Goal: Transaction & Acquisition: Purchase product/service

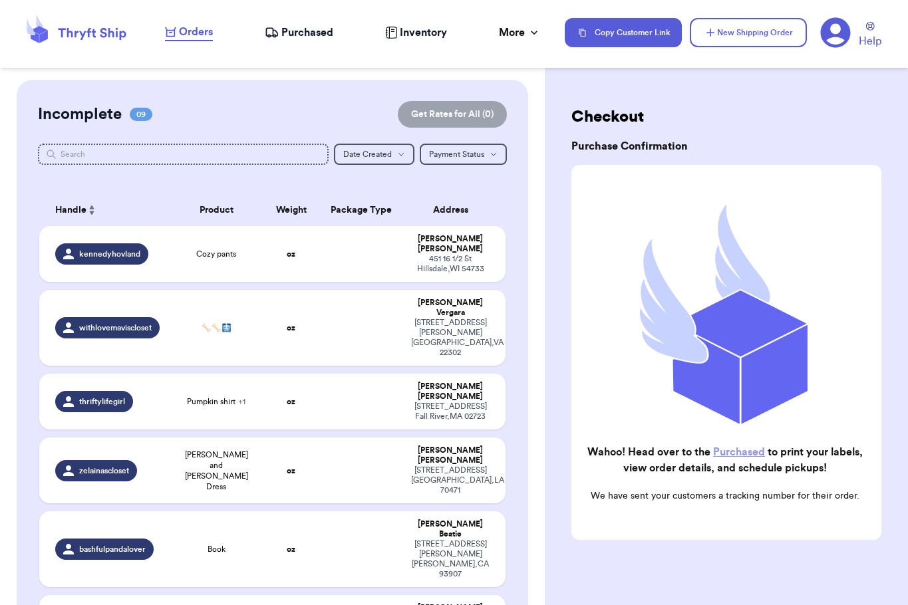
scroll to position [20, 0]
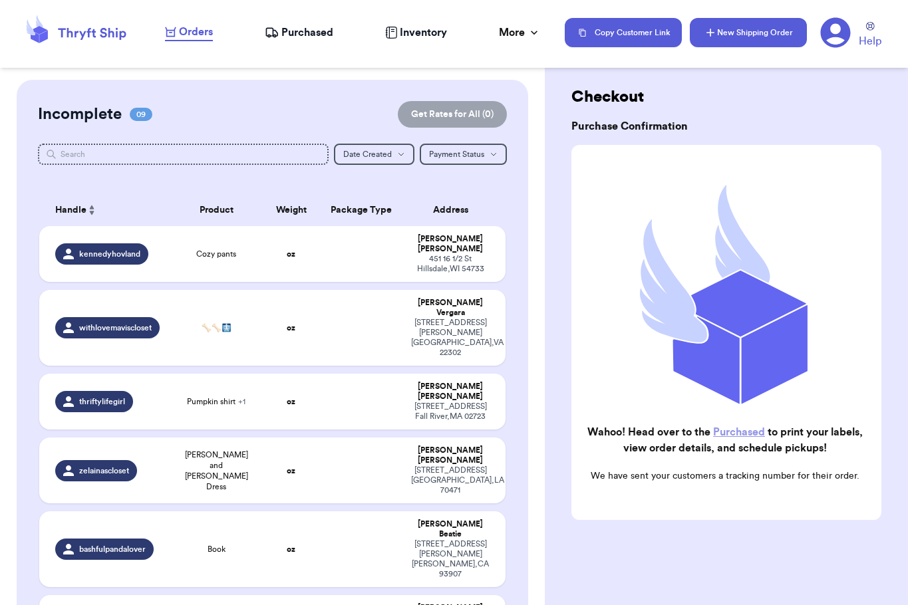
click at [743, 24] on button "New Shipping Order" at bounding box center [748, 32] width 117 height 29
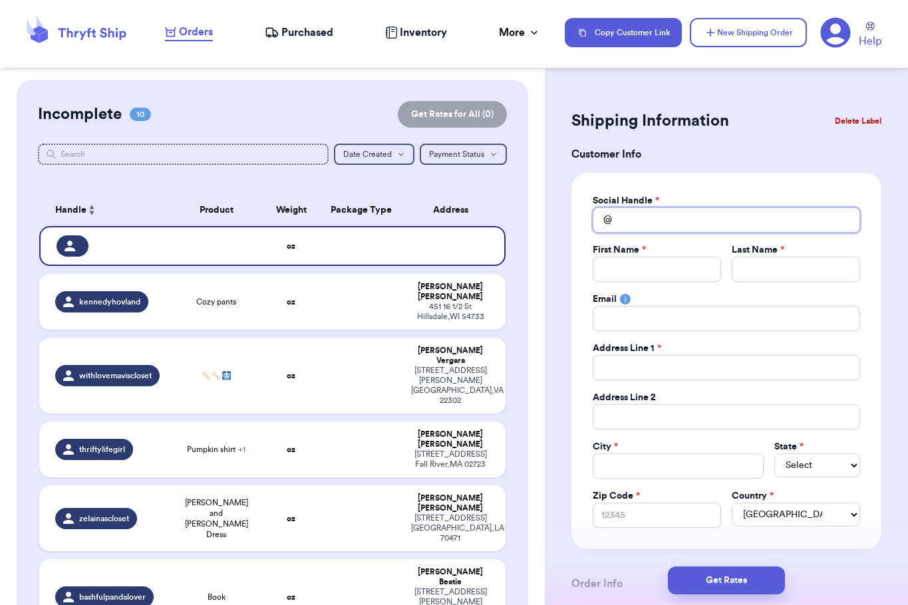
click at [647, 217] on input "Total Amount Paid" at bounding box center [726, 220] width 267 height 25
type input "t"
type input "th"
type input "thr"
type input "thri"
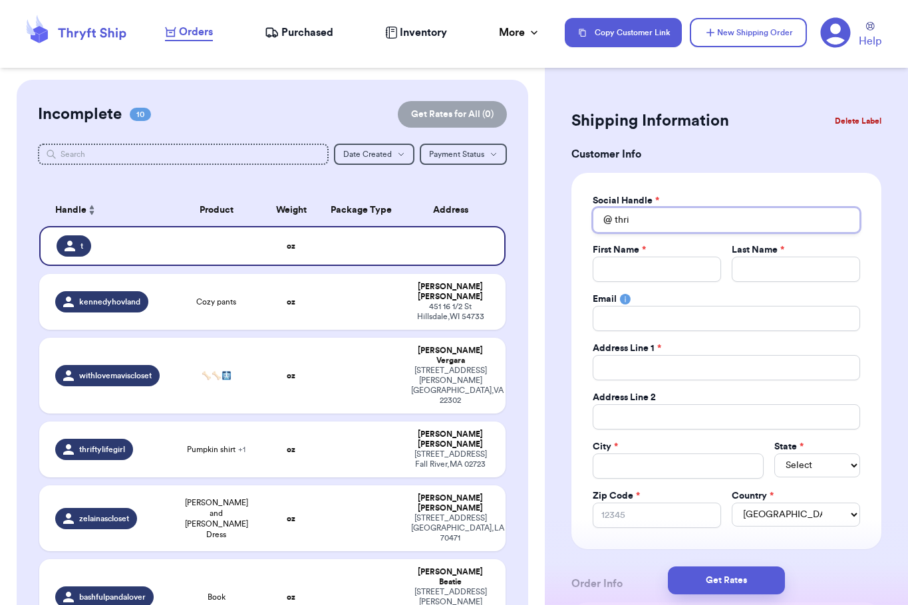
type input "thrif"
type input "thrift"
type input "thrifty"
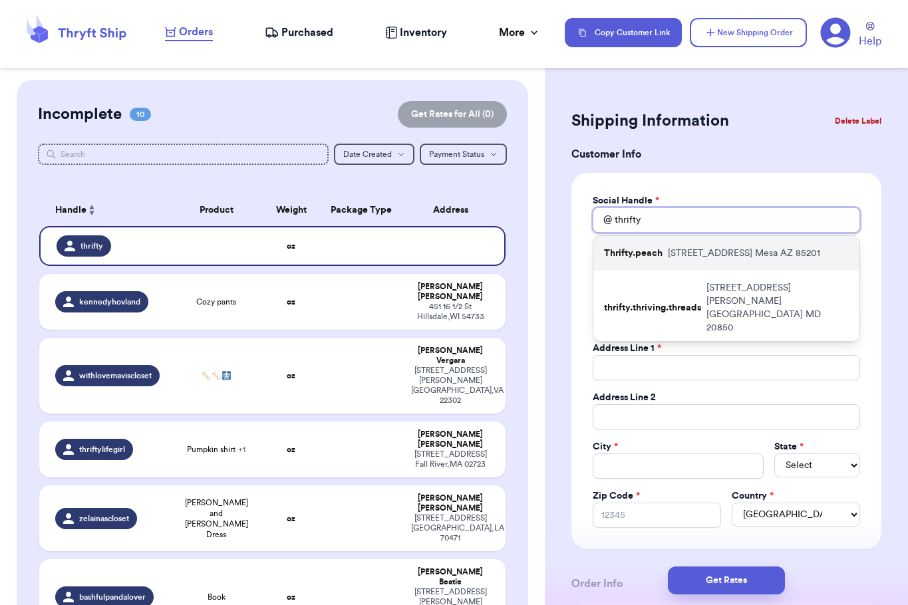
scroll to position [94, 0]
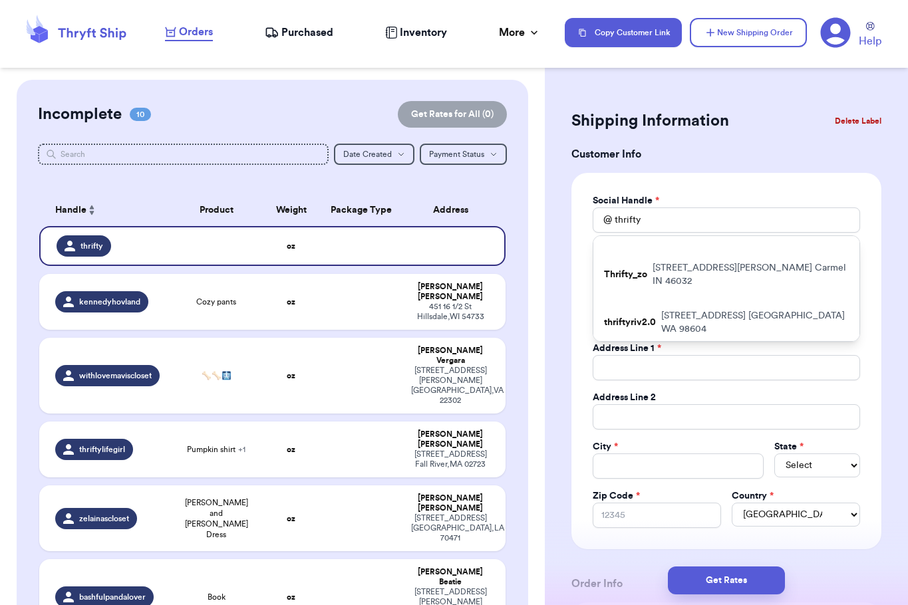
click at [643, 357] on p "thrifty.titah" at bounding box center [628, 363] width 49 height 13
type input "thrifty.titah"
type input "[PERSON_NAME]"
type input "Juario"
type input "PO Box 1482"
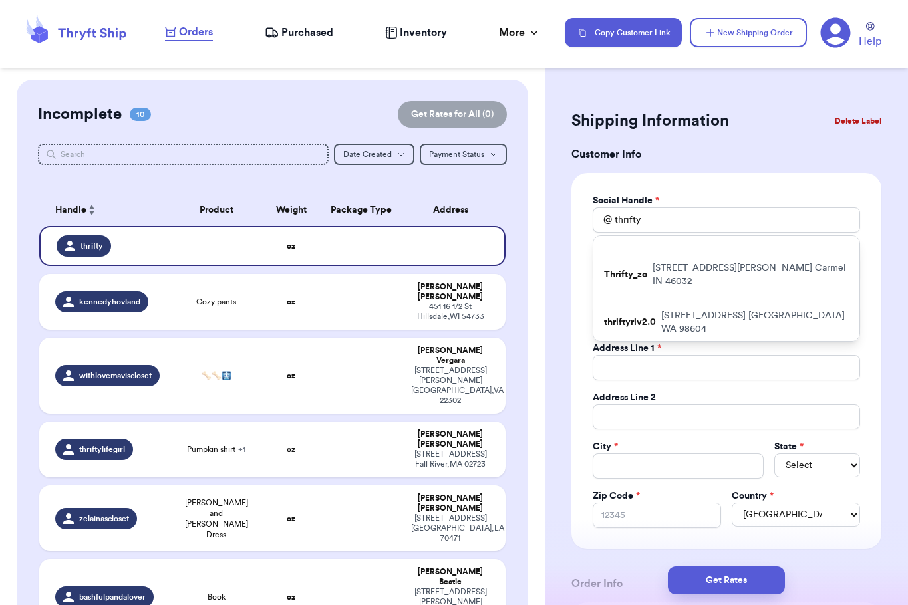
type input "Kaunakakai"
select select "HI"
type input "96748"
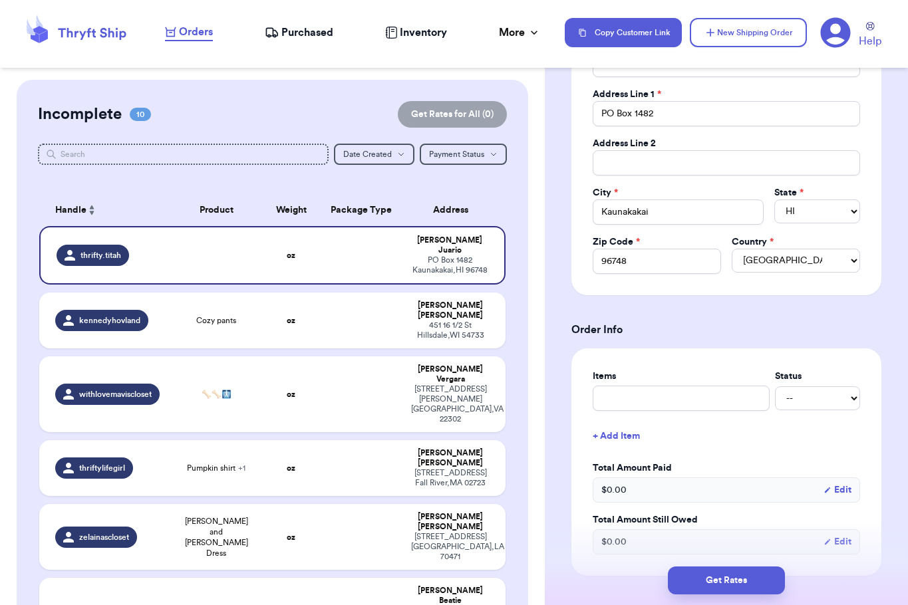
scroll to position [255, 0]
click at [695, 384] on input "text" at bounding box center [681, 396] width 177 height 25
type input "C"
type input "Ch"
type input "Cha"
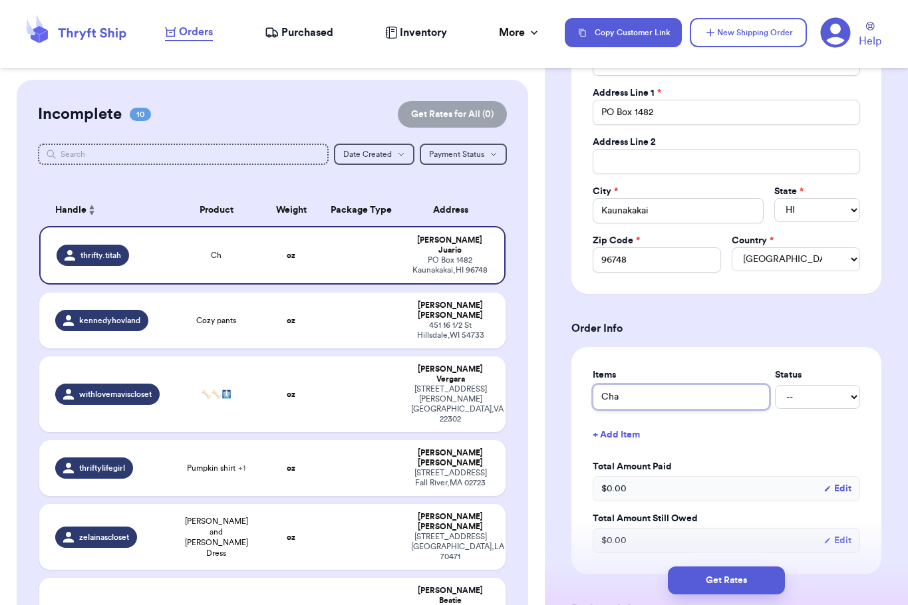
type input "Char"
type input "Chara"
type input "Charac"
type input "Charact"
type input "Characte"
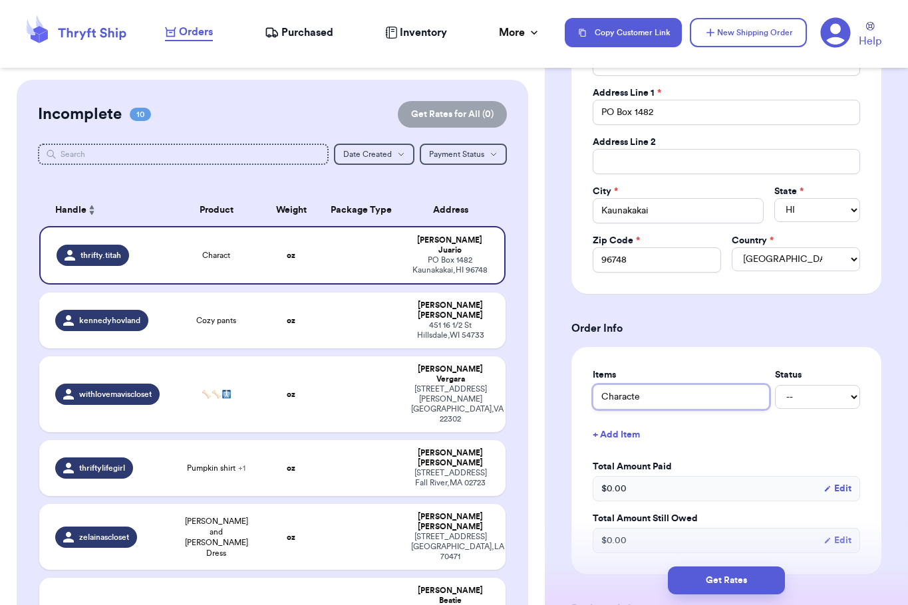
type input "Character"
type input "Characters"
type input "Characters C"
type input "Characters Cl"
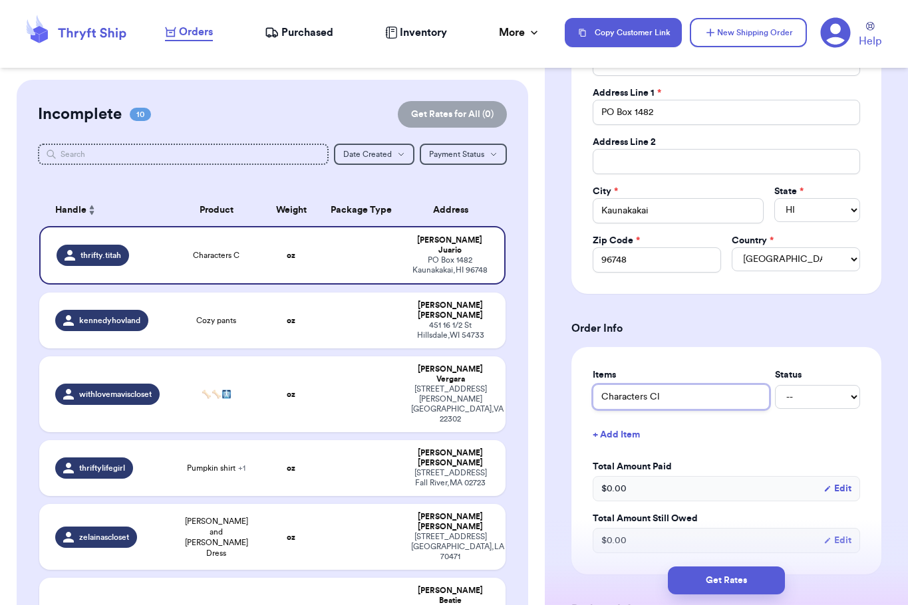
type input "Characters Clo"
type input "Characters Clot"
type input "Characters Cloth"
type input "Characters Clothe"
type input "Characters Clothes"
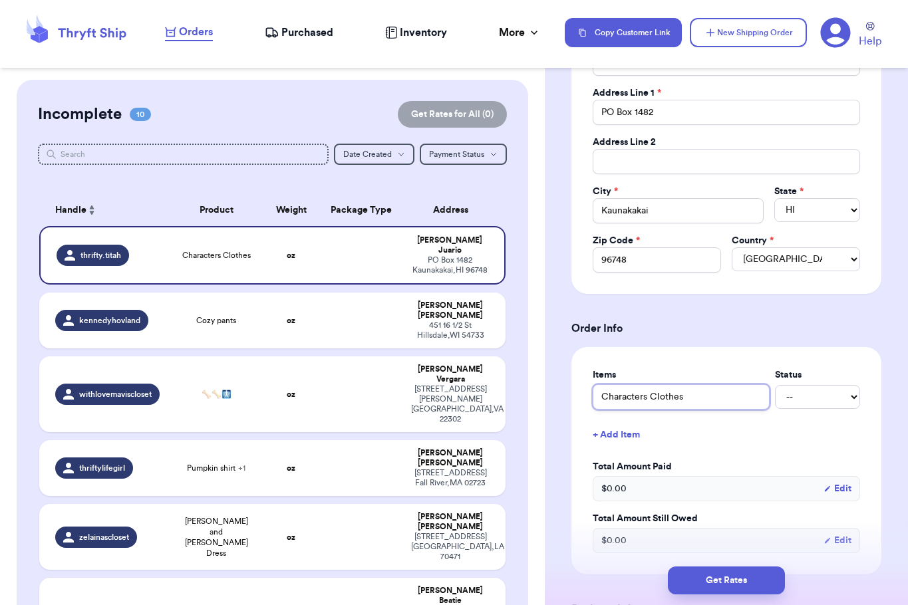
drag, startPoint x: 688, startPoint y: 396, endPoint x: 651, endPoint y: 398, distance: 37.3
click at [651, 398] on input "Characters Clothes" at bounding box center [681, 396] width 177 height 25
type input "Characters B"
type input "Characters Bu"
type input "Characters Bun"
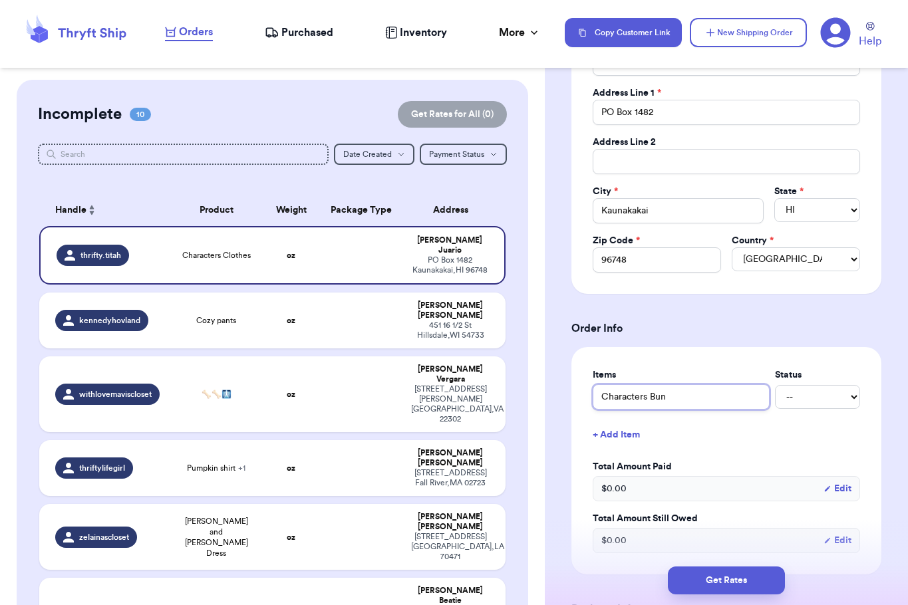
type input "Characters Bund"
type input "Characters Bundl"
type input "Characters Bundle"
click at [881, 451] on div "Shipping Information Delete Label Customer Info Social Handle * @ thrifty.titah…" at bounding box center [726, 504] width 363 height 1361
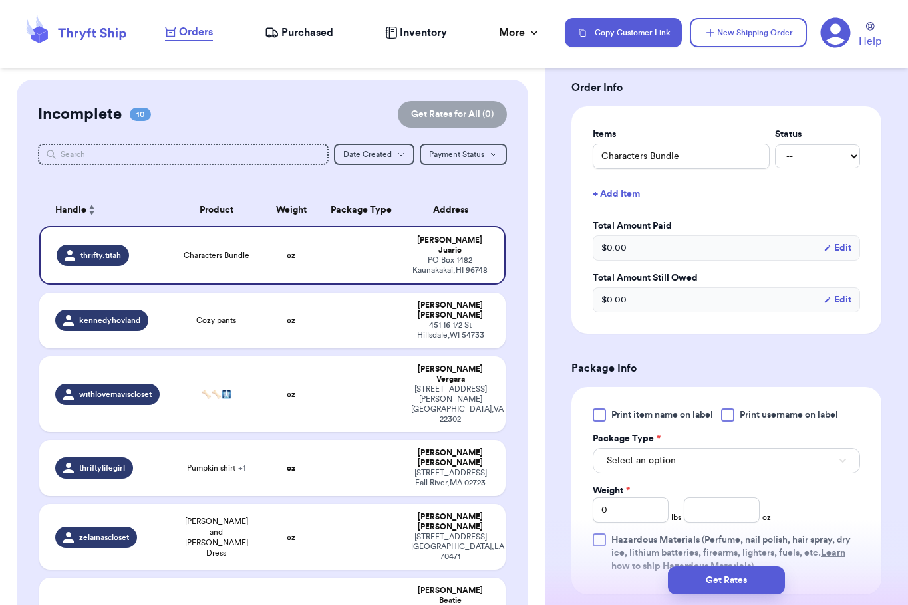
scroll to position [498, 0]
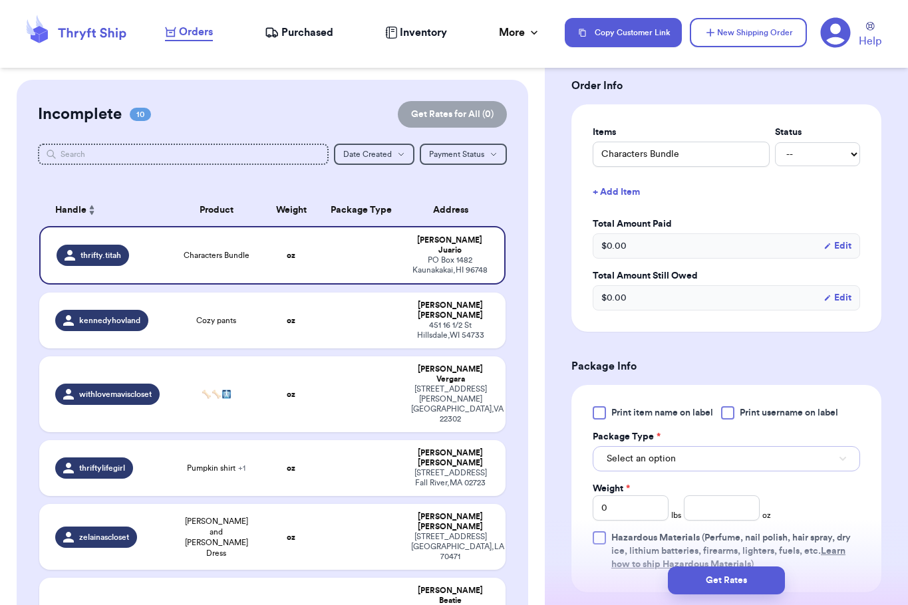
click at [710, 457] on button "Select an option" at bounding box center [726, 458] width 267 height 25
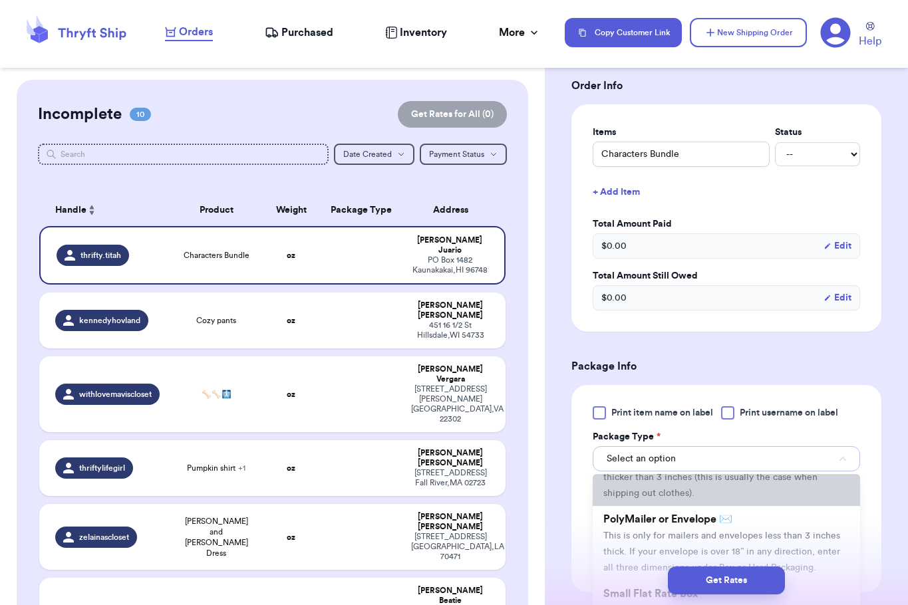
scroll to position [76, 0]
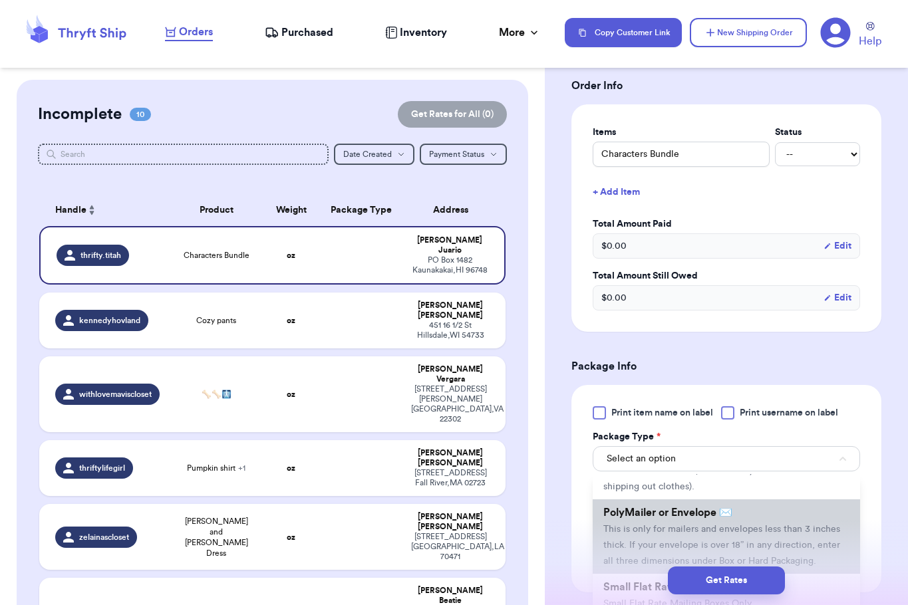
click at [640, 529] on span "This is only for mailers and envelopes less than 3 inches thick. If your envelo…" at bounding box center [721, 545] width 237 height 41
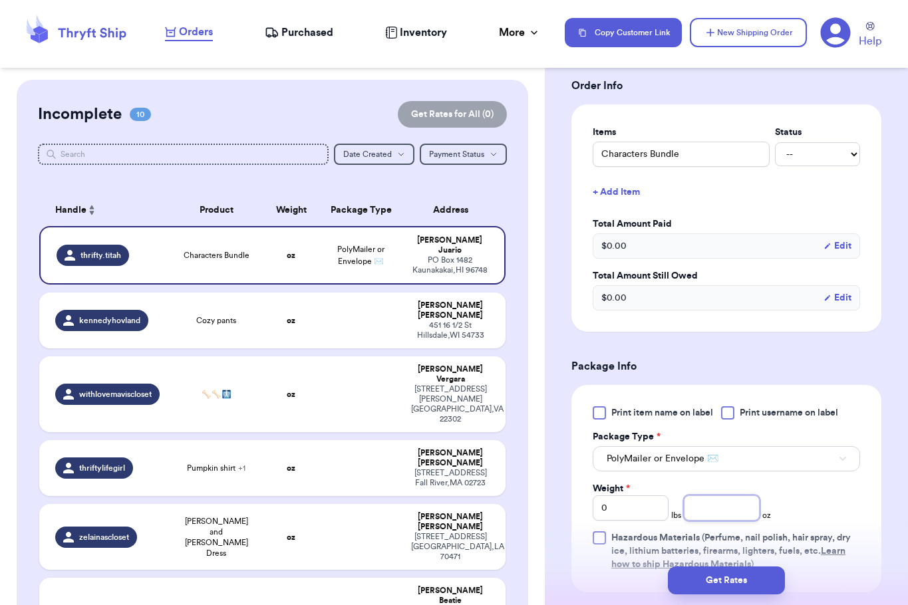
click at [684, 513] on input "number" at bounding box center [722, 508] width 76 height 25
type input "10.6"
click at [829, 500] on div "Print item name on label Print username on label Package Type * PolyMailer or E…" at bounding box center [726, 488] width 267 height 165
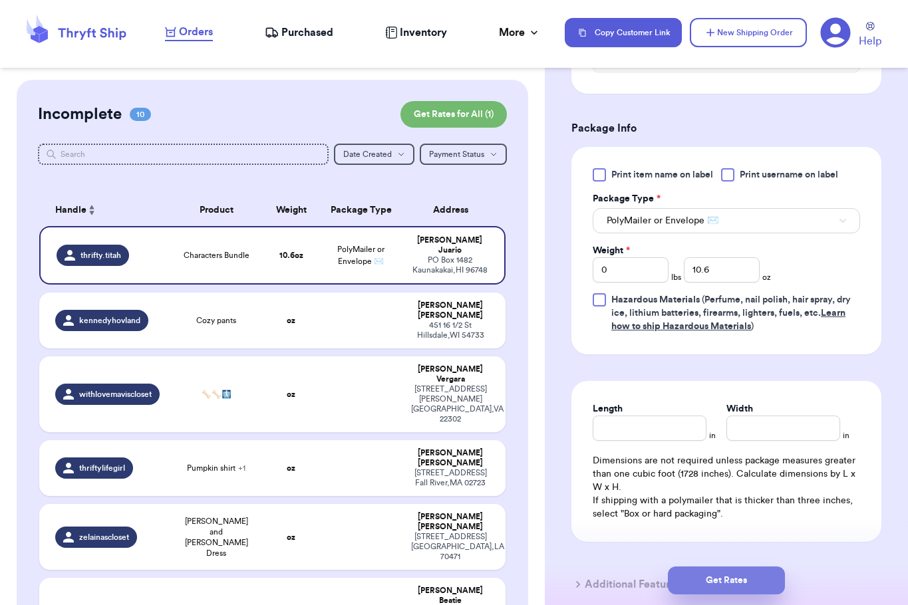
click at [718, 583] on button "Get Rates" at bounding box center [726, 581] width 117 height 28
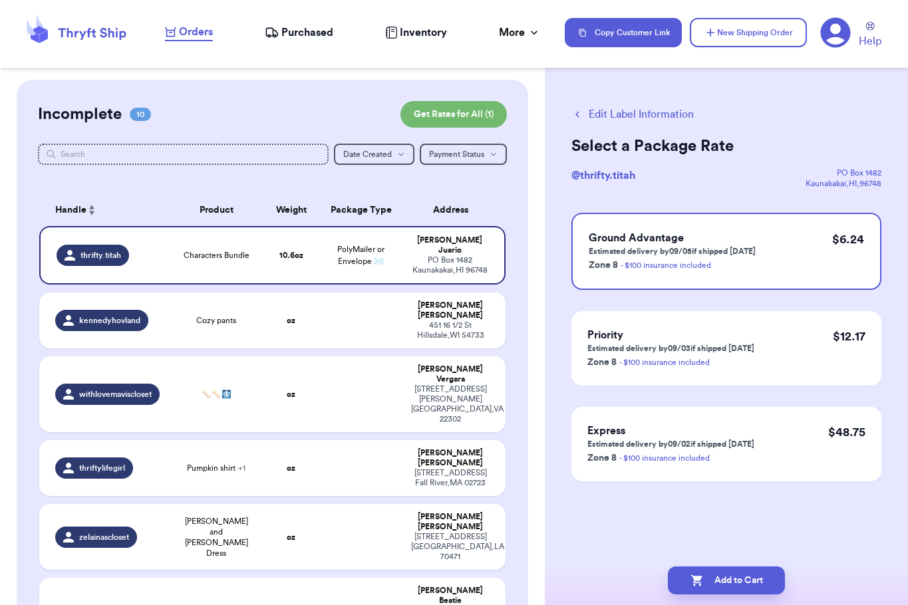
scroll to position [0, 0]
click at [752, 575] on button "Add to Cart" at bounding box center [726, 581] width 117 height 28
checkbox input "true"
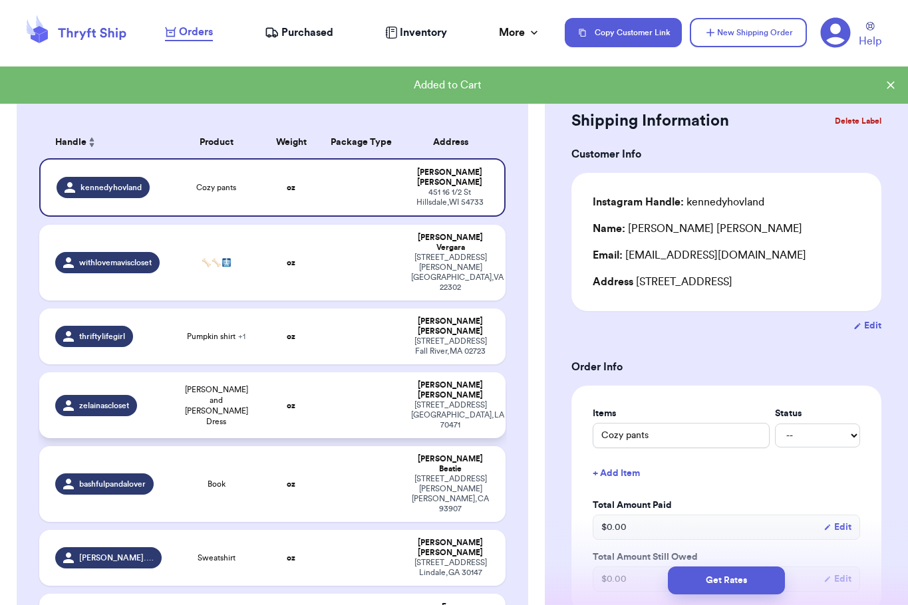
scroll to position [69, 0]
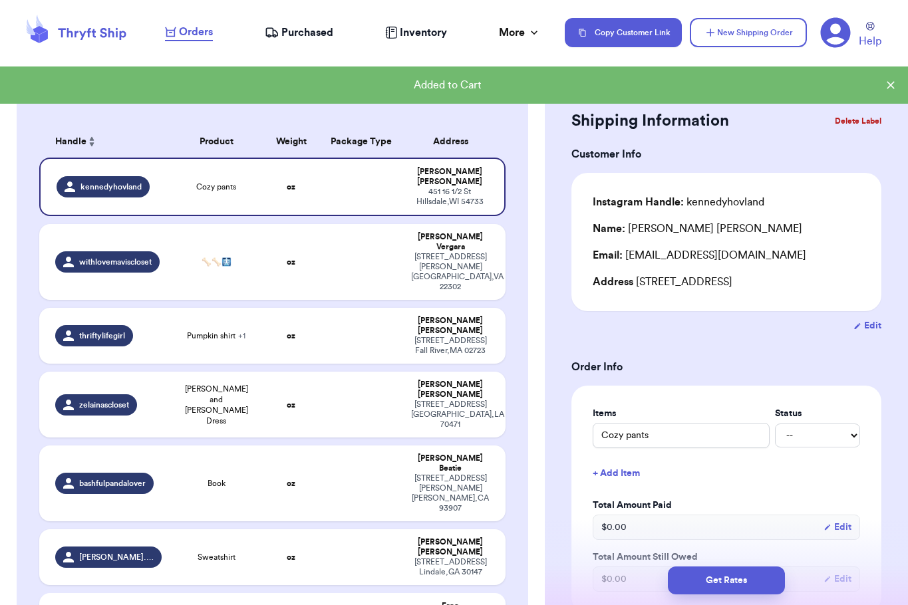
type input "Plaid toddler dress"
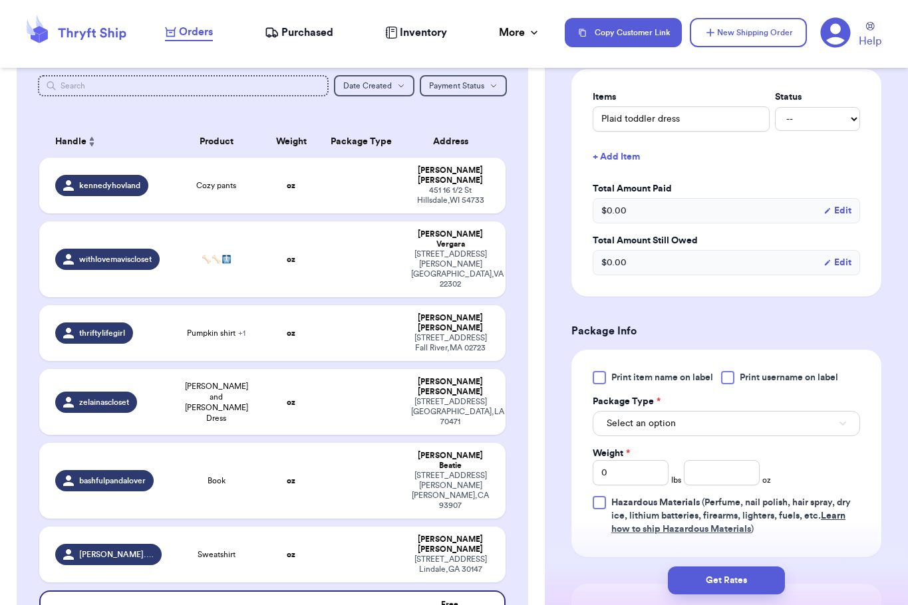
scroll to position [328, 0]
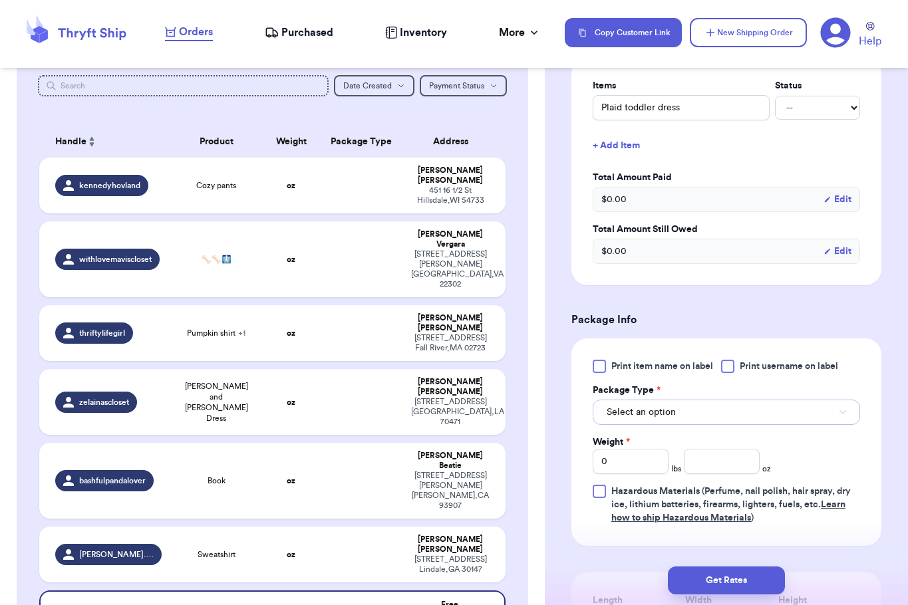
click at [633, 412] on span "Select an option" at bounding box center [641, 412] width 69 height 13
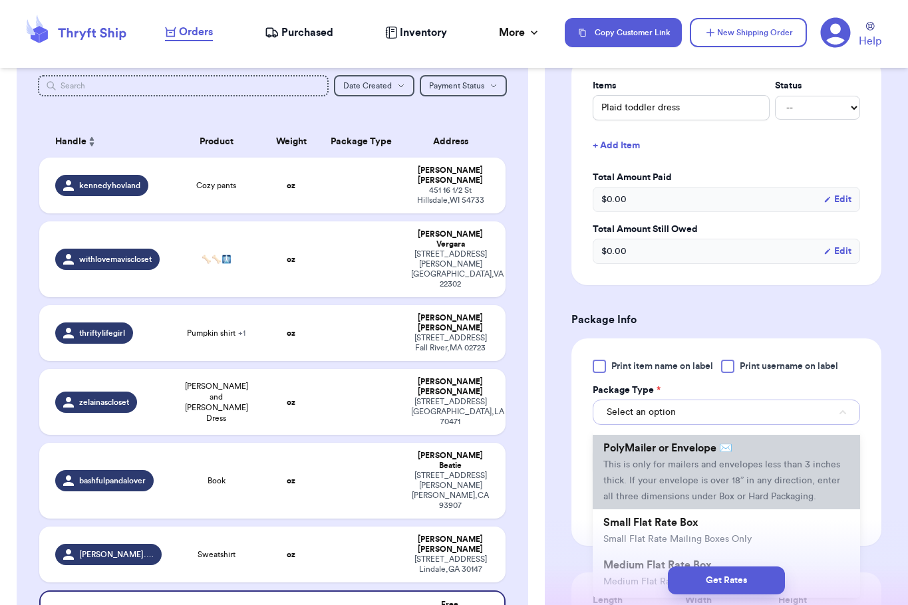
scroll to position [100, 0]
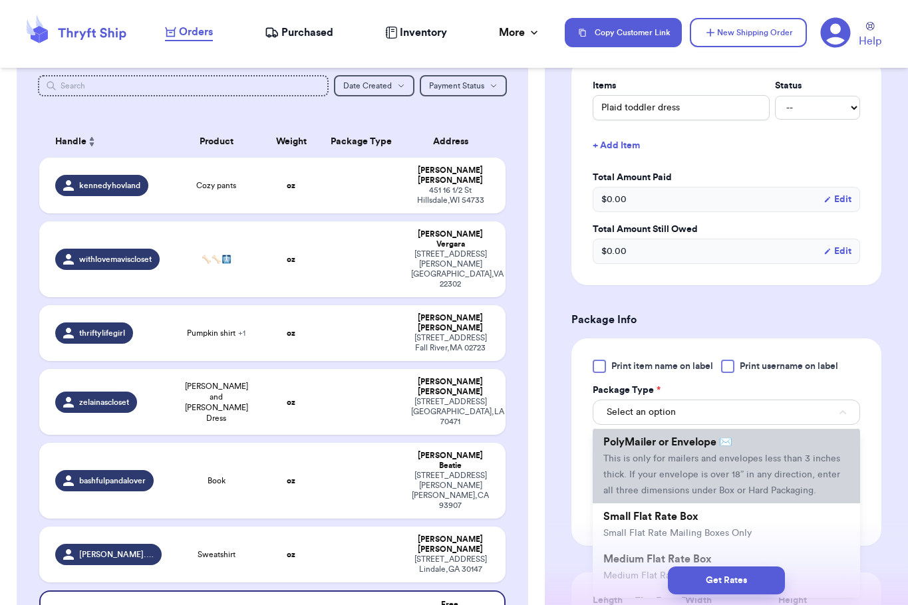
click at [669, 494] on span "This is only for mailers and envelopes less than 3 inches thick. If your envelo…" at bounding box center [721, 474] width 237 height 41
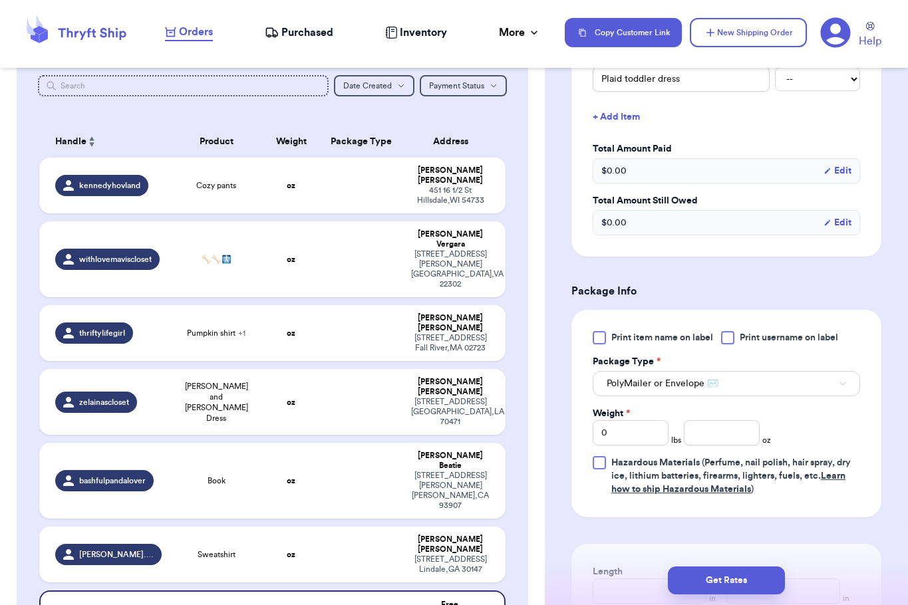
scroll to position [403, 0]
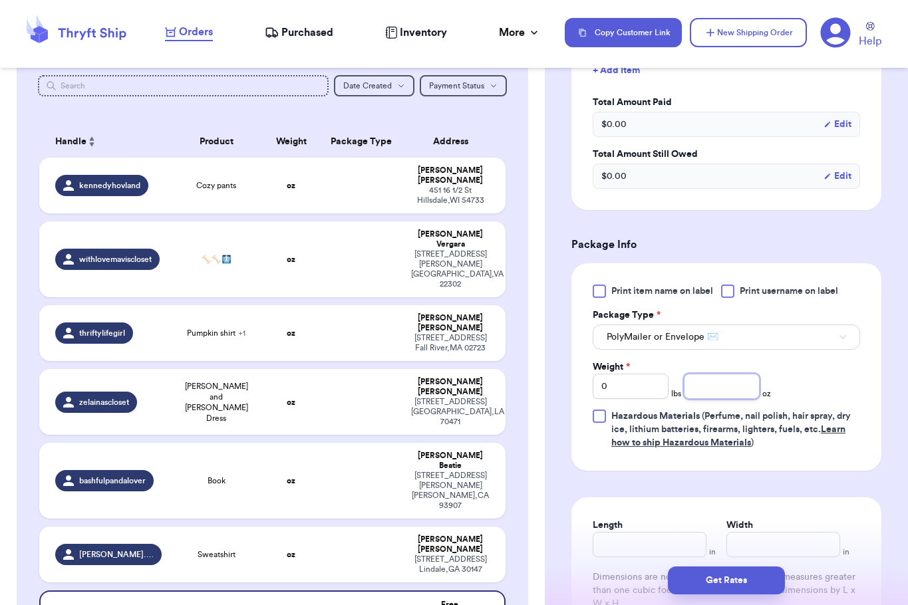
click at [713, 387] on input "number" at bounding box center [722, 386] width 76 height 25
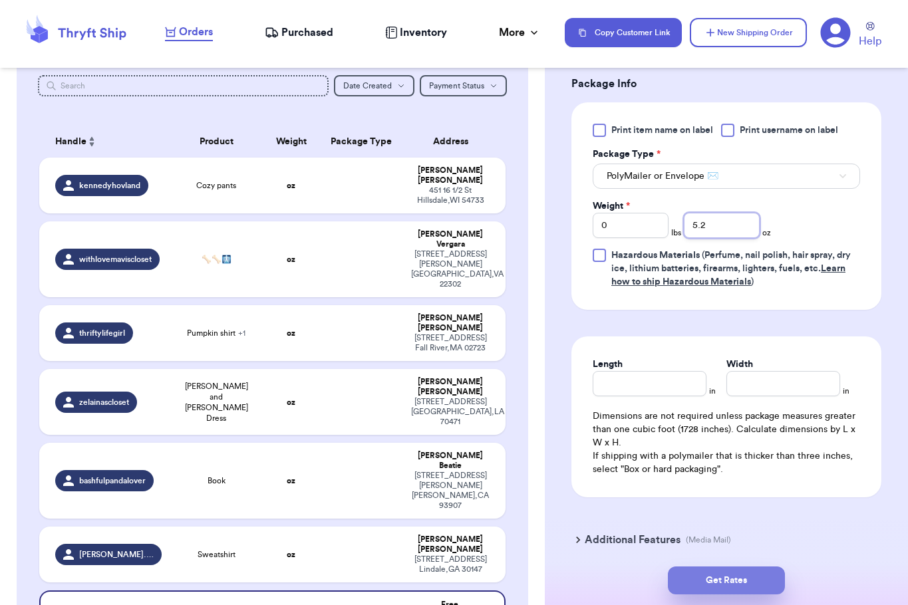
type input "5.2"
click at [736, 586] on button "Get Rates" at bounding box center [726, 581] width 117 height 28
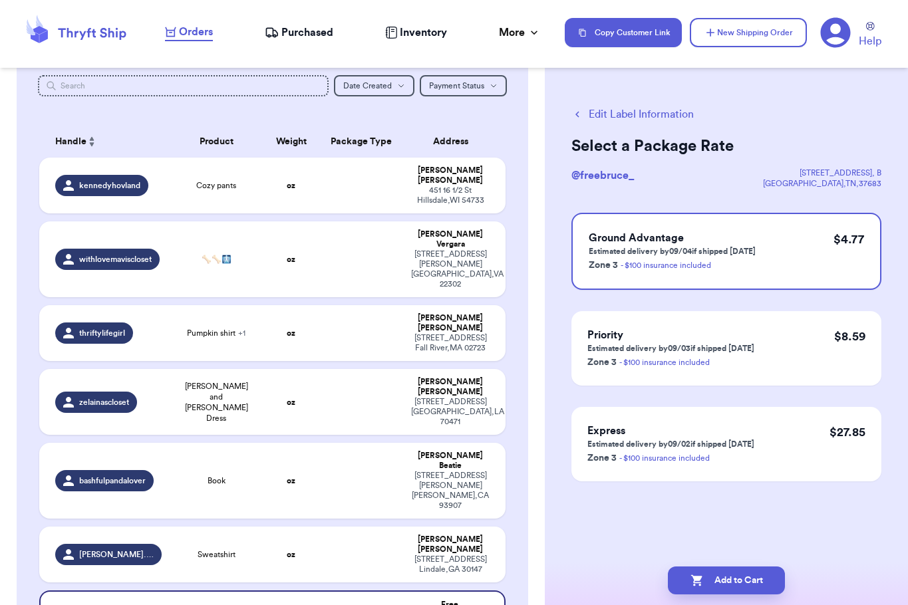
click at [736, 586] on button "Add to Cart" at bounding box center [726, 581] width 117 height 28
checkbox input "true"
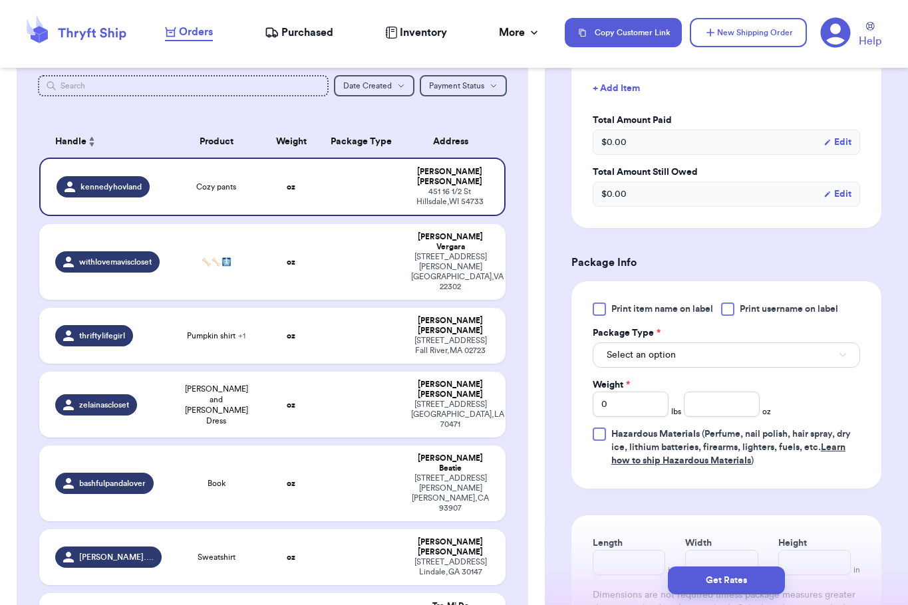
scroll to position [390, 0]
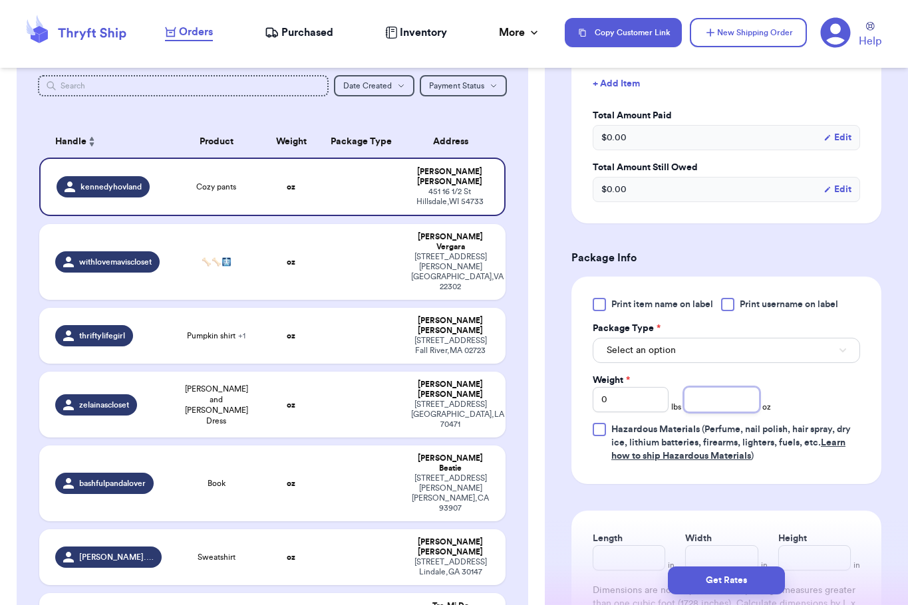
click at [716, 399] on input "number" at bounding box center [722, 399] width 76 height 25
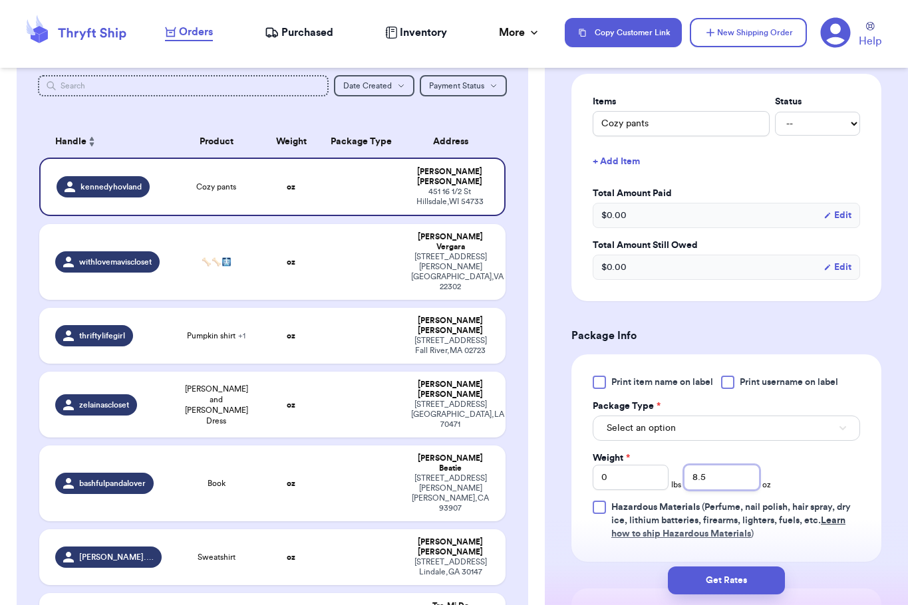
scroll to position [311, 0]
type input "8.5"
click at [657, 424] on span "Select an option" at bounding box center [641, 429] width 69 height 13
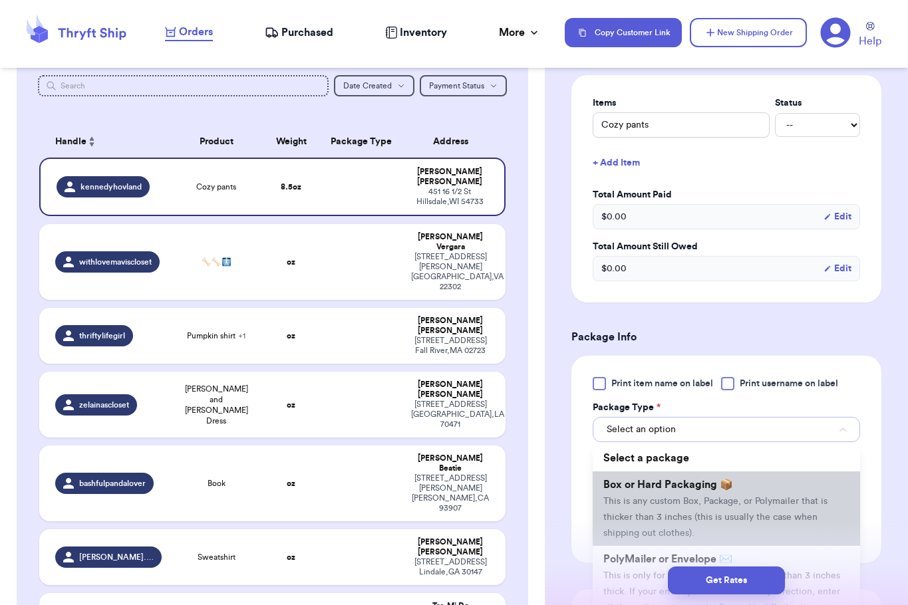
scroll to position [26, 0]
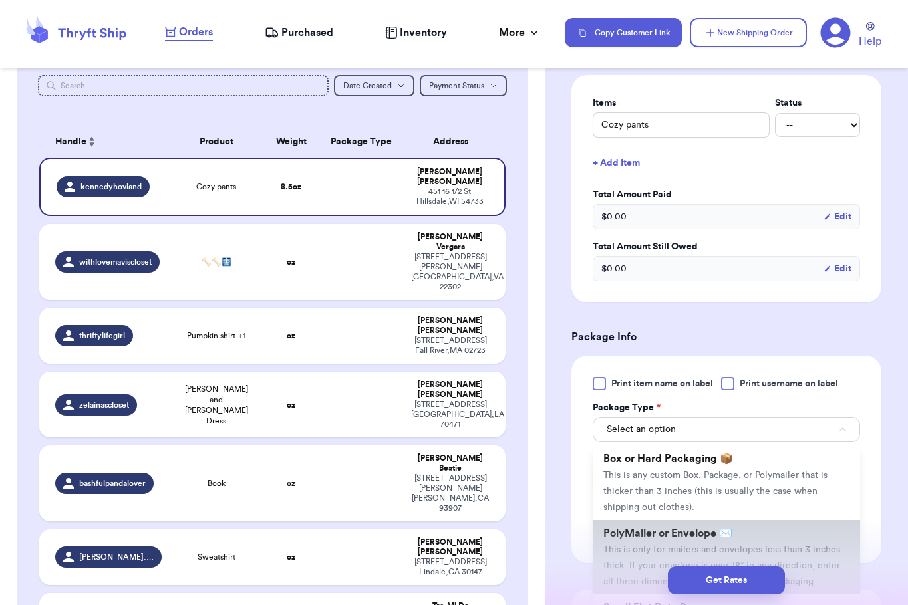
click at [639, 544] on li "PolyMailer or Envelope ✉️ This is only for mailers and envelopes less than 3 in…" at bounding box center [726, 557] width 267 height 74
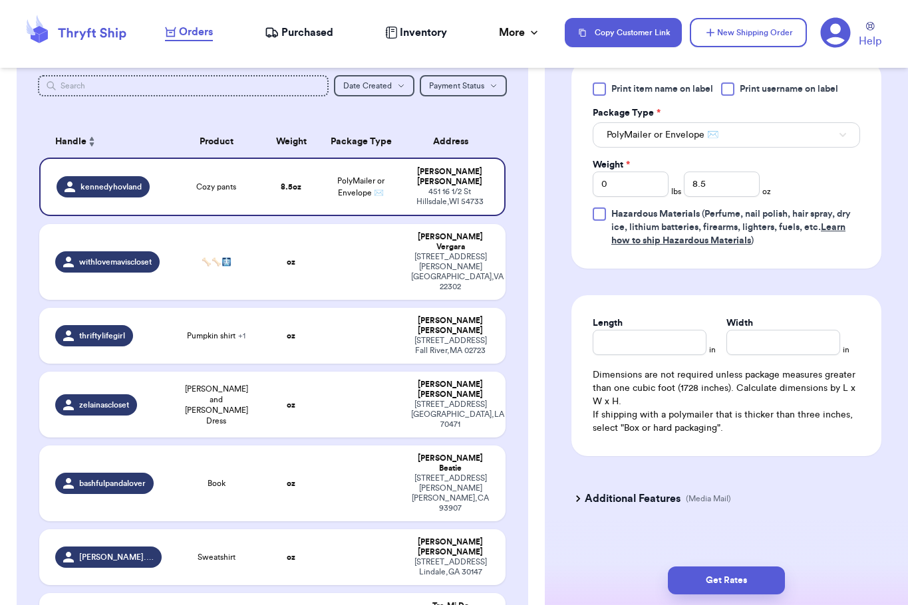
scroll to position [606, 0]
click at [732, 587] on button "Get Rates" at bounding box center [726, 581] width 117 height 28
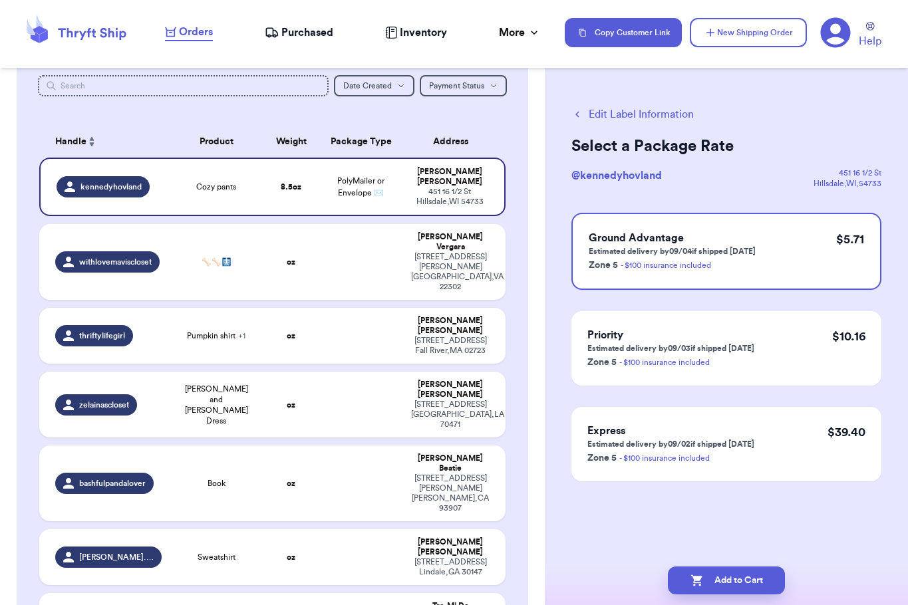
scroll to position [0, 0]
click at [732, 587] on button "Add to Cart" at bounding box center [726, 581] width 117 height 28
checkbox input "true"
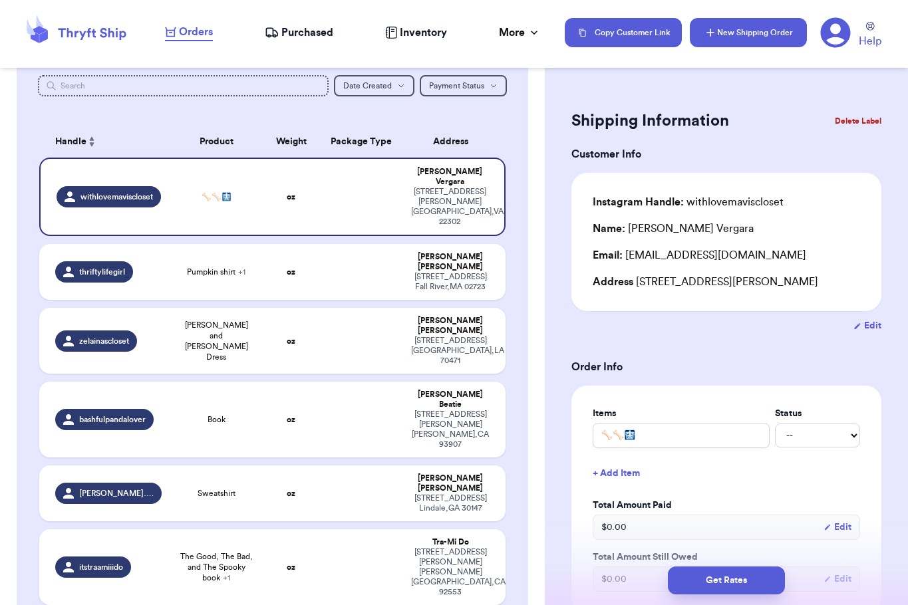
click at [743, 20] on button "New Shipping Order" at bounding box center [748, 32] width 117 height 29
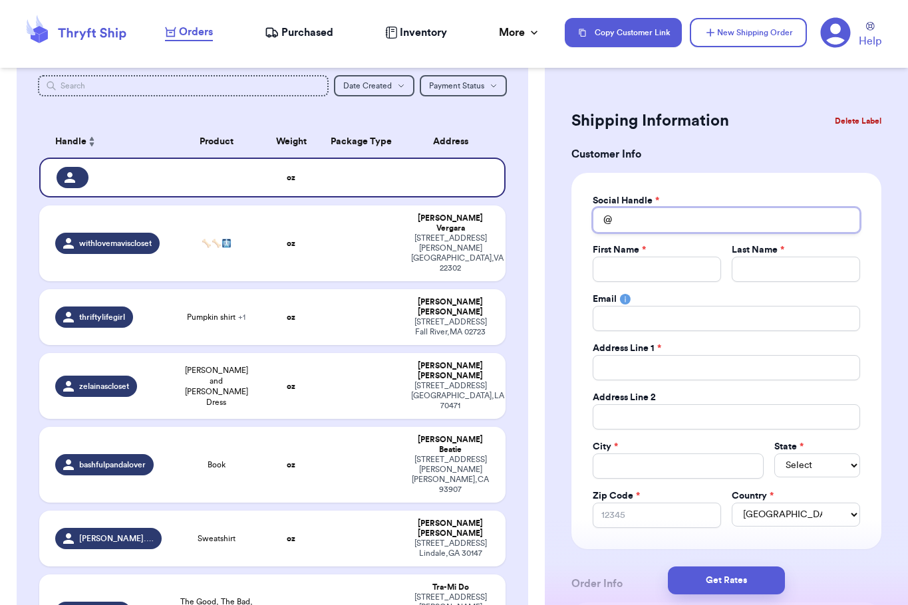
click at [650, 221] on input "Total Amount Paid" at bounding box center [726, 220] width 267 height 25
type input "a"
type input "am"
type input "ama"
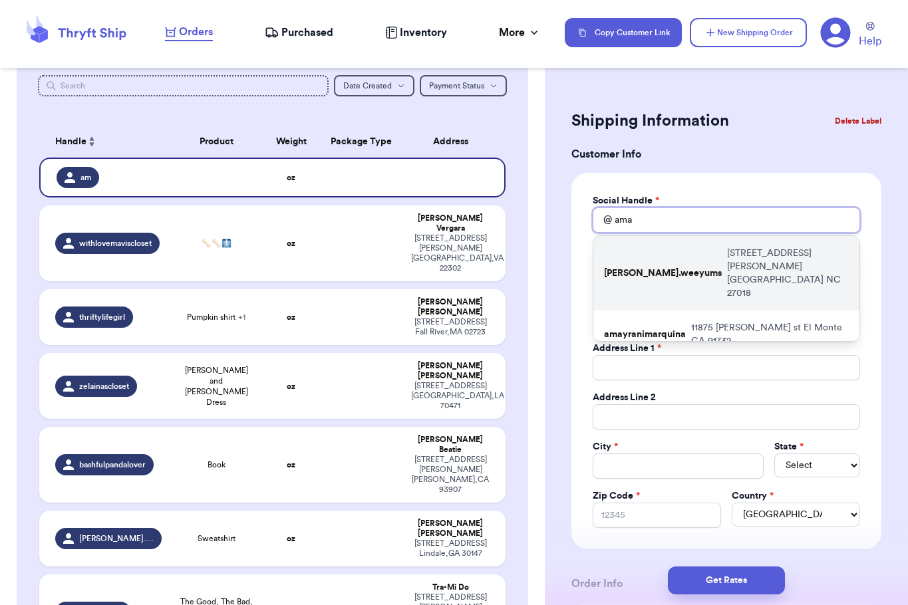
type input "ama"
click at [650, 267] on p "[PERSON_NAME].weeyums" at bounding box center [663, 273] width 118 height 13
type input "[PERSON_NAME].weeyums"
type input "[PERSON_NAME]"
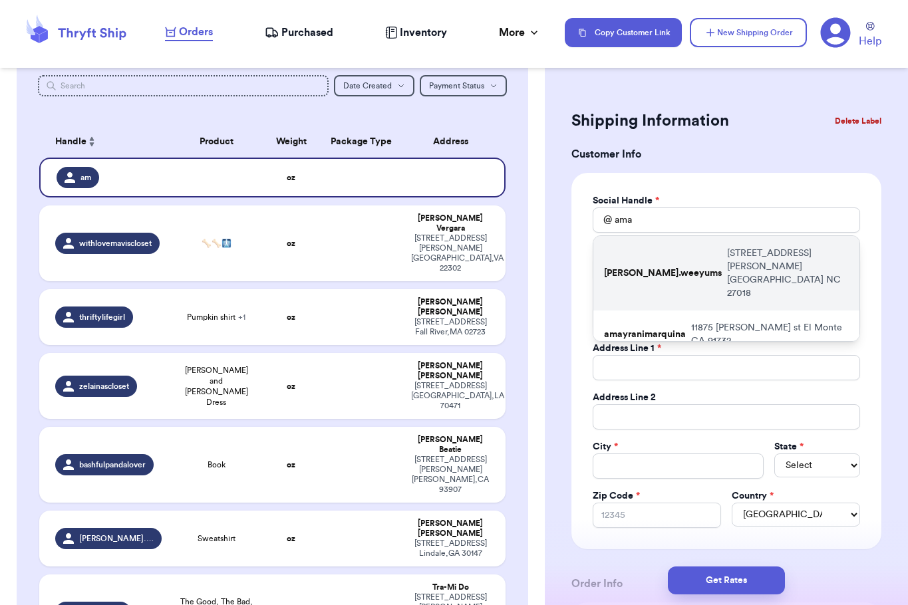
type input "[EMAIL_ADDRESS][DOMAIN_NAME]"
type input "[STREET_ADDRESS][PERSON_NAME]"
type input "[GEOGRAPHIC_DATA]"
select select "NC"
type input "27018"
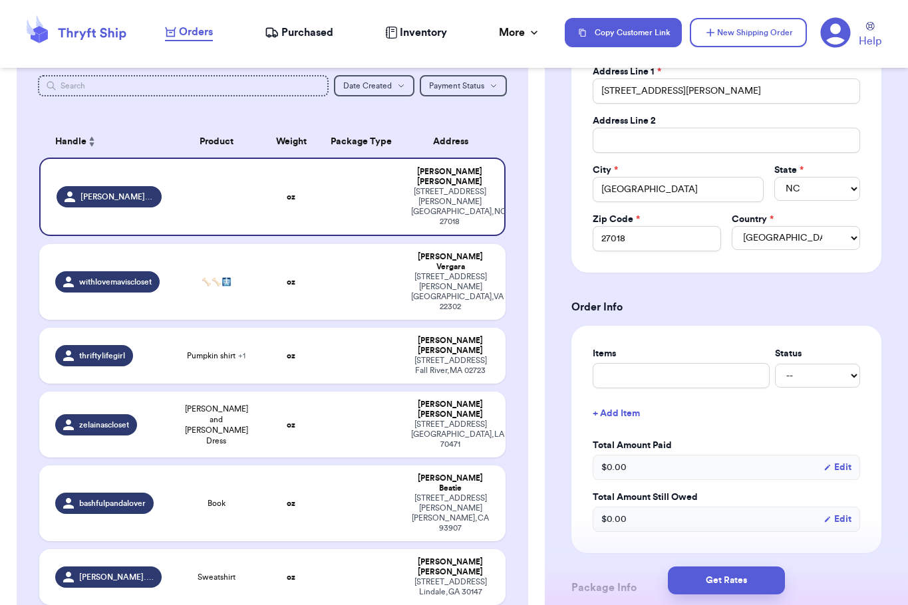
scroll to position [518, 0]
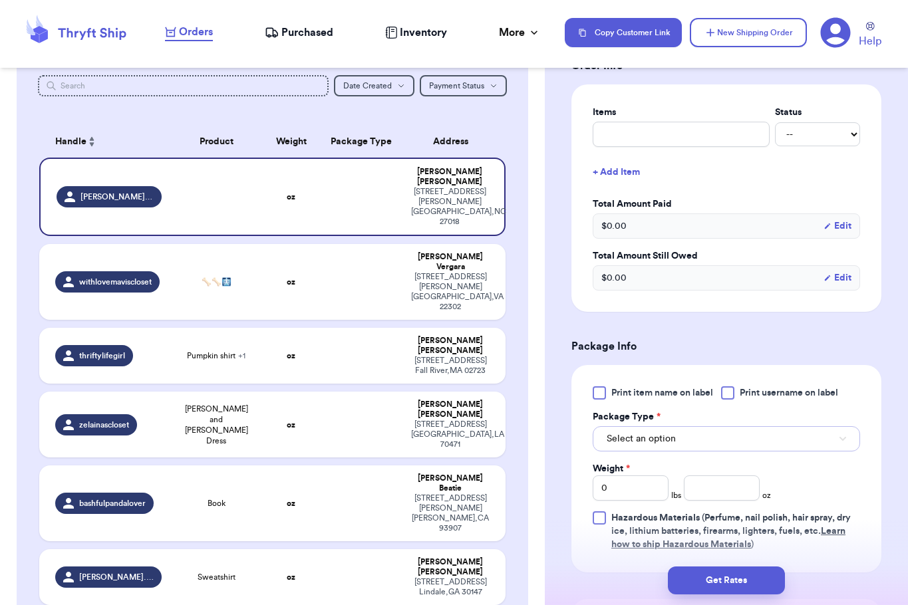
click at [638, 441] on span "Select an option" at bounding box center [641, 438] width 69 height 13
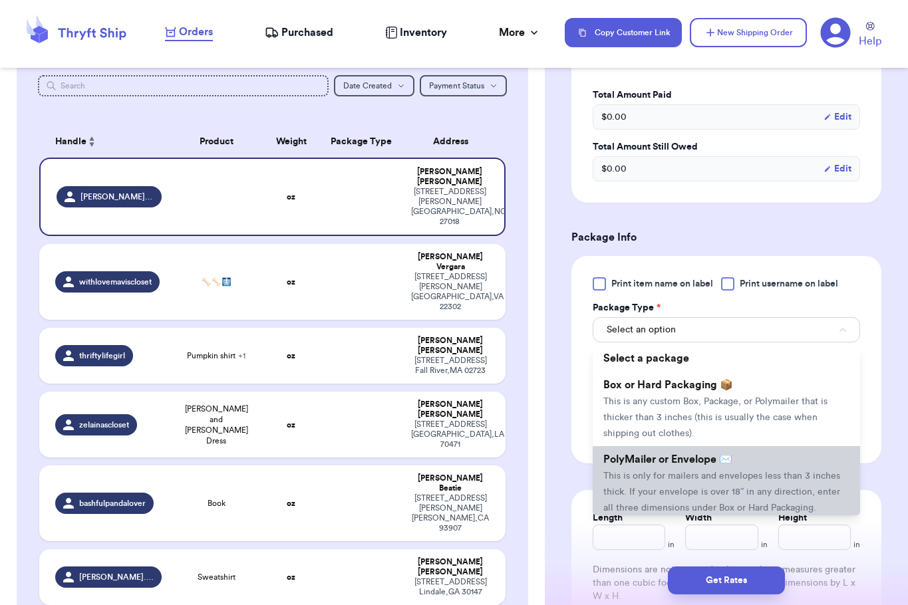
click at [627, 464] on span "PolyMailer or Envelope ✉️" at bounding box center [667, 459] width 129 height 11
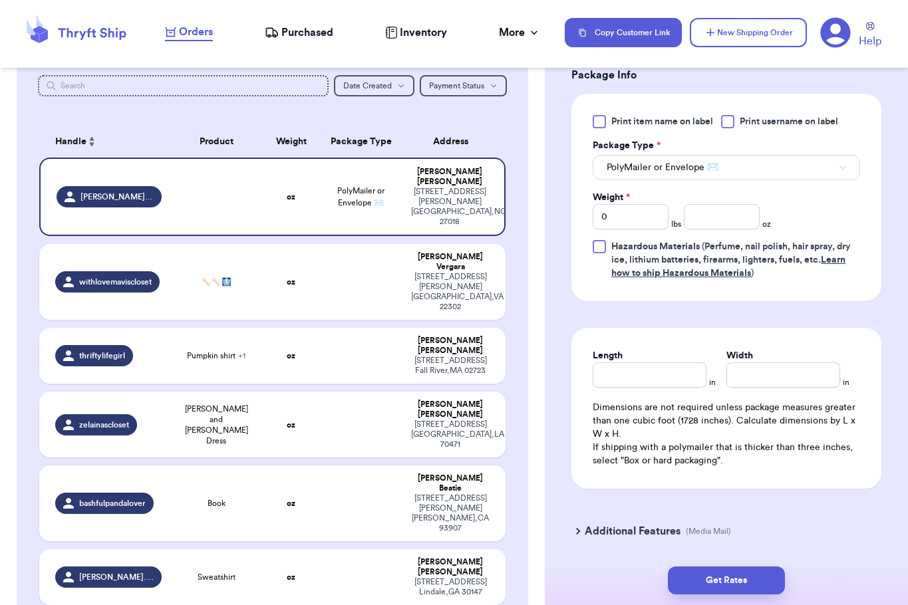
scroll to position [803, 0]
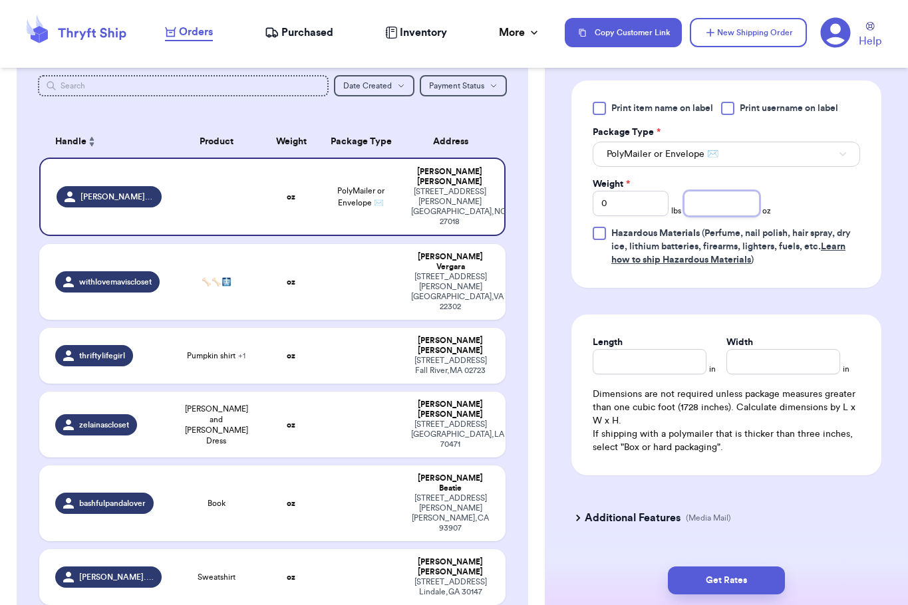
click at [726, 204] on input "number" at bounding box center [722, 203] width 76 height 25
type input "10.7"
click at [747, 585] on button "Get Rates" at bounding box center [726, 581] width 117 height 28
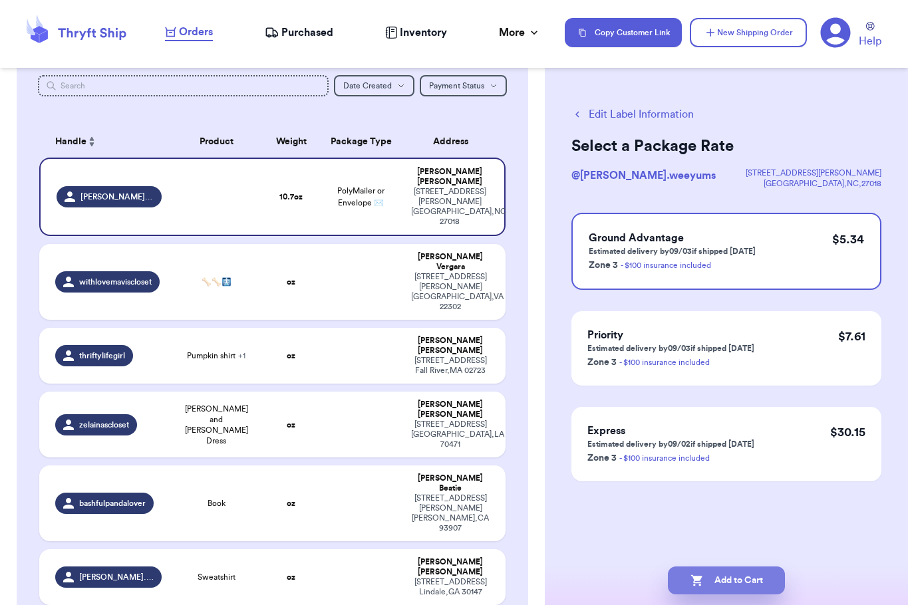
click at [747, 585] on button "Add to Cart" at bounding box center [726, 581] width 117 height 28
checkbox input "true"
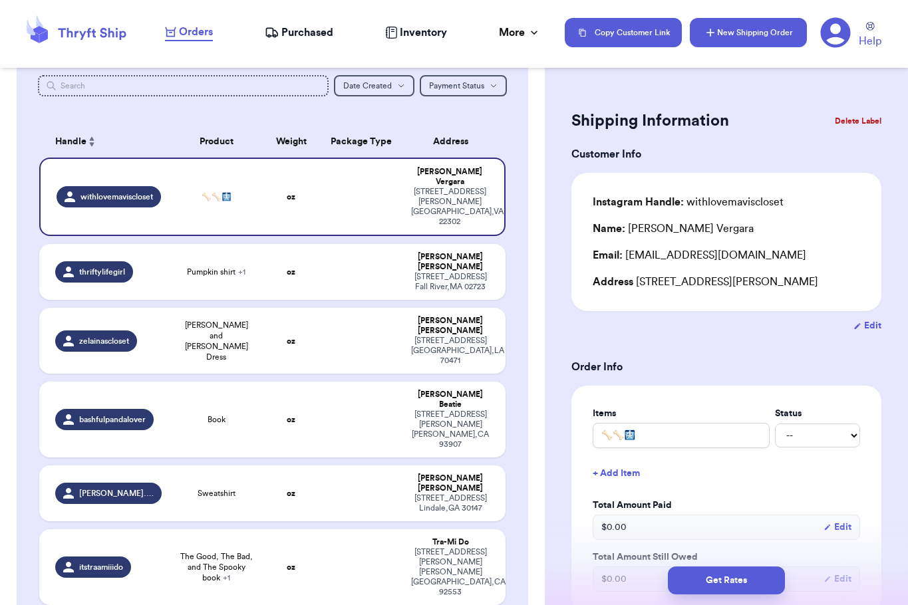
click at [725, 35] on button "New Shipping Order" at bounding box center [748, 32] width 117 height 29
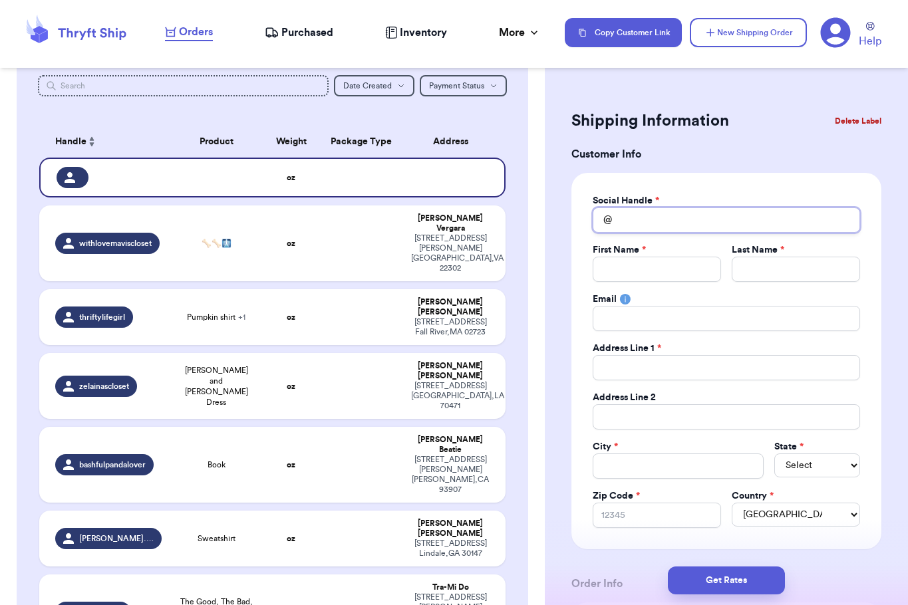
click at [658, 218] on input "Total Amount Paid" at bounding box center [726, 220] width 267 height 25
type input "m"
type input "mu"
type input "muj"
type input "[DEMOGRAPHIC_DATA]"
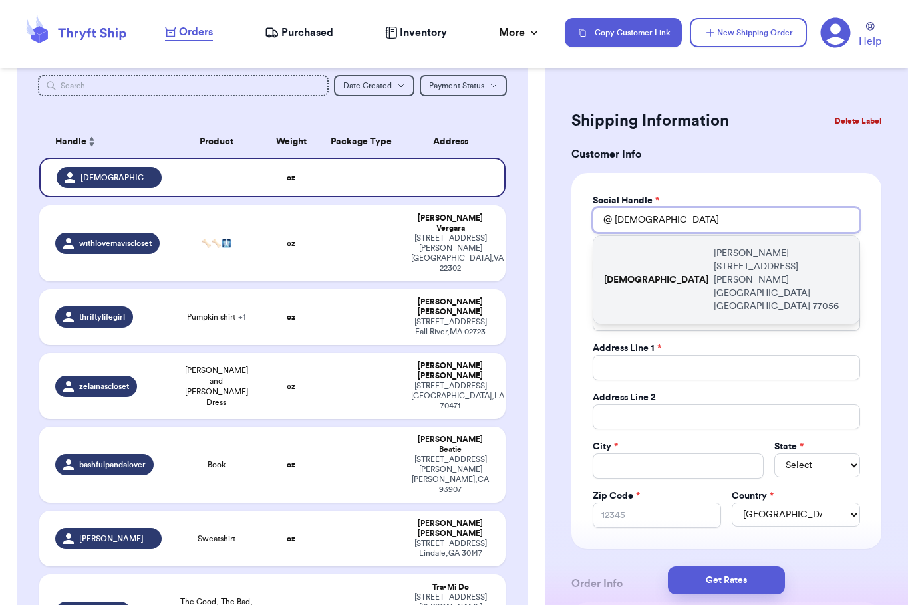
type input "[DEMOGRAPHIC_DATA]"
click at [714, 267] on p "[PERSON_NAME] [STREET_ADDRESS][PERSON_NAME]" at bounding box center [781, 280] width 135 height 67
type input "[DEMOGRAPHIC_DATA]"
type input "[PERSON_NAME]"
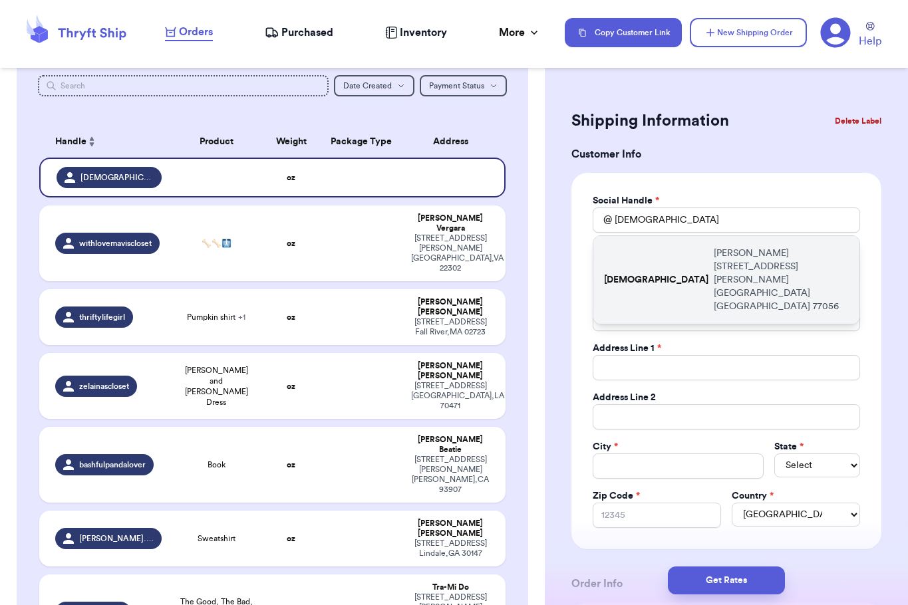
type input "[PERSON_NAME] [STREET_ADDRESS][PERSON_NAME]"
type input "#824"
type input "[GEOGRAPHIC_DATA]"
select select "[GEOGRAPHIC_DATA]"
type input "77056"
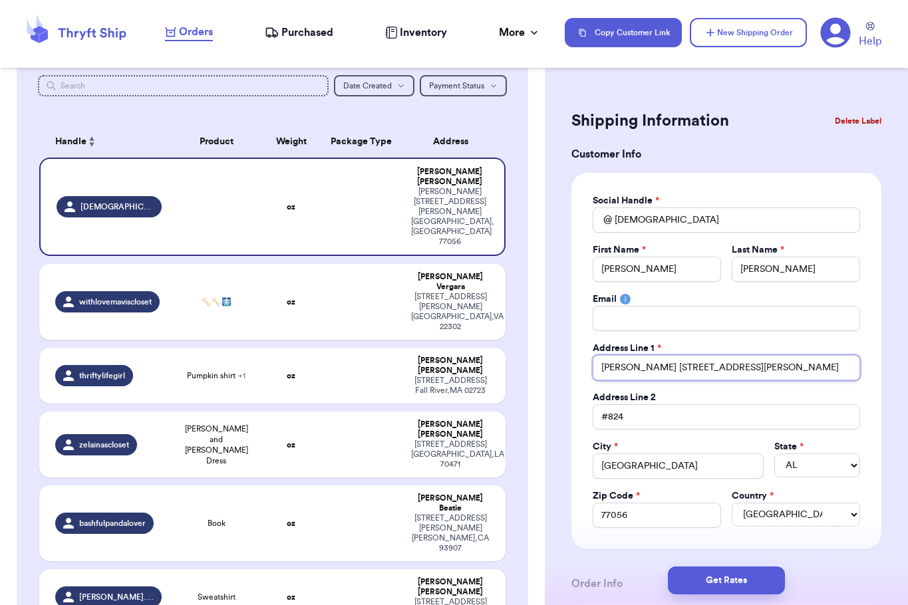
drag, startPoint x: 669, startPoint y: 369, endPoint x: 570, endPoint y: 369, distance: 99.1
type input "[STREET_ADDRESS][PERSON_NAME]"
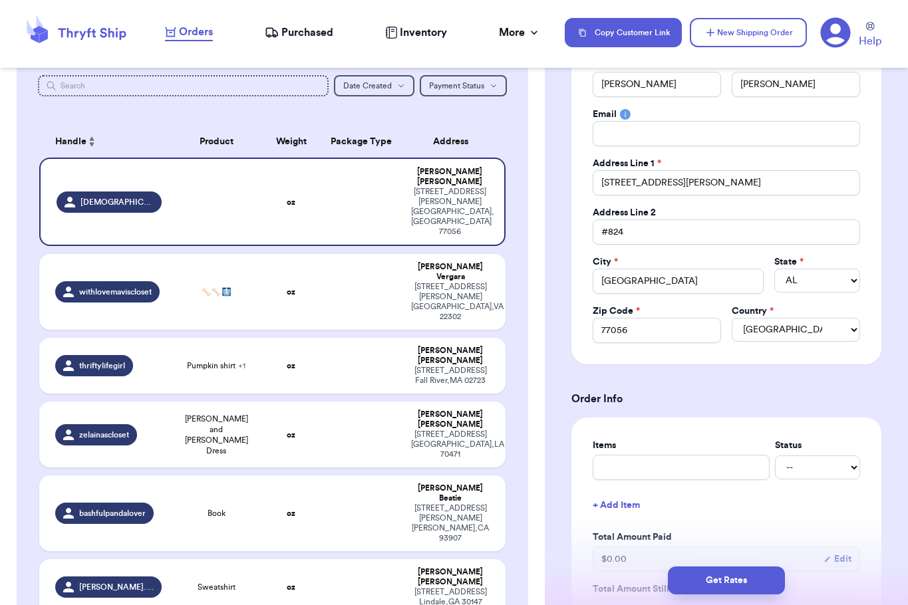
scroll to position [331, 0]
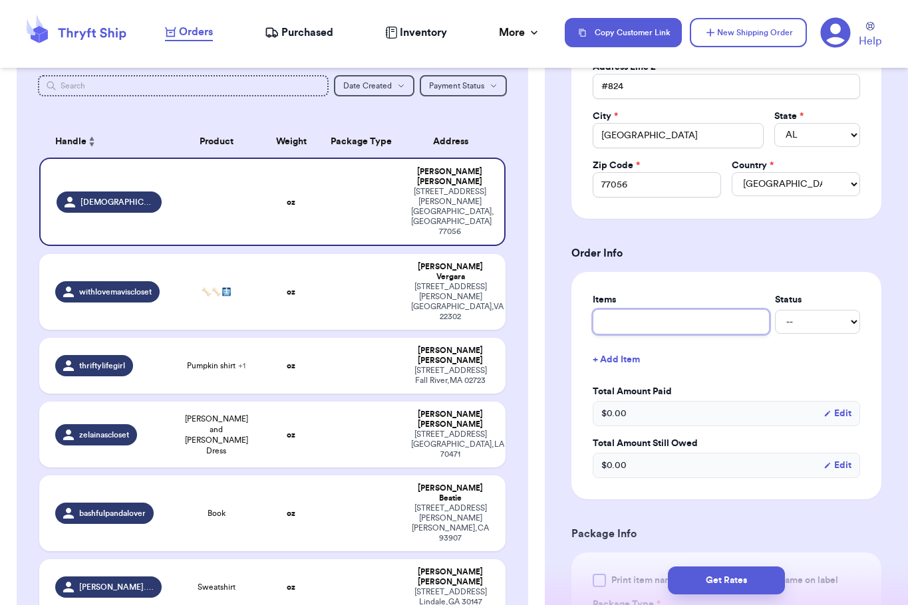
click at [617, 329] on input "text" at bounding box center [681, 321] width 177 height 25
type input "B"
type input "Bo"
type input "Bod"
type input "Bode"
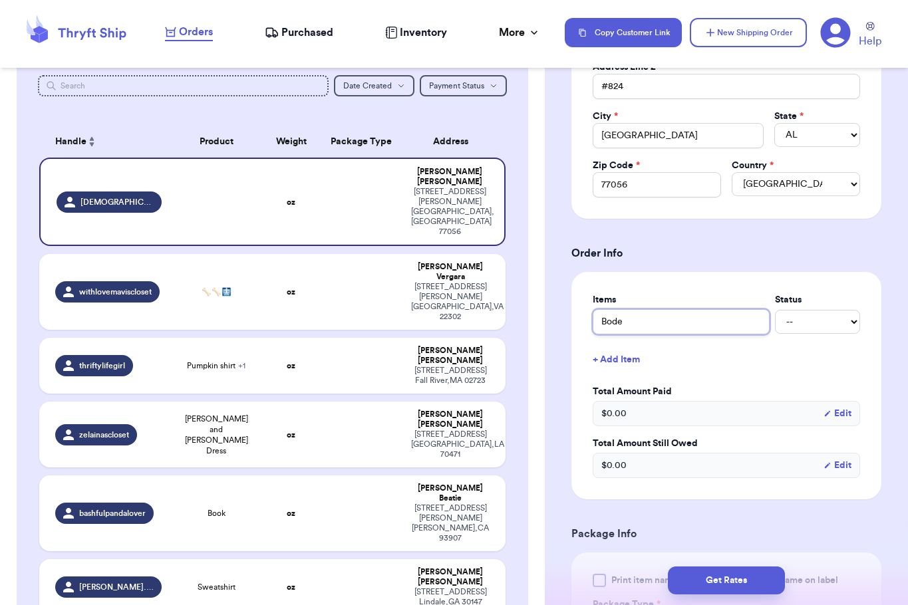
type input "Boden"
type input "Boden D"
type input "Boden Dr"
type input "Boden Dre"
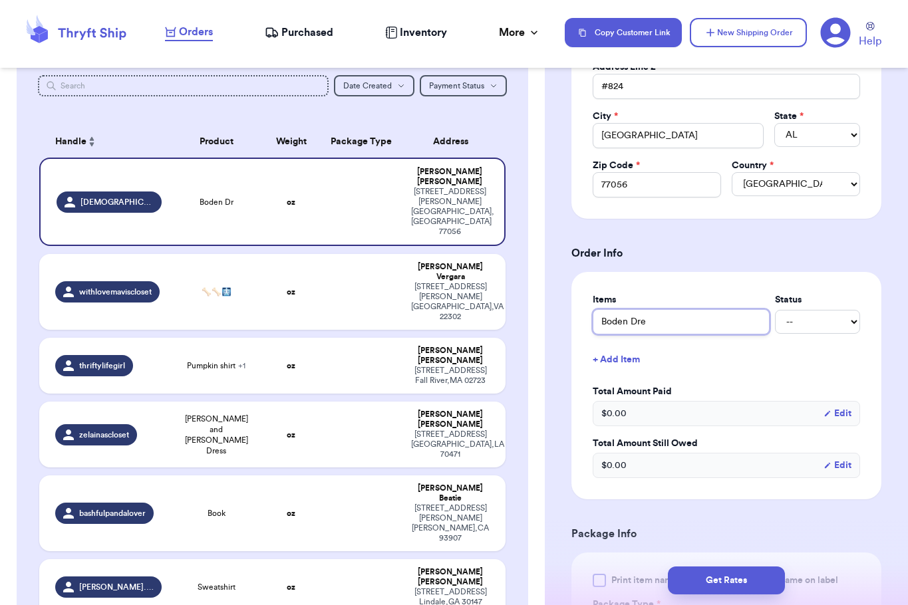
type input "Boden Dres"
type input "Boden Dress"
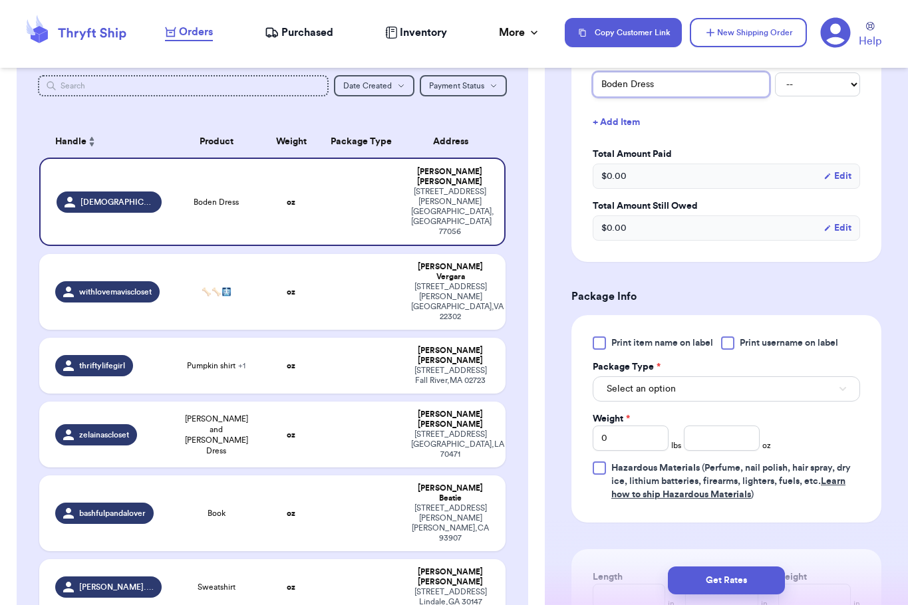
scroll to position [614, 0]
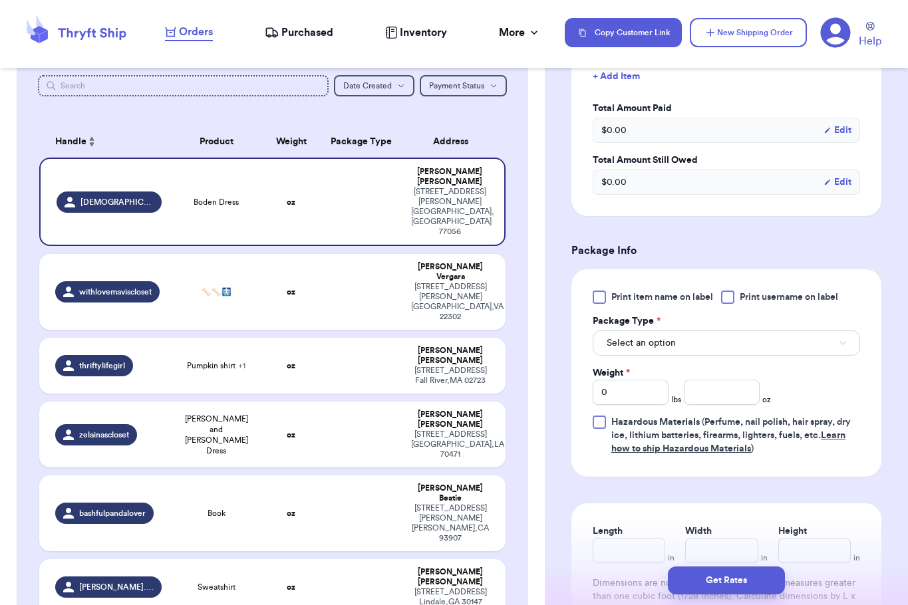
type input "Boden Dress"
click at [721, 406] on div "Print item name on label Print username on label Package Type * Select an optio…" at bounding box center [726, 373] width 267 height 165
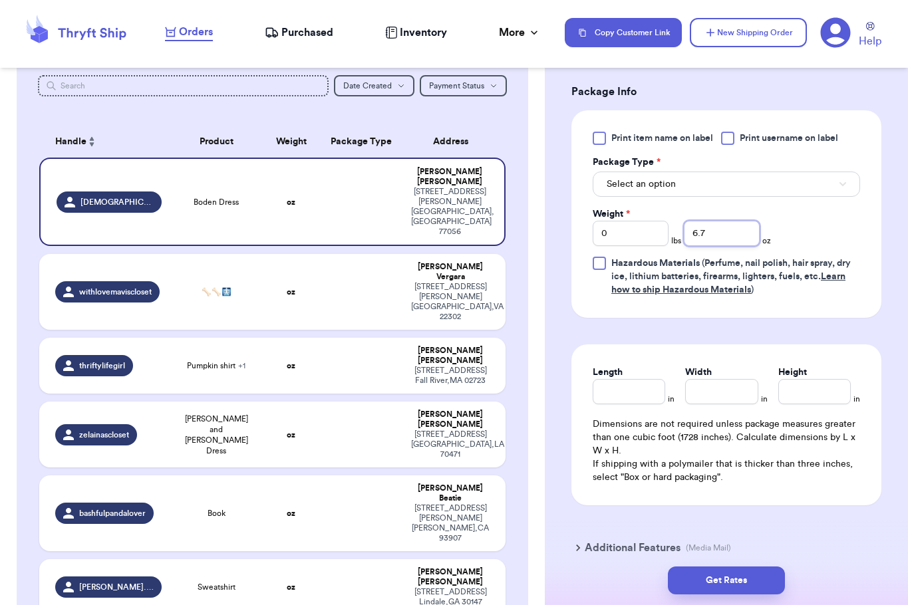
scroll to position [772, 0]
type input "6.7"
click at [664, 188] on span "Select an option" at bounding box center [641, 184] width 69 height 13
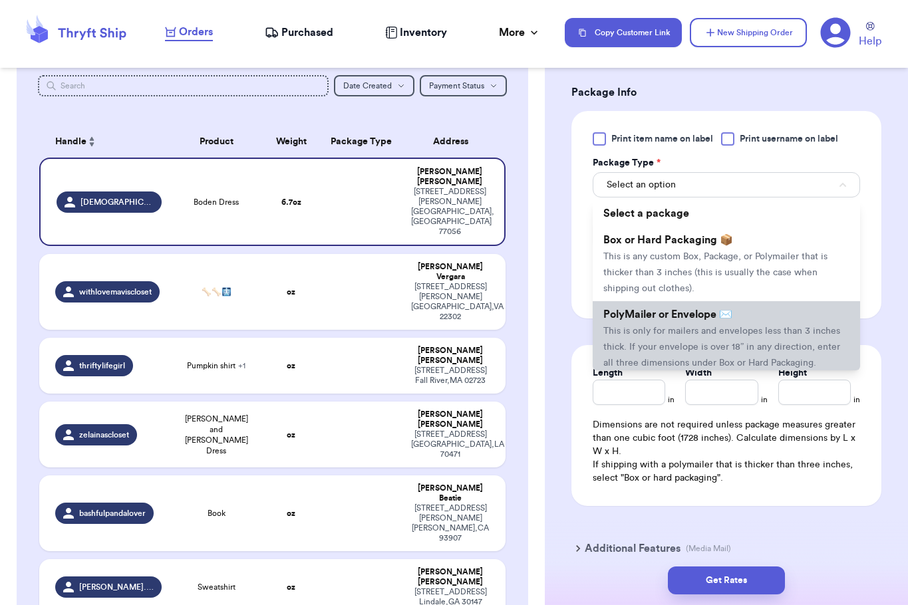
click at [656, 332] on span "This is only for mailers and envelopes less than 3 inches thick. If your envelo…" at bounding box center [721, 347] width 237 height 41
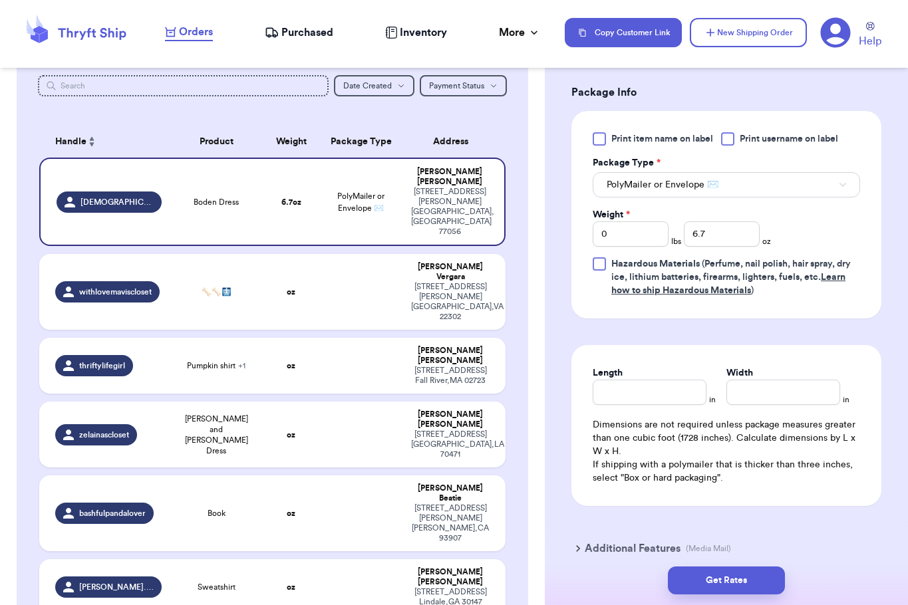
click at [692, 603] on div "Get Rates" at bounding box center [726, 580] width 363 height 49
click at [690, 579] on button "Get Rates" at bounding box center [726, 581] width 117 height 28
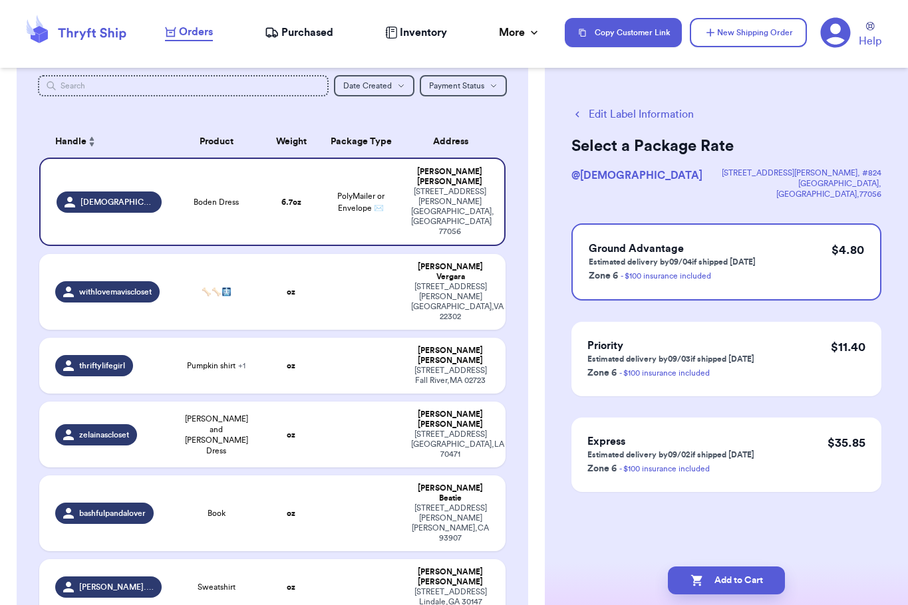
scroll to position [0, 0]
click at [690, 579] on icon "button" at bounding box center [696, 580] width 13 height 13
checkbox input "true"
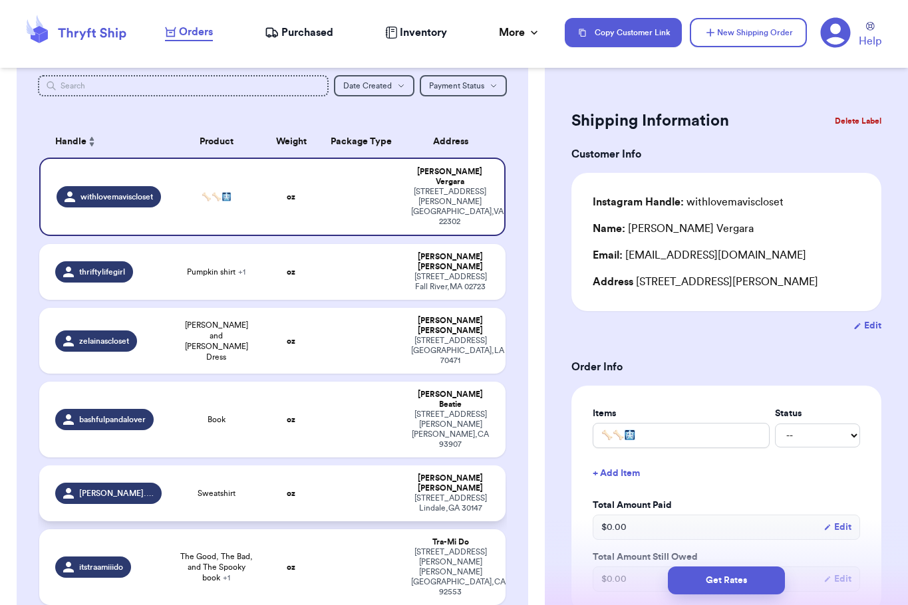
click at [431, 494] on div "[STREET_ADDRESS]" at bounding box center [450, 504] width 78 height 20
type input "Sweatshirt"
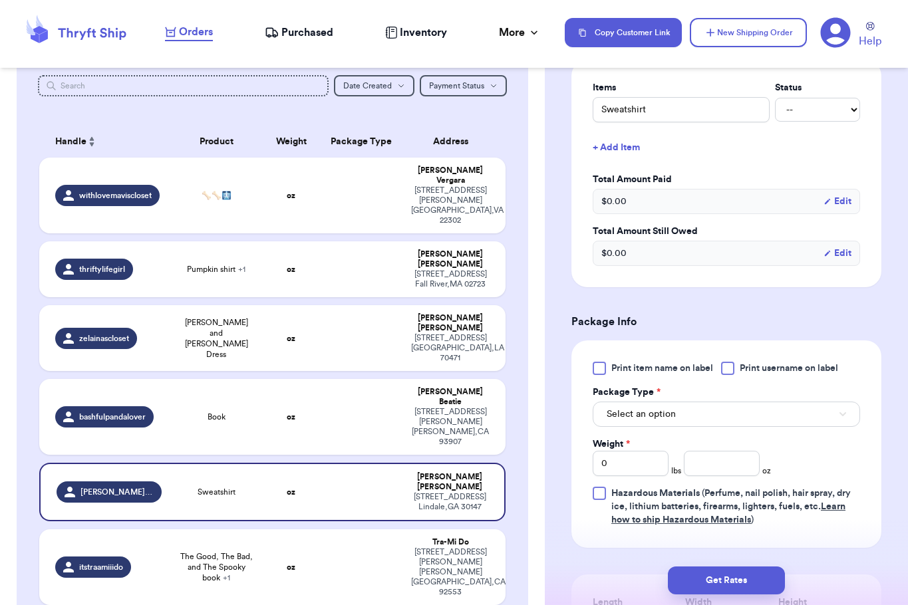
scroll to position [359, 0]
click at [719, 403] on button "Select an option" at bounding box center [726, 413] width 267 height 25
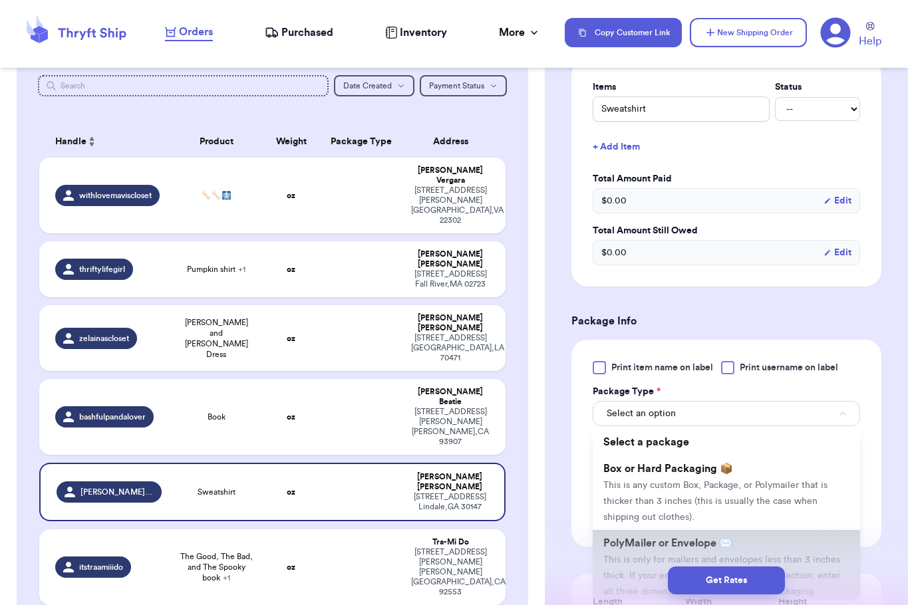
click at [672, 536] on li "PolyMailer or Envelope ✉️ This is only for mailers and envelopes less than 3 in…" at bounding box center [726, 567] width 267 height 74
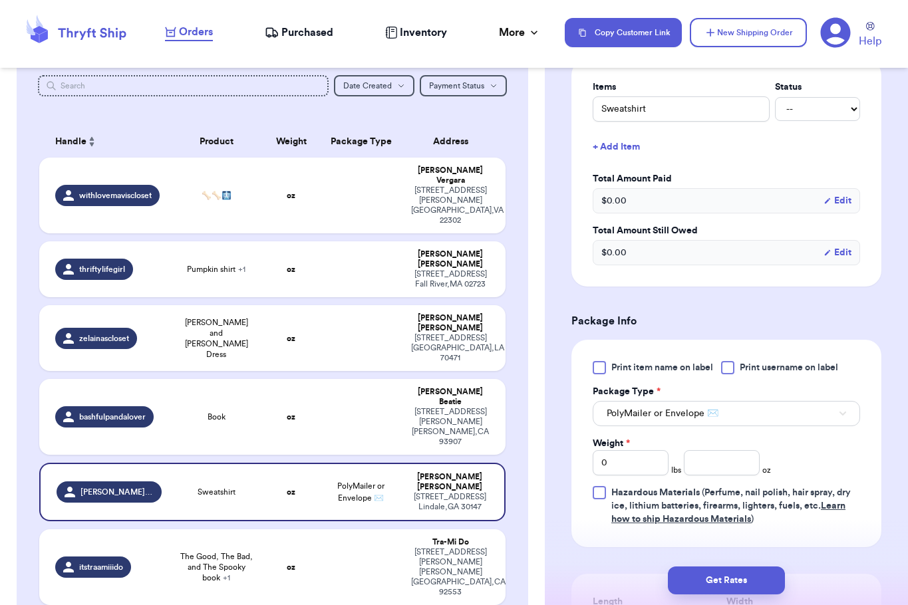
scroll to position [460, 0]
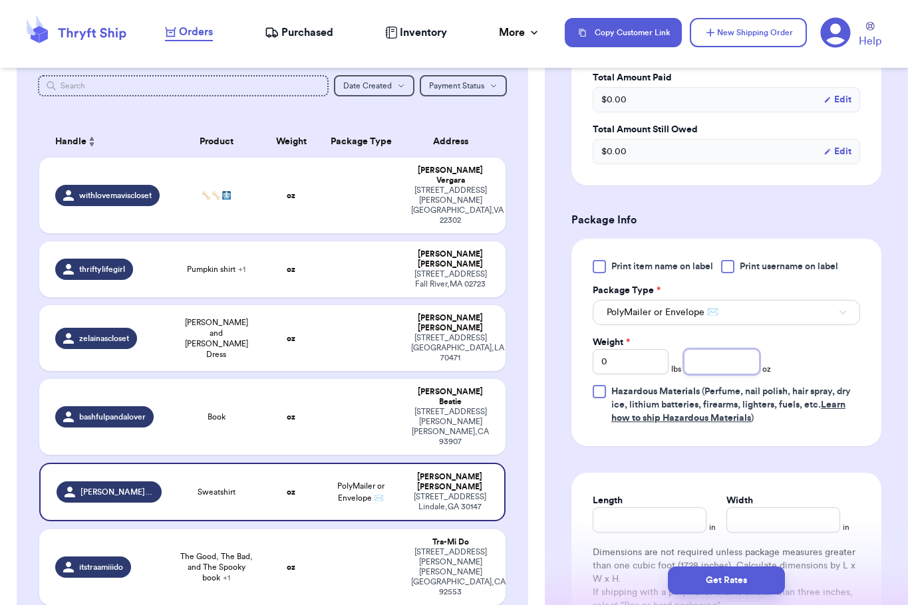
click at [702, 352] on input "number" at bounding box center [722, 361] width 76 height 25
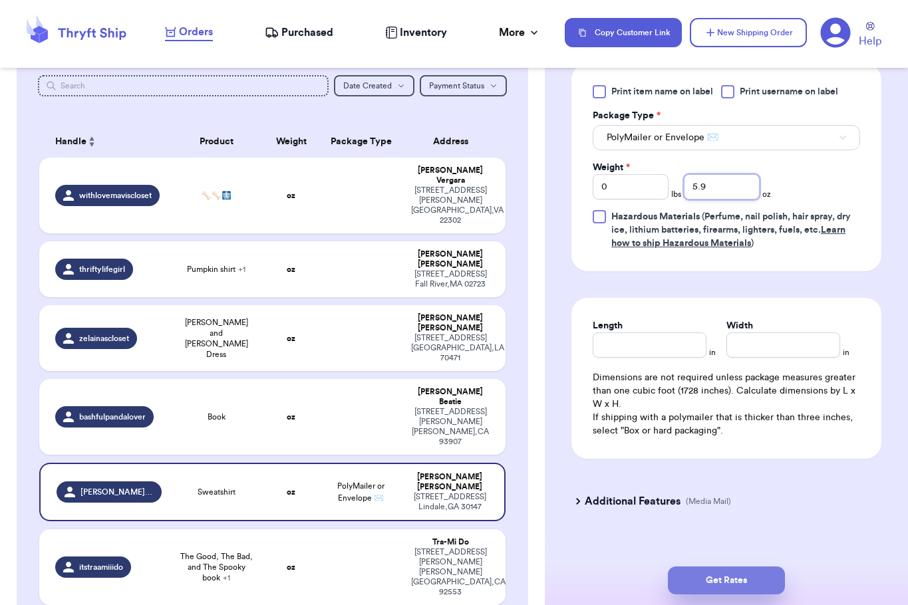
type input "5.9"
click at [708, 583] on button "Get Rates" at bounding box center [726, 581] width 117 height 28
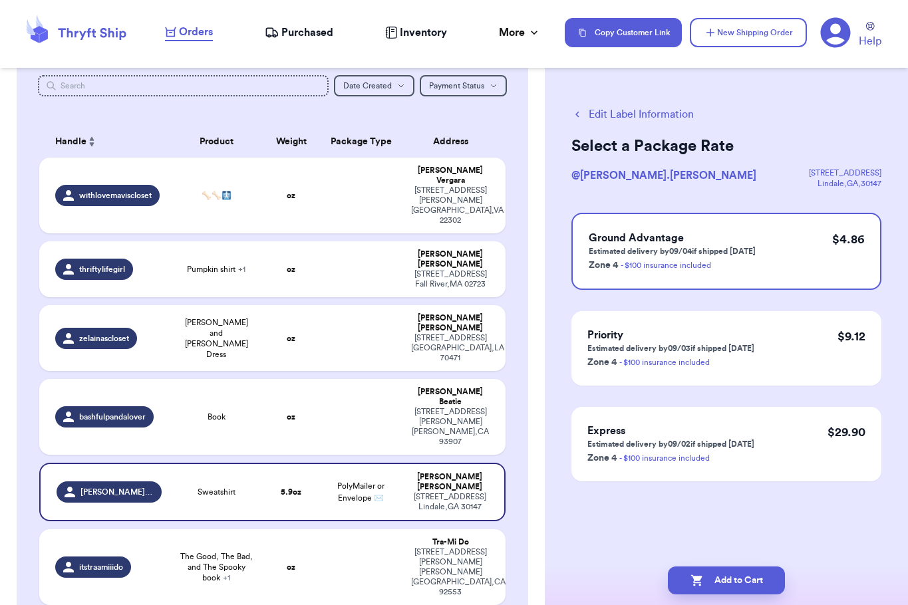
click at [708, 583] on button "Add to Cart" at bounding box center [726, 581] width 117 height 28
checkbox input "true"
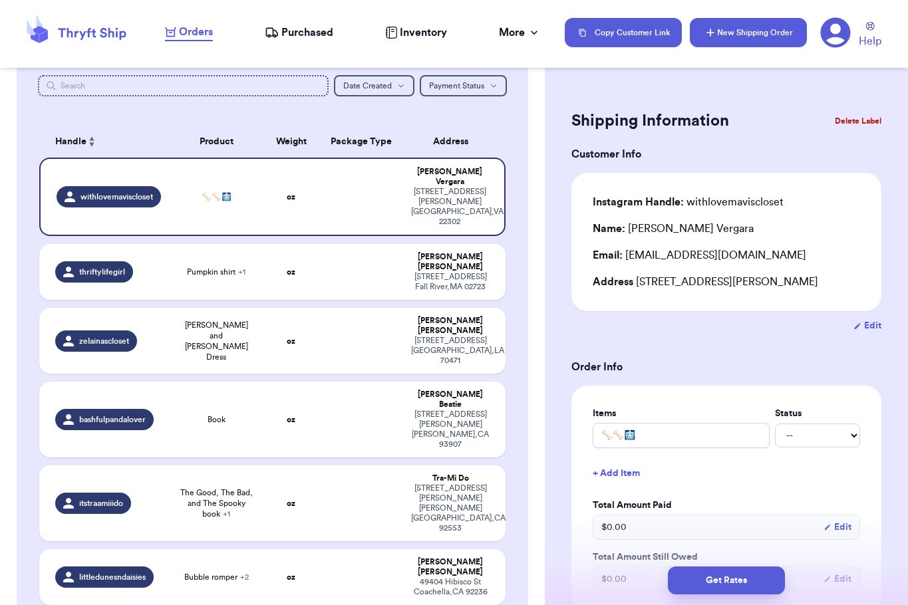
click at [720, 42] on button "New Shipping Order" at bounding box center [748, 32] width 117 height 29
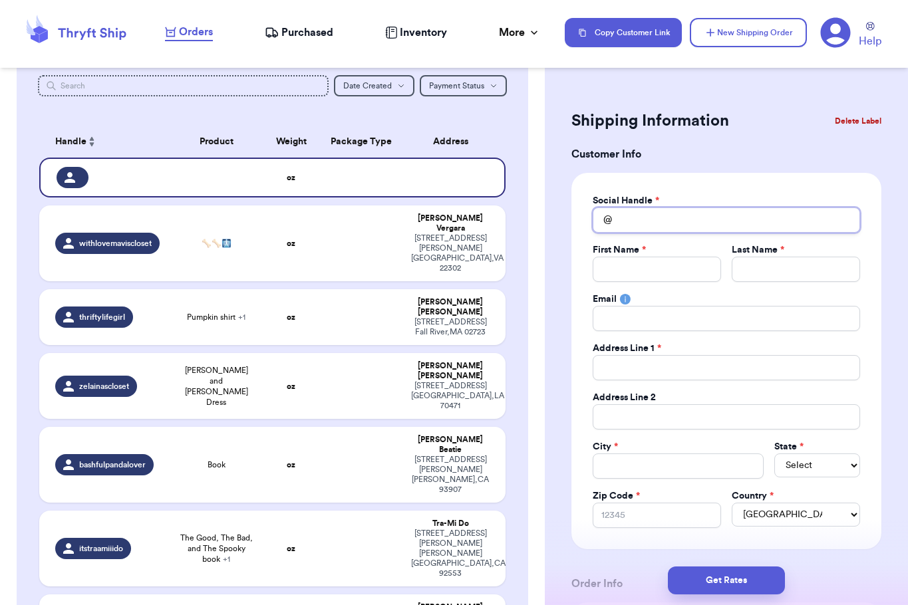
click at [678, 219] on input "Total Amount Paid" at bounding box center [726, 220] width 267 height 25
type input "m"
type input "mi"
type input "mis"
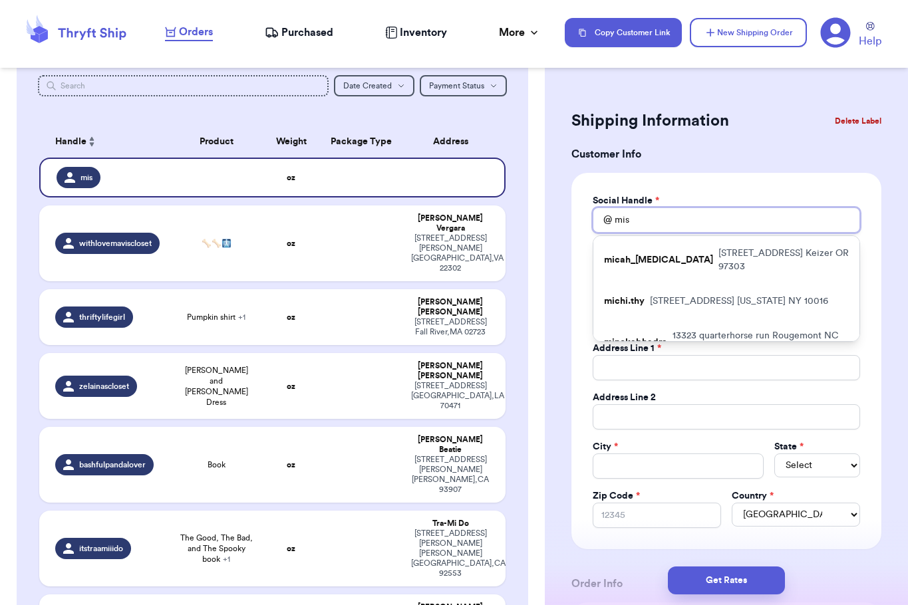
type input "mish"
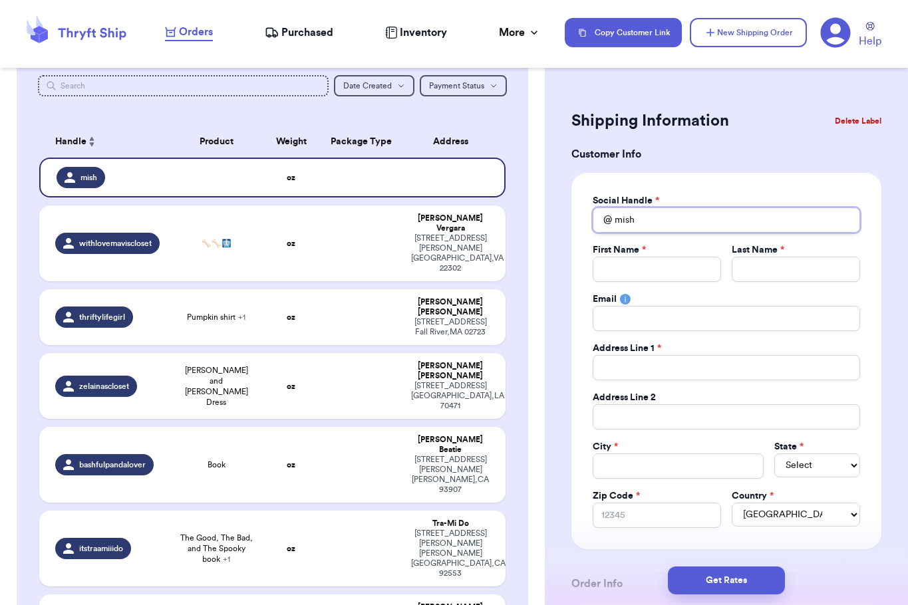
type input "mis"
type input "mi"
type input "m"
type input "s"
type input "se"
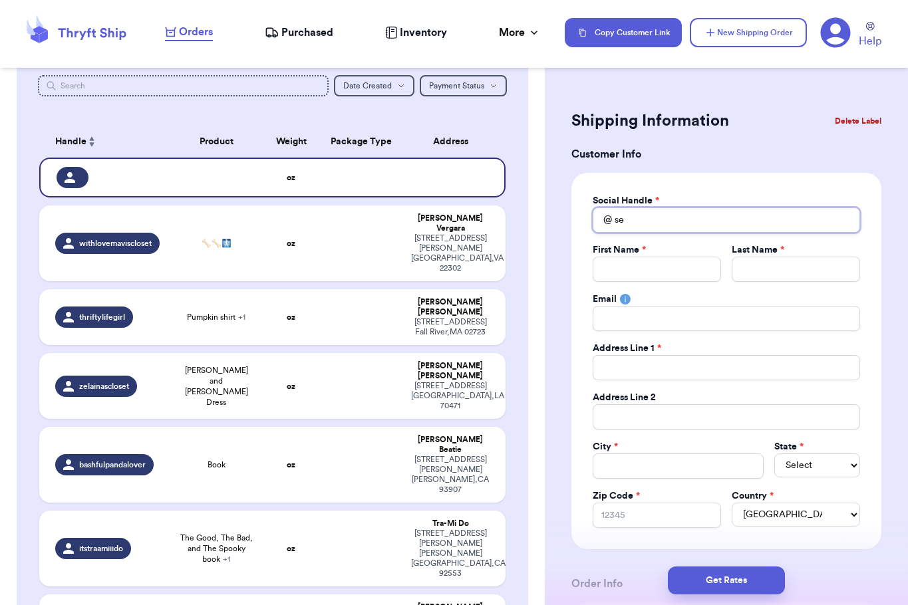
type input "sea"
type input "se"
type input "s"
click at [283, 238] on td "oz" at bounding box center [291, 244] width 56 height 76
type input "🦴🦴🩻"
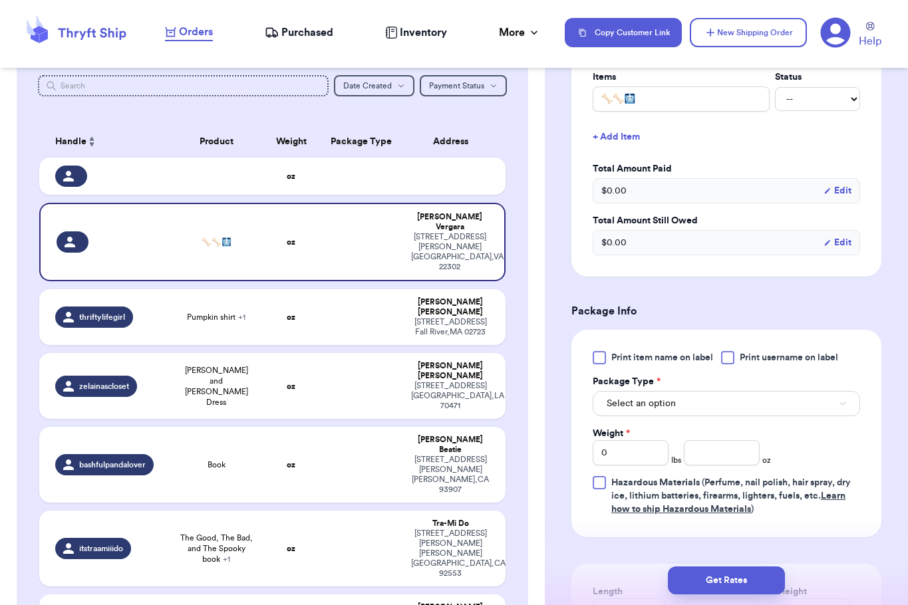
scroll to position [338, 0]
click at [639, 409] on span "Select an option" at bounding box center [641, 402] width 69 height 13
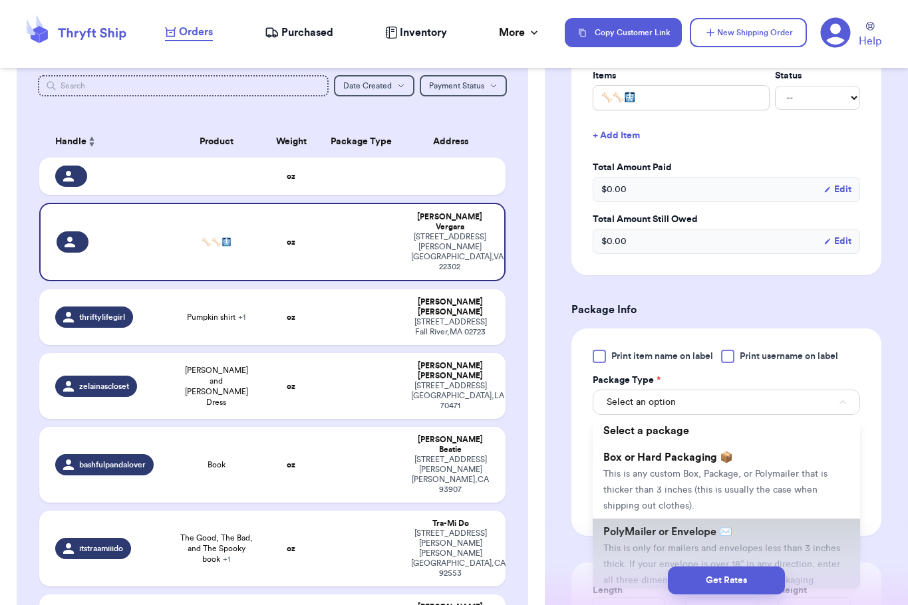
click at [654, 542] on li "PolyMailer or Envelope ✉️ This is only for mailers and envelopes less than 3 in…" at bounding box center [726, 556] width 267 height 74
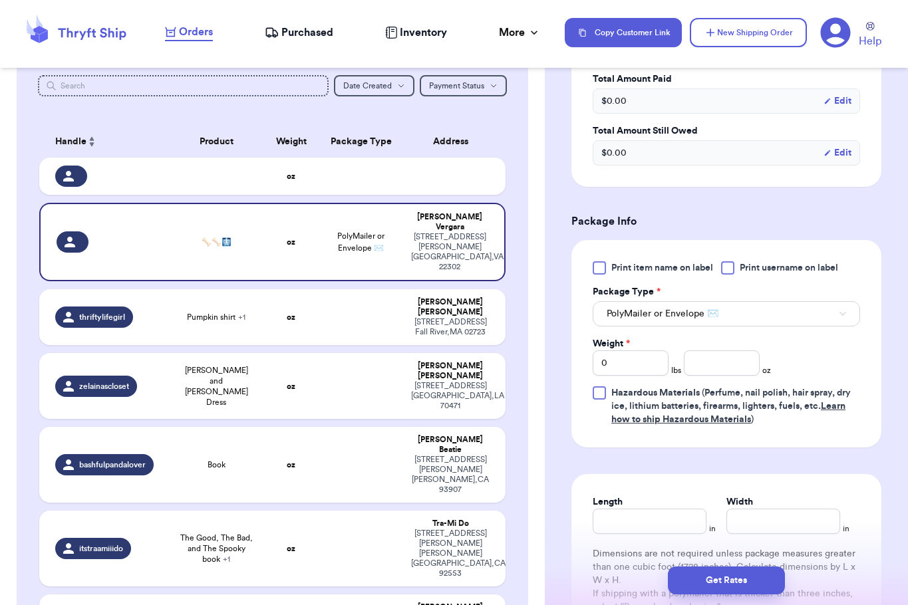
scroll to position [427, 0]
click at [724, 375] on input "number" at bounding box center [722, 362] width 76 height 25
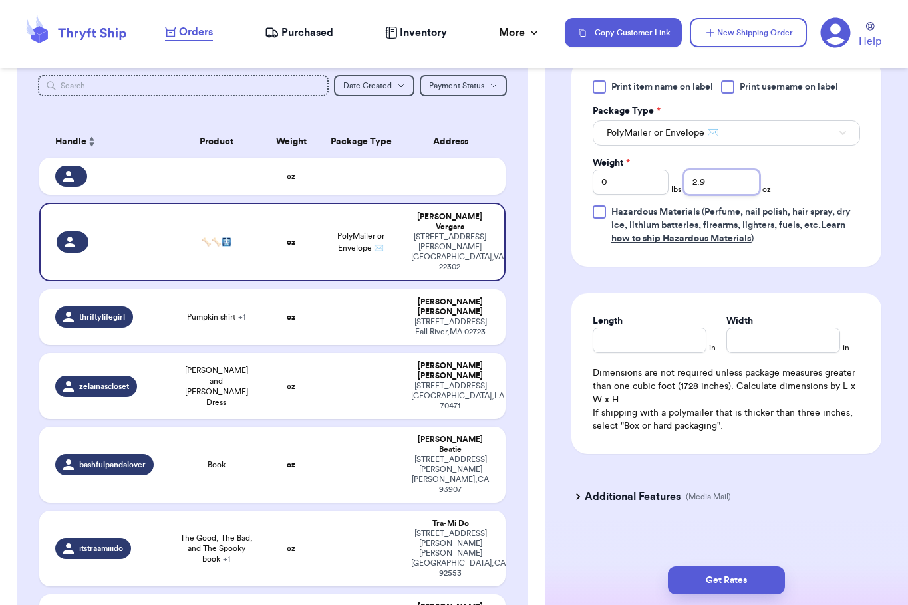
scroll to position [635, 0]
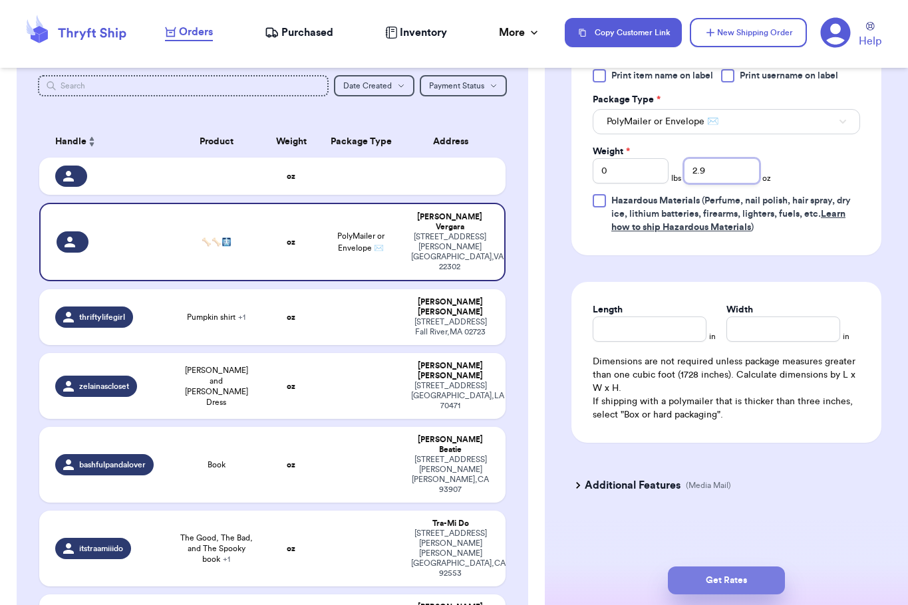
type input "2.9"
click at [711, 577] on button "Get Rates" at bounding box center [726, 581] width 117 height 28
select select "VA"
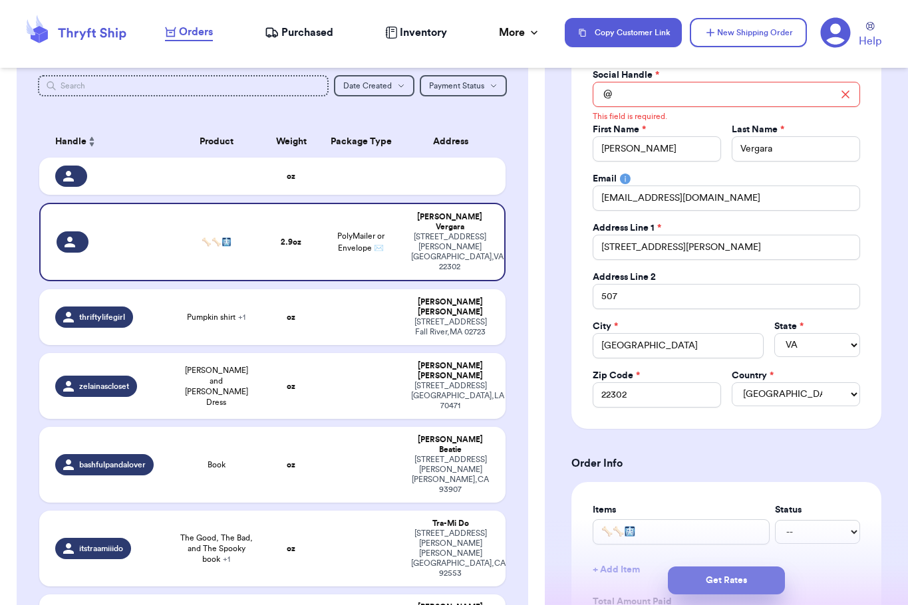
scroll to position [0, 0]
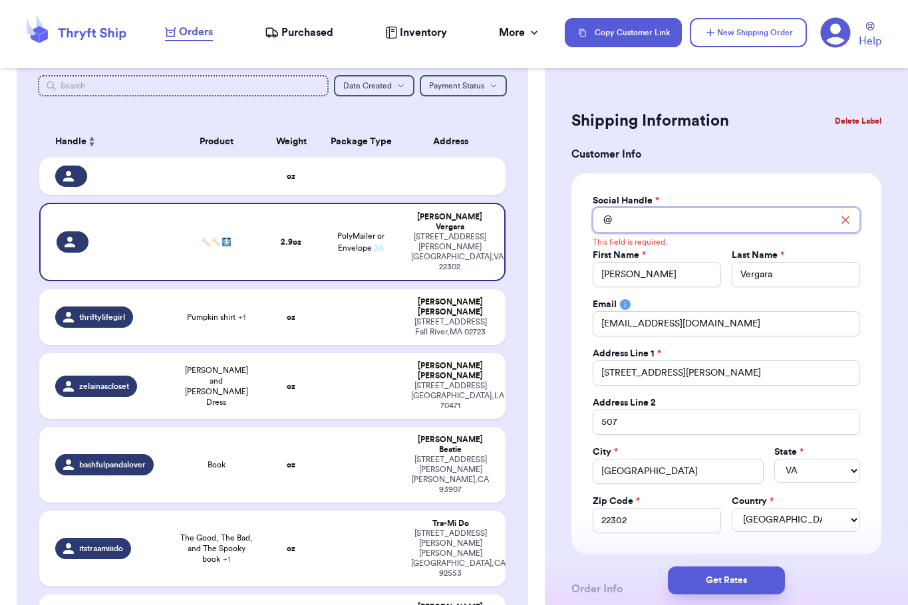
click at [636, 219] on input "Total Amount Paid" at bounding box center [726, 220] width 267 height 25
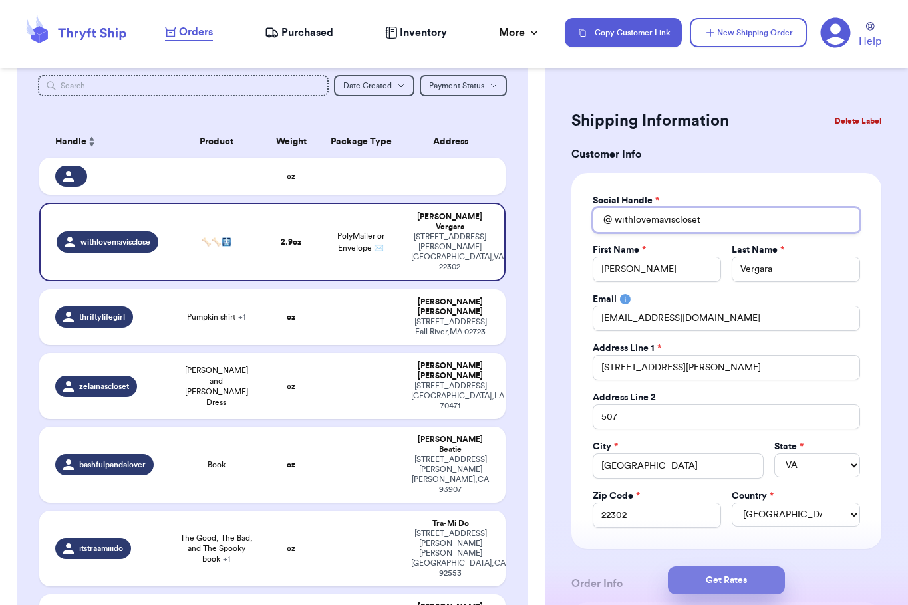
type input "withlovemaviscloset"
click at [740, 584] on button "Get Rates" at bounding box center [726, 581] width 117 height 28
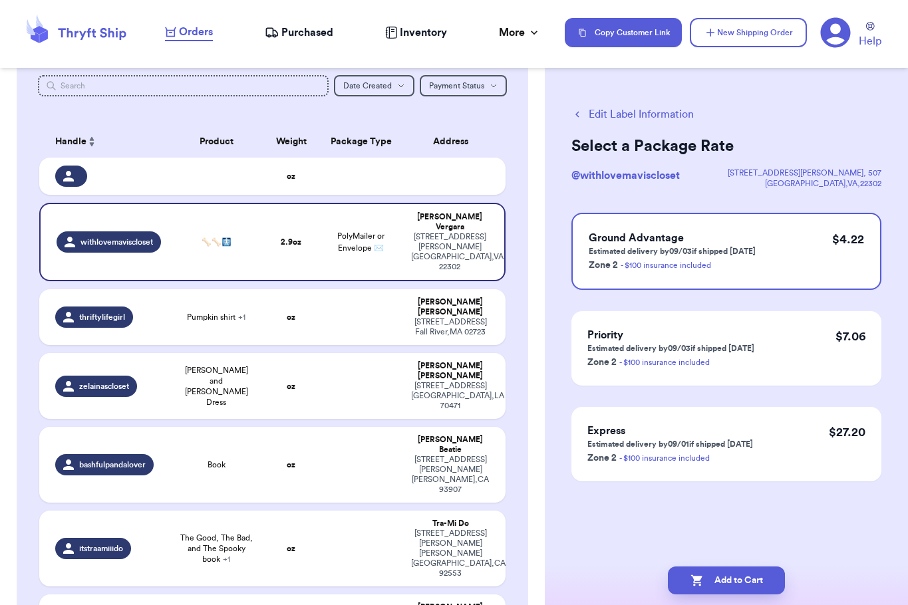
click at [740, 584] on button "Add to Cart" at bounding box center [726, 581] width 117 height 28
checkbox input "true"
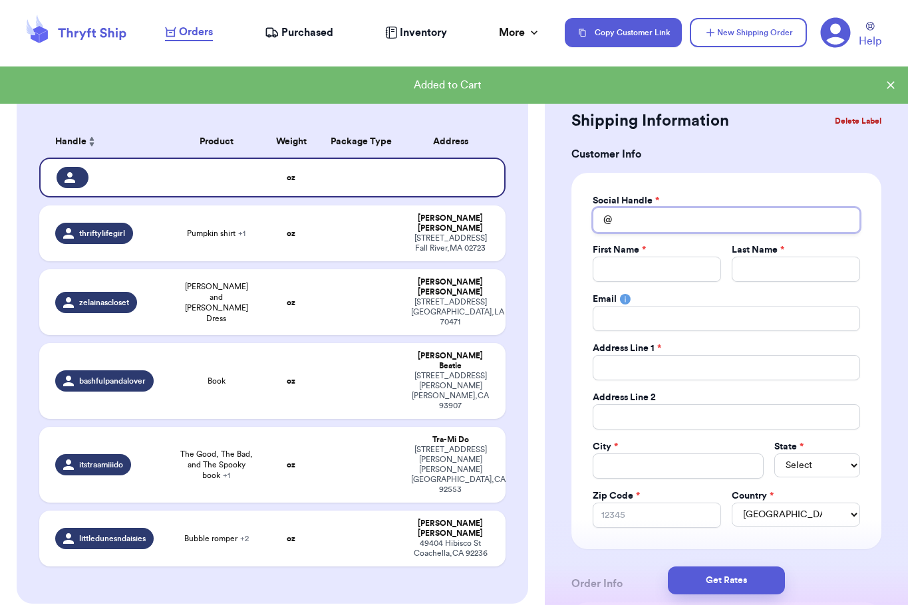
click at [646, 217] on input "Total Amount Paid" at bounding box center [726, 220] width 267 height 25
type input "s"
type input "st"
type input "ste"
type input "step"
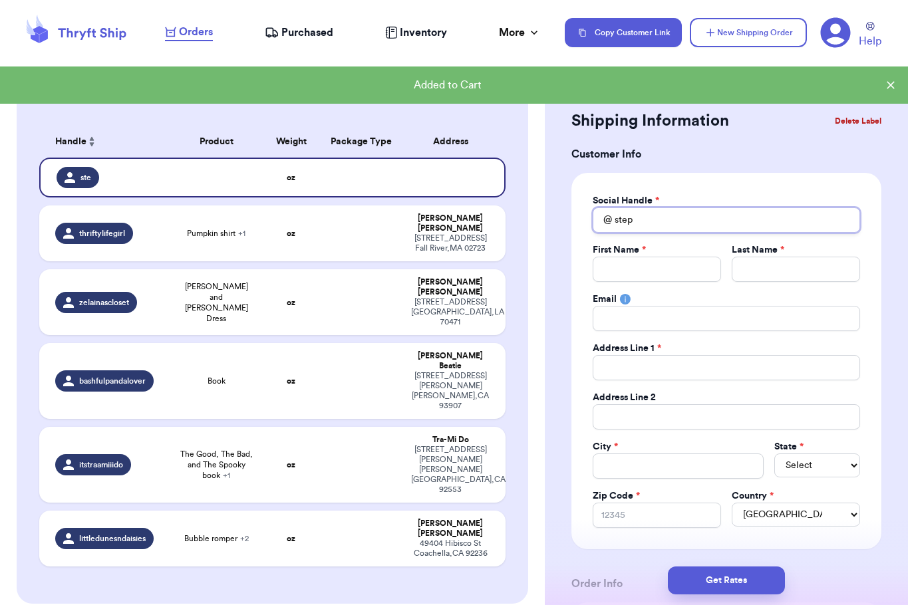
type input "steph"
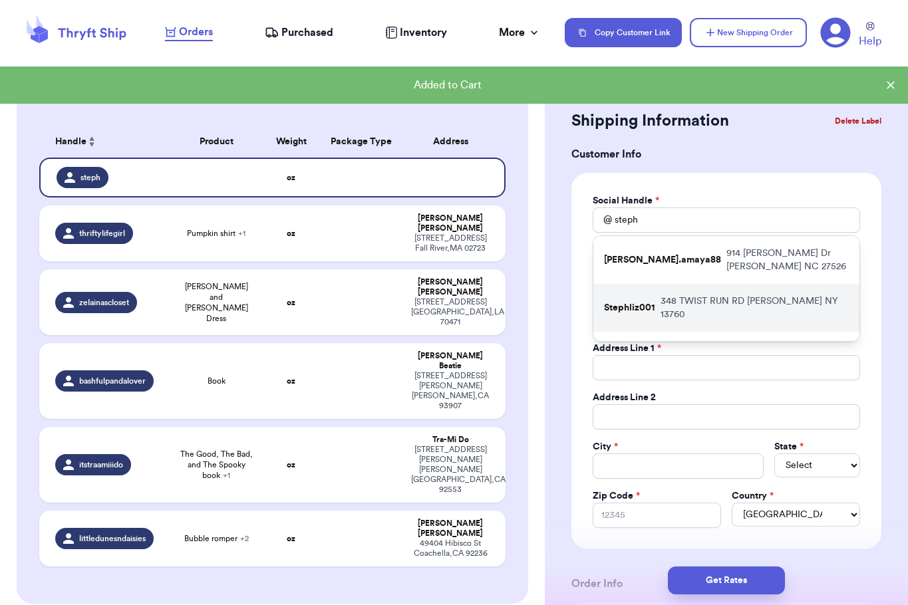
click at [678, 301] on p "[STREET_ADDRESS]" at bounding box center [754, 308] width 188 height 27
type input "Stephliz001"
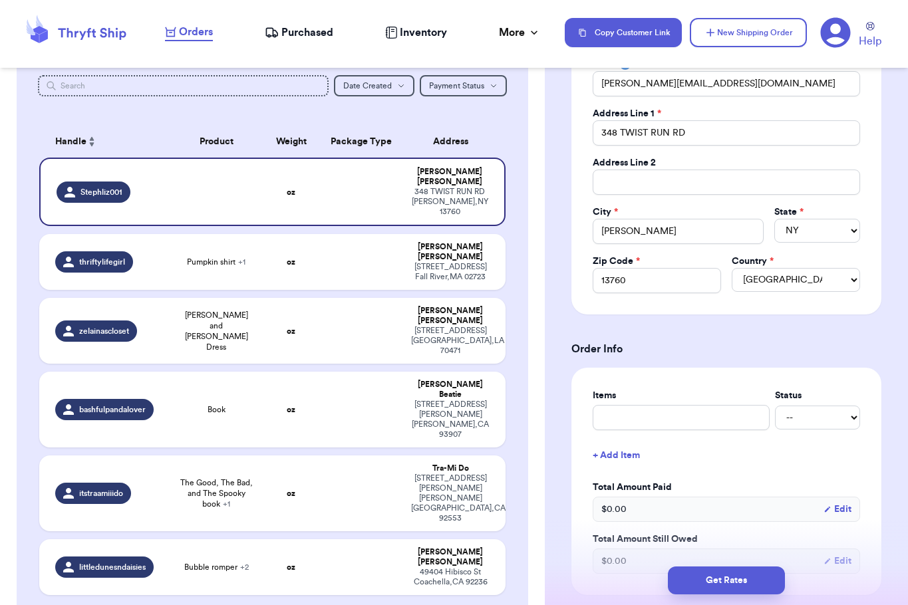
scroll to position [235, 0]
click at [685, 418] on input "text" at bounding box center [681, 416] width 177 height 25
click at [700, 462] on button "+ Add Item" at bounding box center [726, 454] width 278 height 29
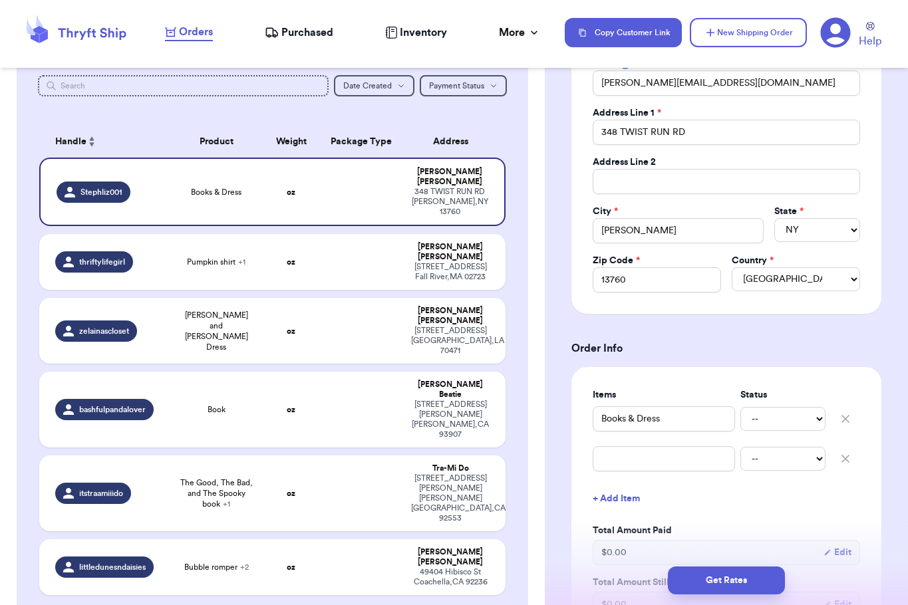
click at [839, 455] on icon "button" at bounding box center [845, 458] width 13 height 13
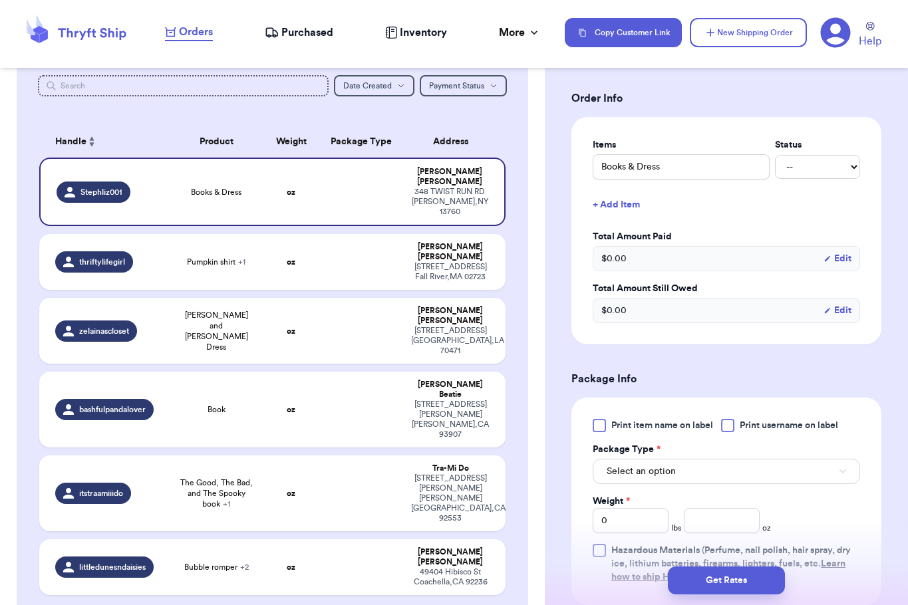
scroll to position [541, 0]
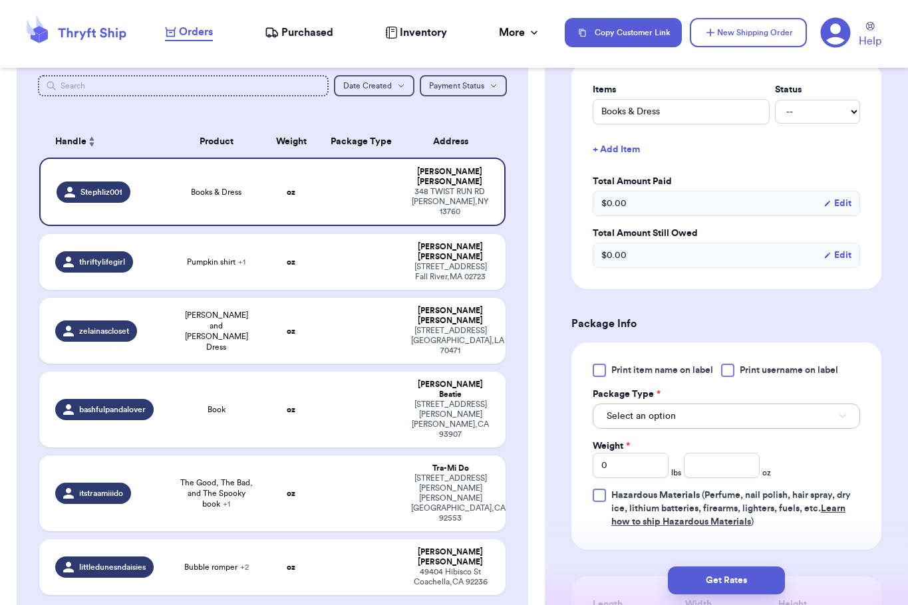
click at [733, 418] on button "Select an option" at bounding box center [726, 416] width 267 height 25
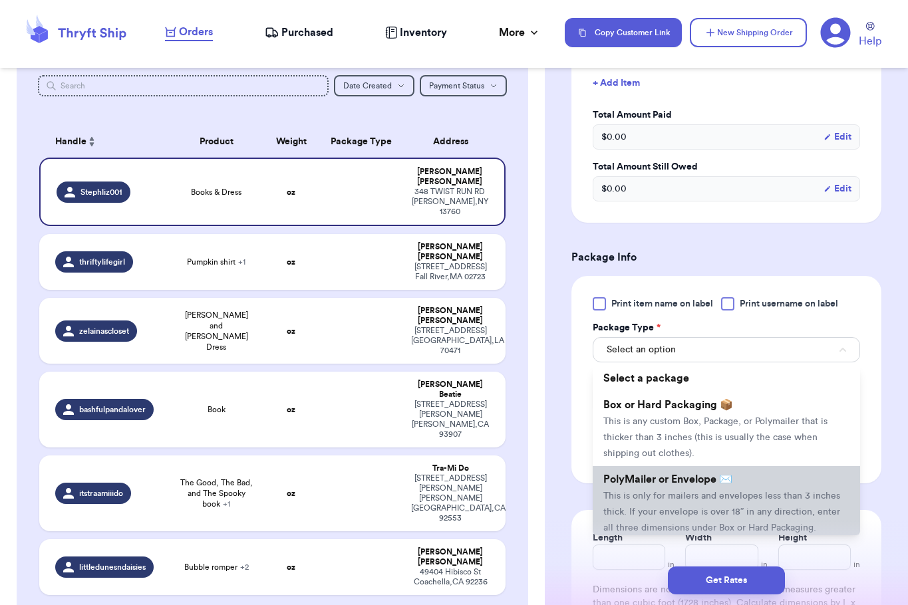
click at [702, 486] on li "PolyMailer or Envelope ✉️ This is only for mailers and envelopes less than 3 in…" at bounding box center [726, 503] width 267 height 74
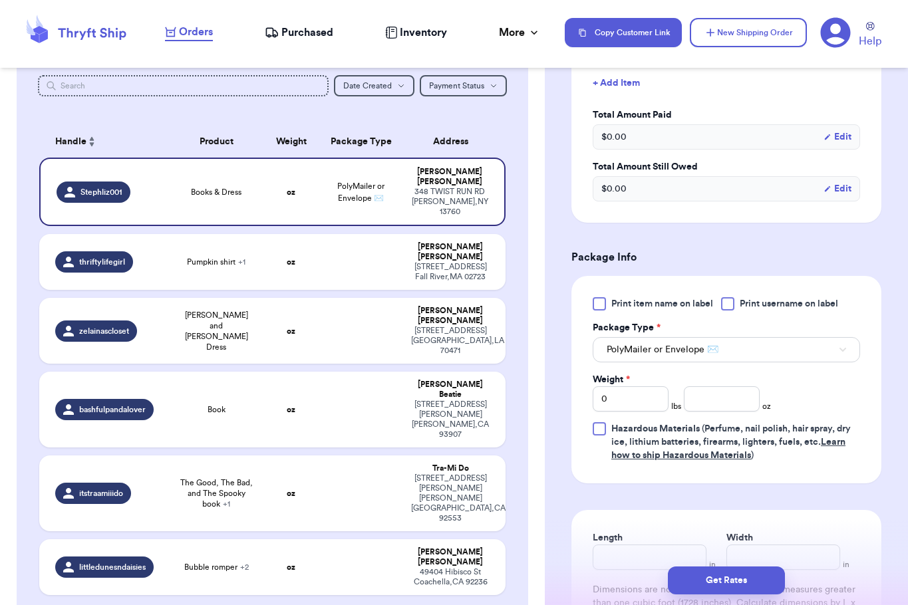
scroll to position [644, 0]
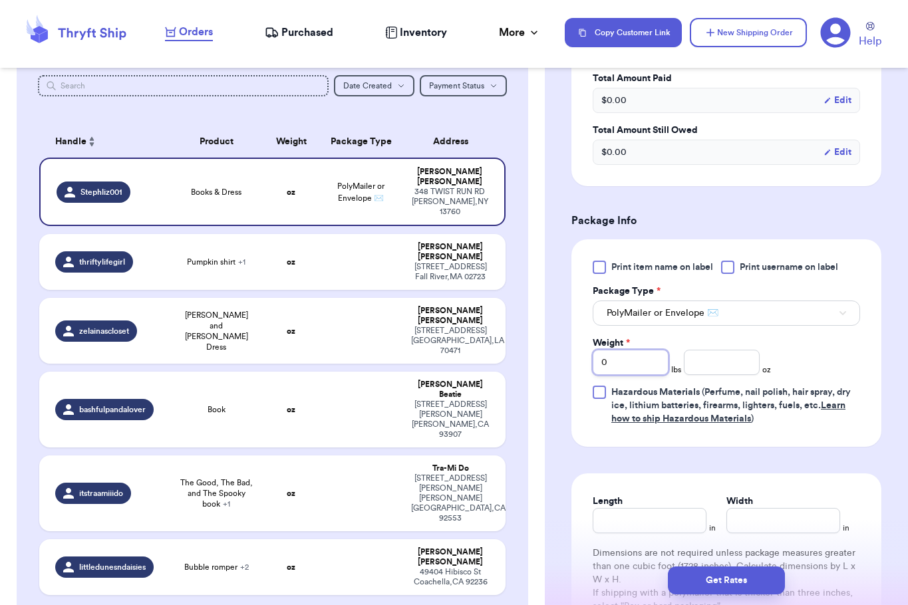
click at [623, 362] on input "0" at bounding box center [631, 362] width 76 height 25
click at [756, 576] on button "Get Rates" at bounding box center [726, 581] width 117 height 28
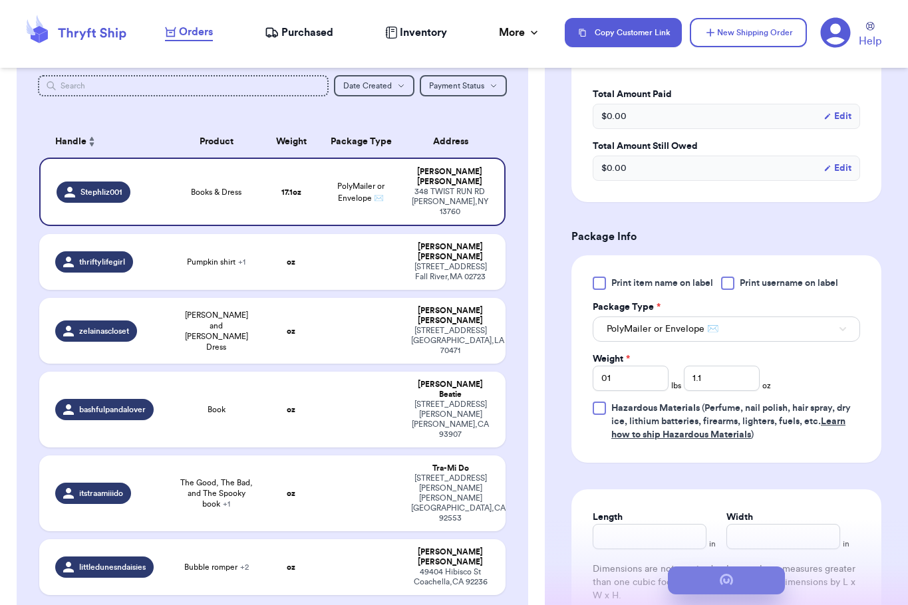
scroll to position [0, 0]
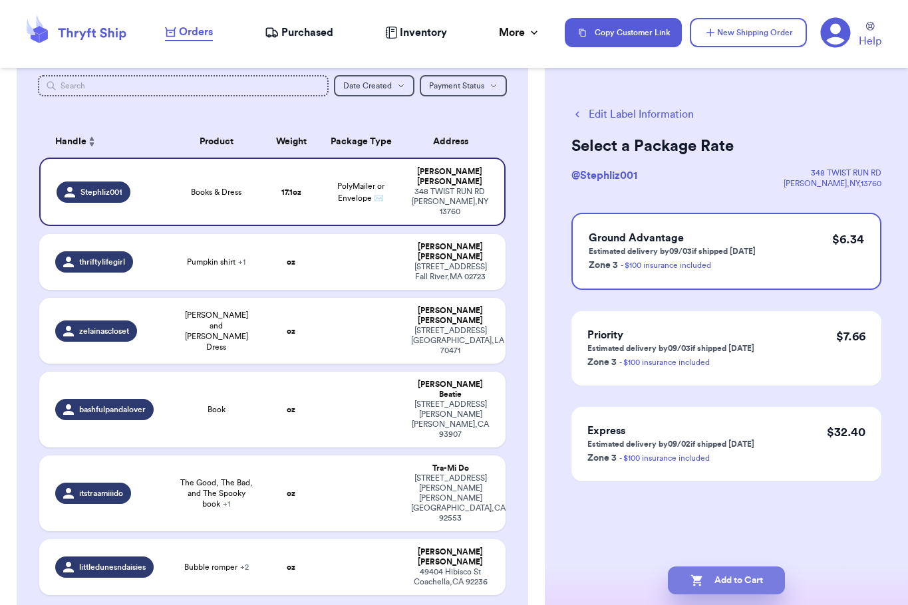
click at [756, 576] on button "Add to Cart" at bounding box center [726, 581] width 117 height 28
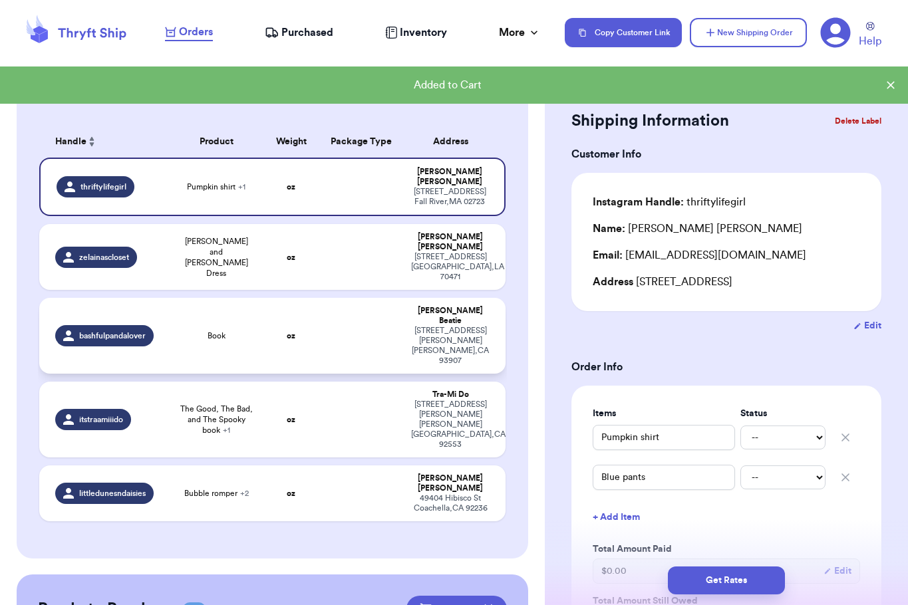
click at [364, 298] on td at bounding box center [361, 336] width 84 height 76
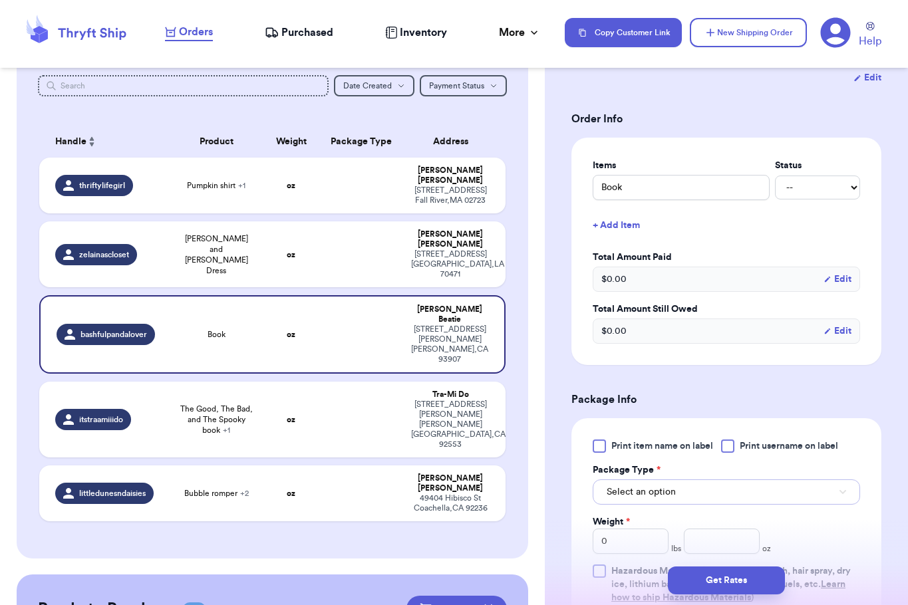
click at [657, 480] on button "Select an option" at bounding box center [726, 492] width 267 height 25
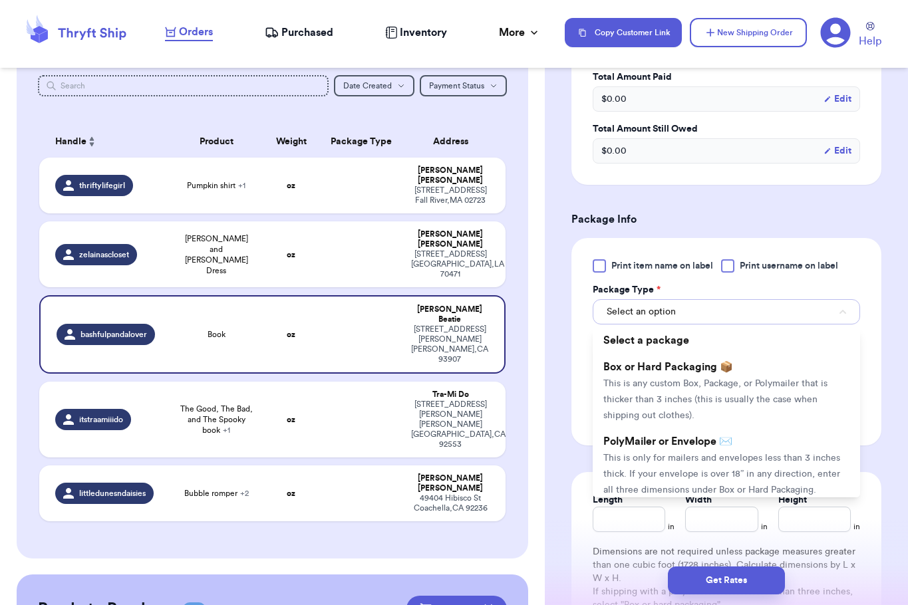
scroll to position [446, 0]
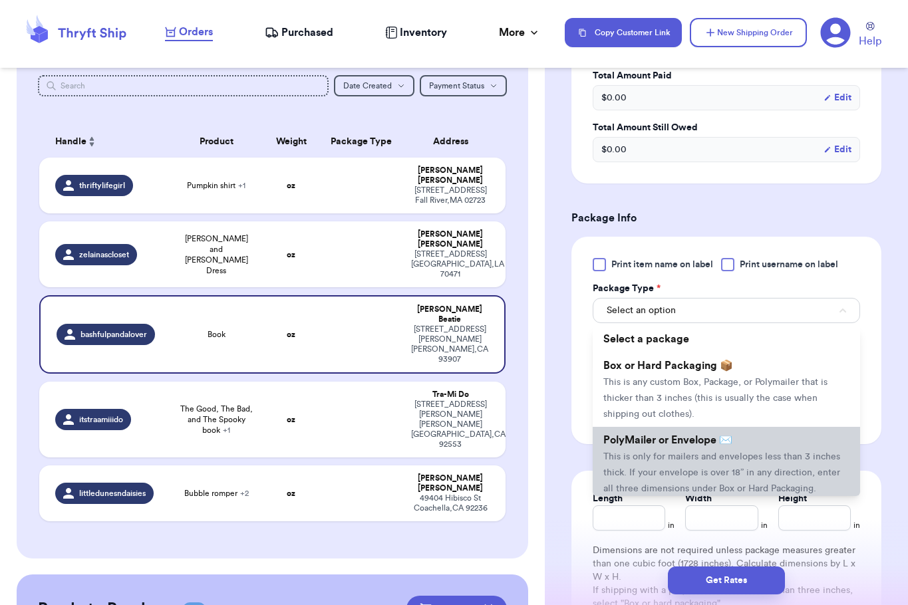
click at [654, 447] on li "PolyMailer or Envelope ✉️ This is only for mailers and envelopes less than 3 in…" at bounding box center [726, 464] width 267 height 74
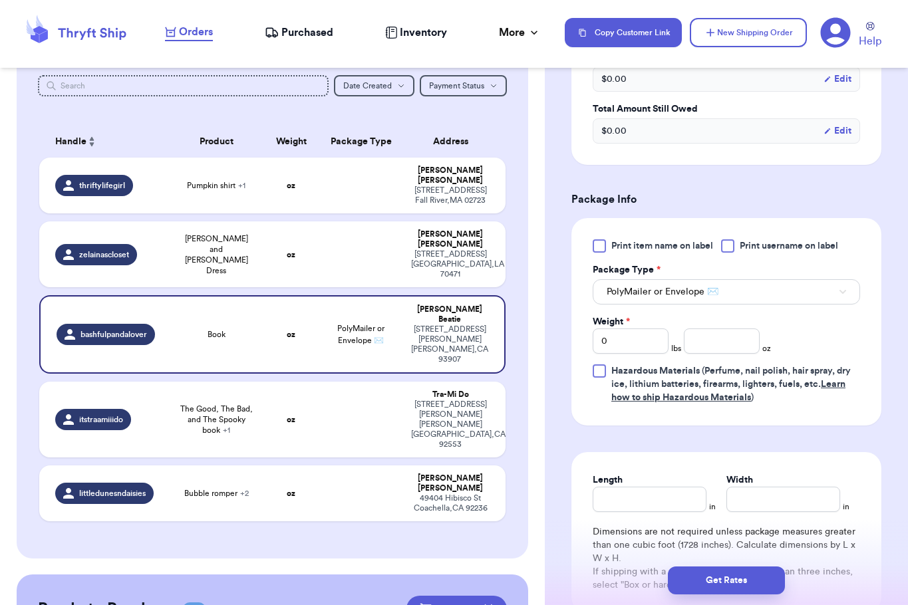
scroll to position [465, 0]
click at [696, 328] on input "number" at bounding box center [722, 340] width 76 height 25
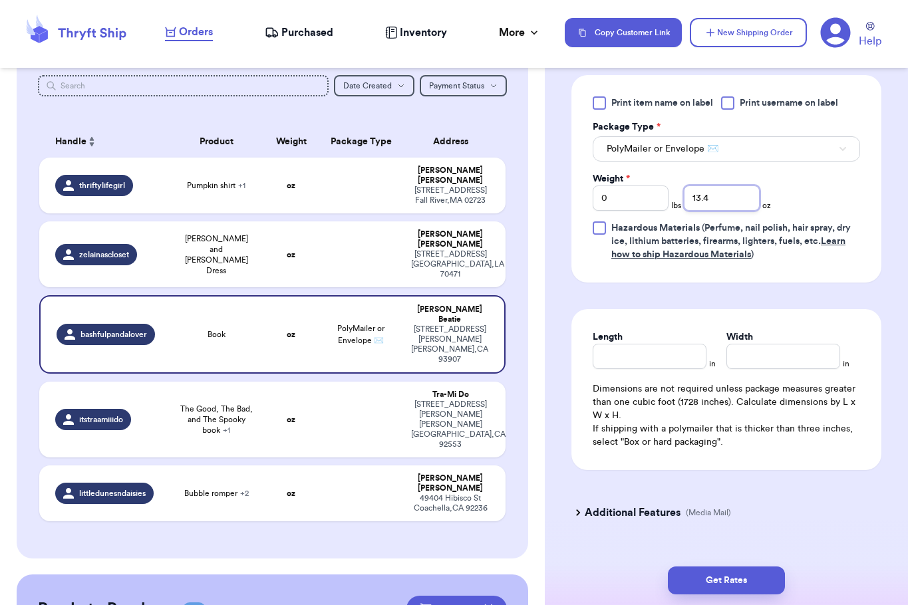
scroll to position [608, 0]
click at [637, 504] on h3 "Additional Features" at bounding box center [633, 512] width 96 height 16
click at [584, 555] on div at bounding box center [588, 561] width 13 height 13
click at [0, 0] on input "This Item Qualifies for Media Mail" at bounding box center [0, 0] width 0 height 0
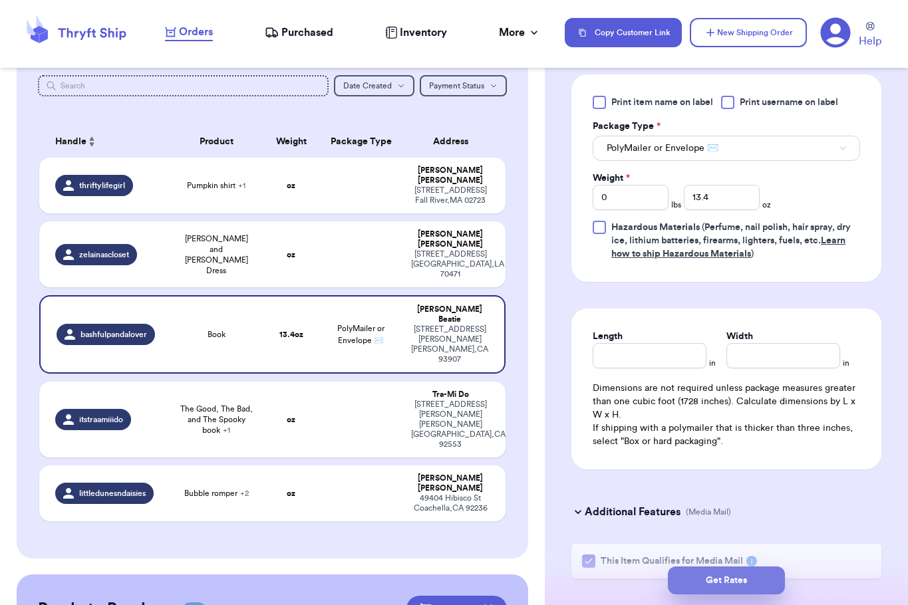
click at [730, 577] on button "Get Rates" at bounding box center [726, 581] width 117 height 28
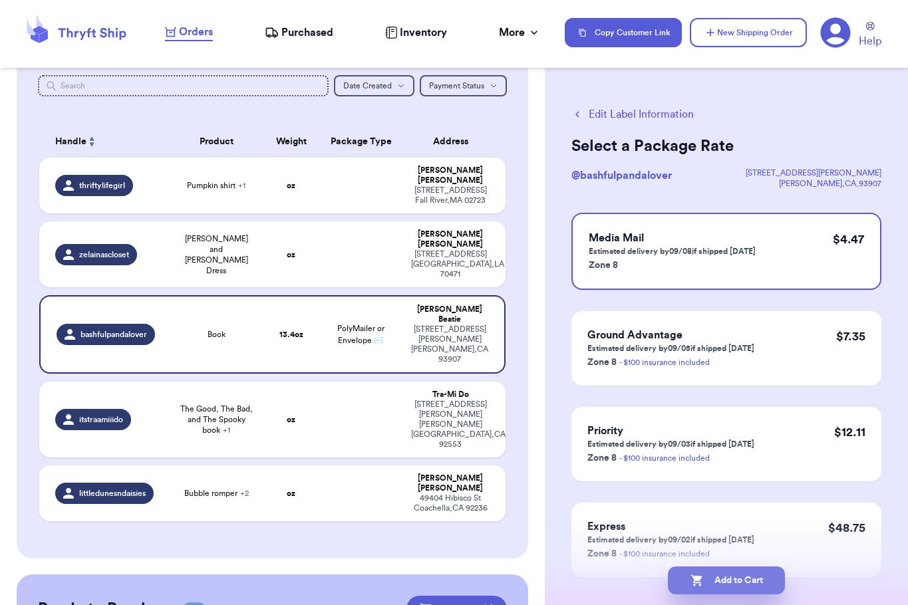
click at [724, 576] on button "Add to Cart" at bounding box center [726, 581] width 117 height 28
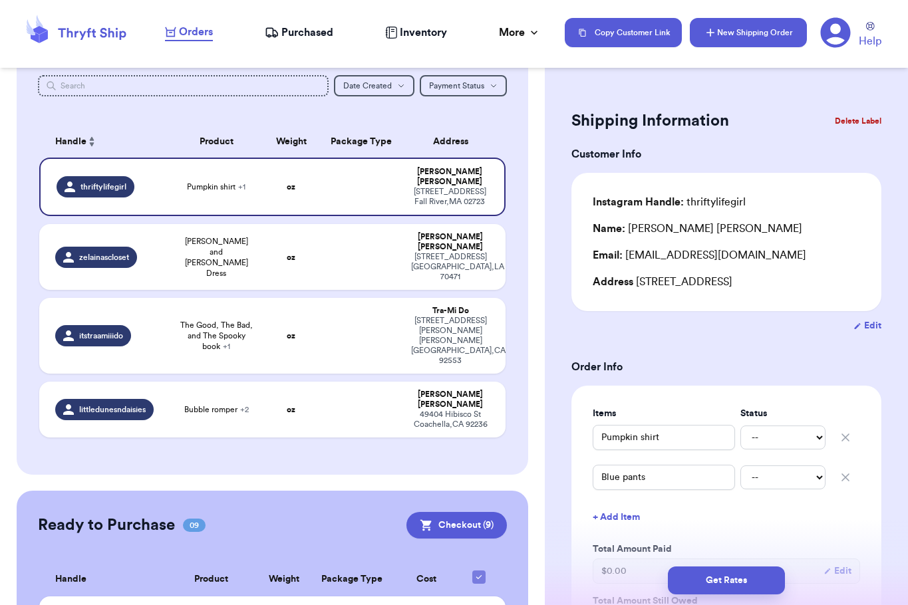
click at [768, 32] on button "New Shipping Order" at bounding box center [748, 32] width 117 height 29
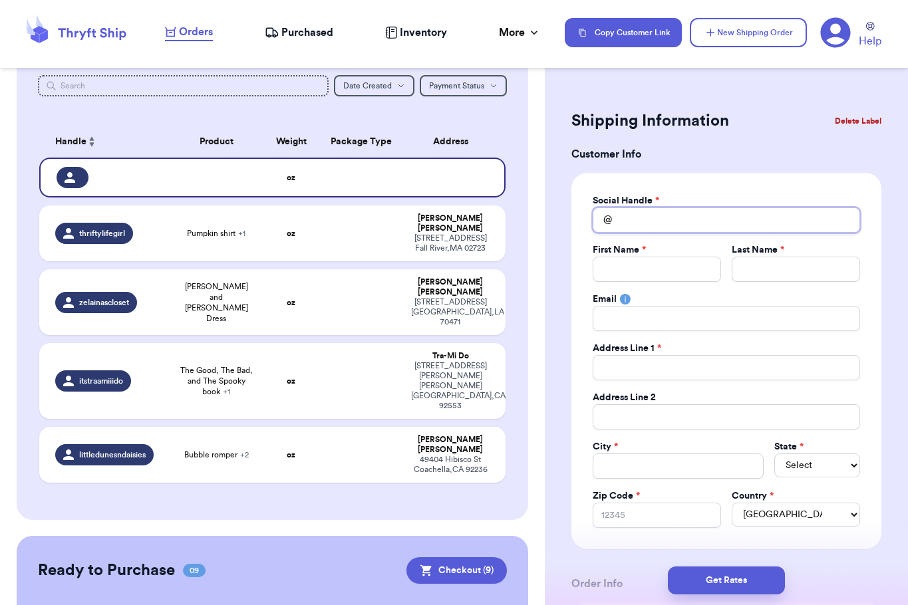
click at [662, 221] on input "Total Amount Paid" at bounding box center [726, 220] width 267 height 25
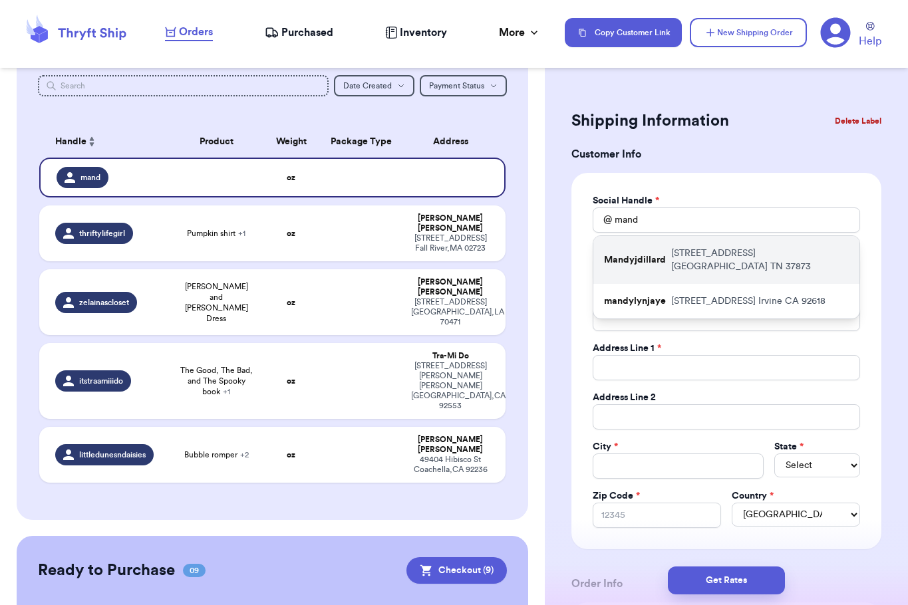
click at [680, 249] on p "[STREET_ADDRESS]" at bounding box center [760, 260] width 178 height 27
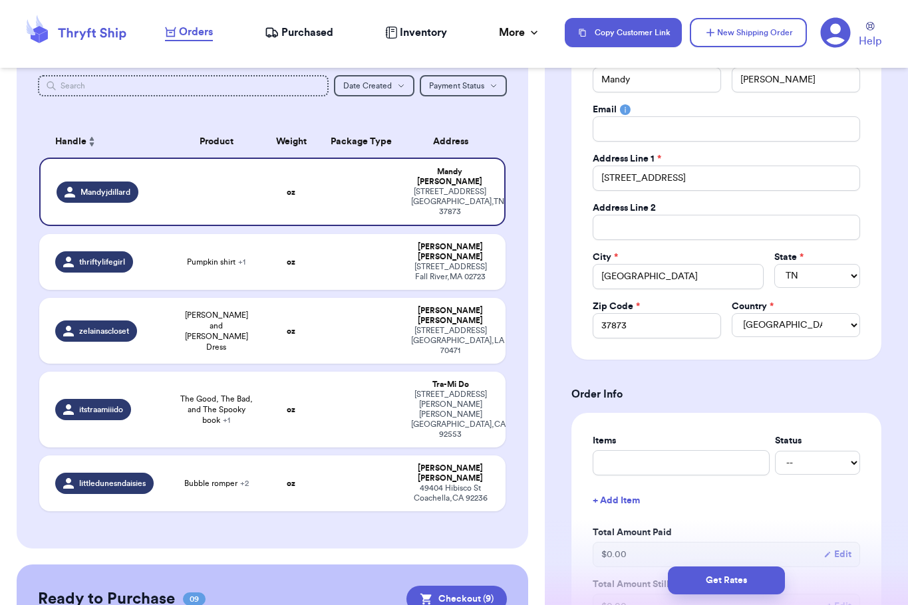
scroll to position [233, 0]
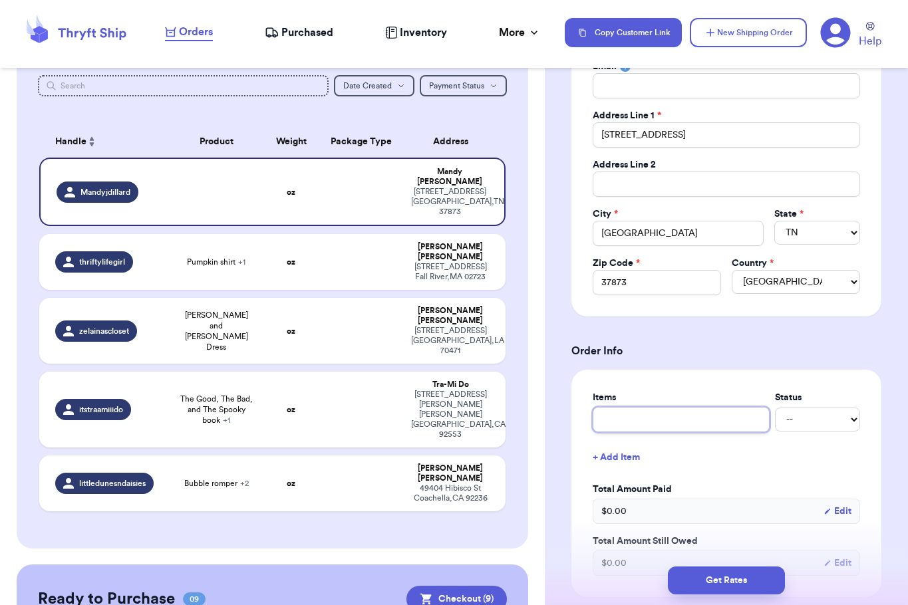
click at [683, 421] on input "text" at bounding box center [681, 419] width 177 height 25
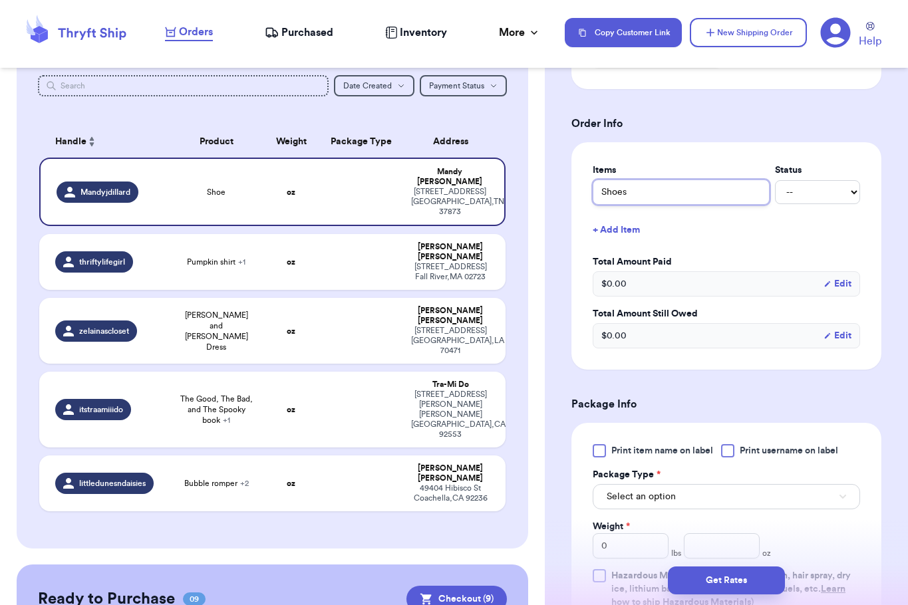
scroll to position [461, 0]
click at [680, 500] on button "Select an option" at bounding box center [726, 496] width 267 height 25
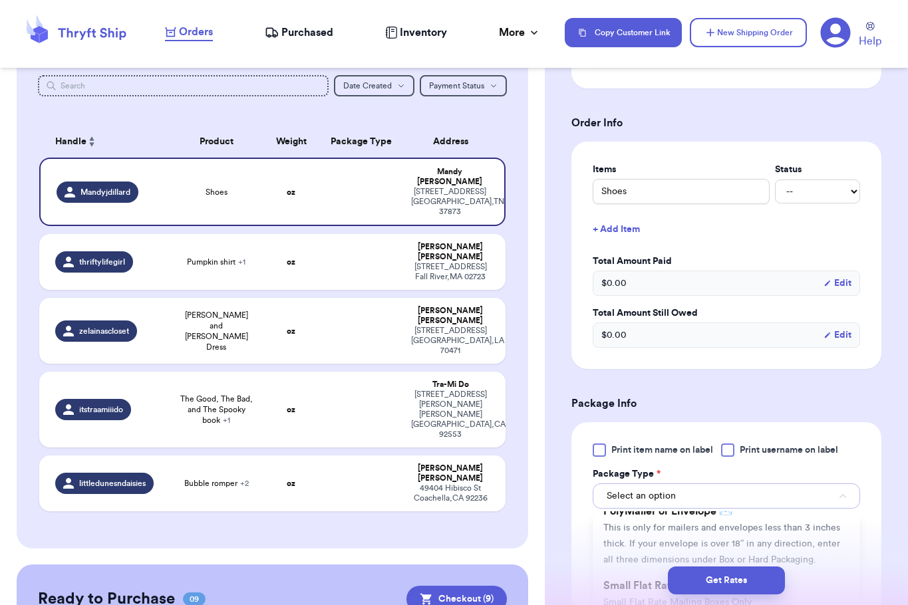
scroll to position [116, 0]
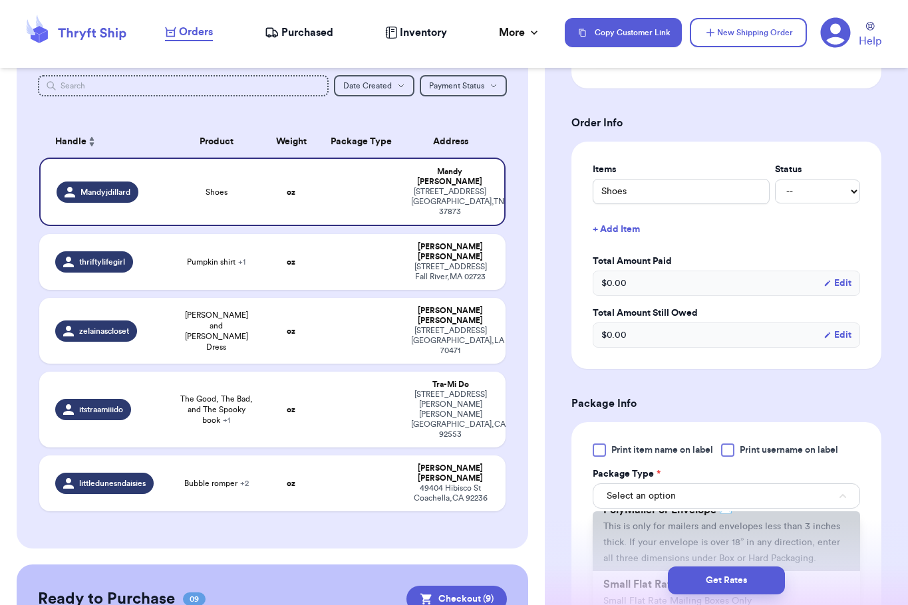
click at [652, 534] on li "PolyMailer or Envelope ✉️ This is only for mailers and envelopes less than 3 in…" at bounding box center [726, 534] width 267 height 74
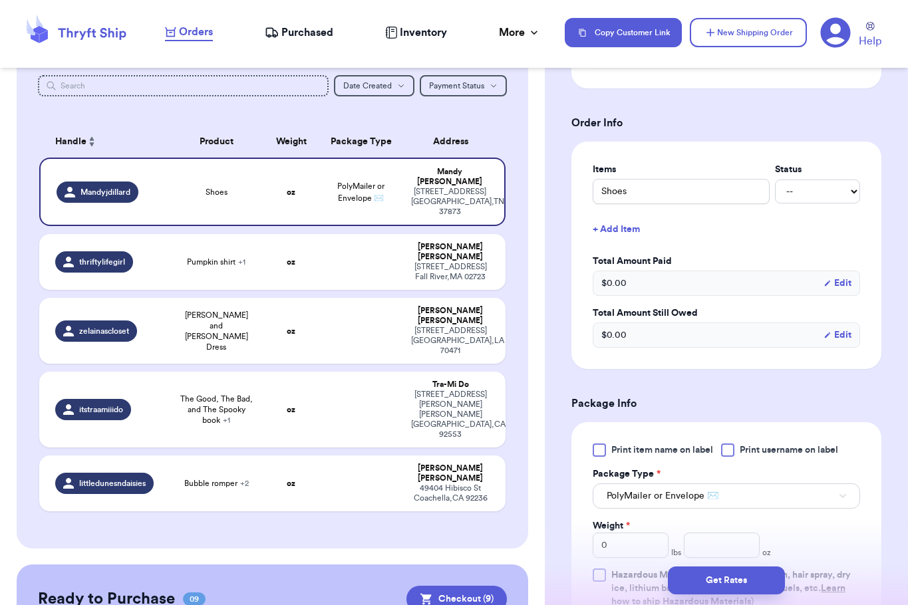
scroll to position [482, 0]
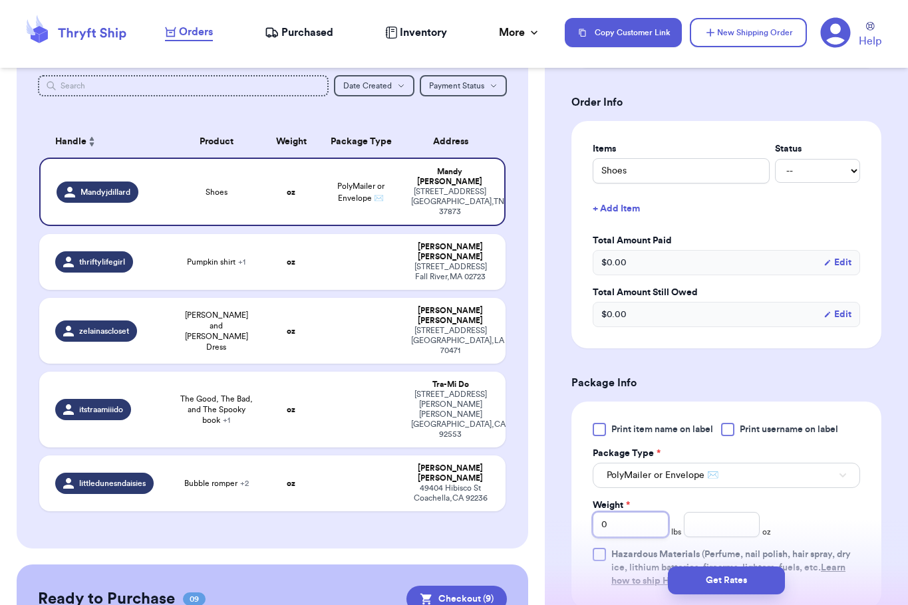
click at [635, 527] on input "0" at bounding box center [631, 524] width 76 height 25
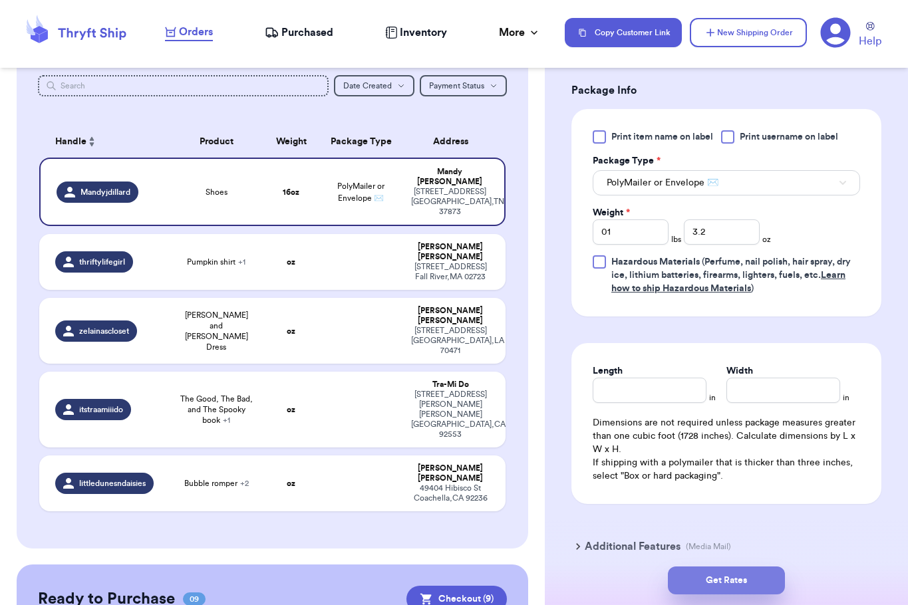
click at [702, 589] on button "Get Rates" at bounding box center [726, 581] width 117 height 28
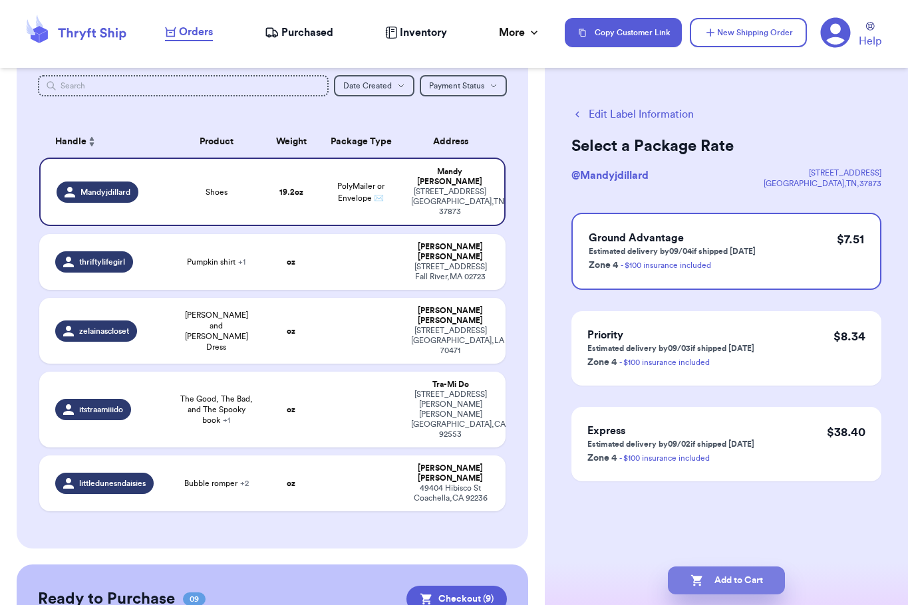
click at [702, 589] on button "Add to Cart" at bounding box center [726, 581] width 117 height 28
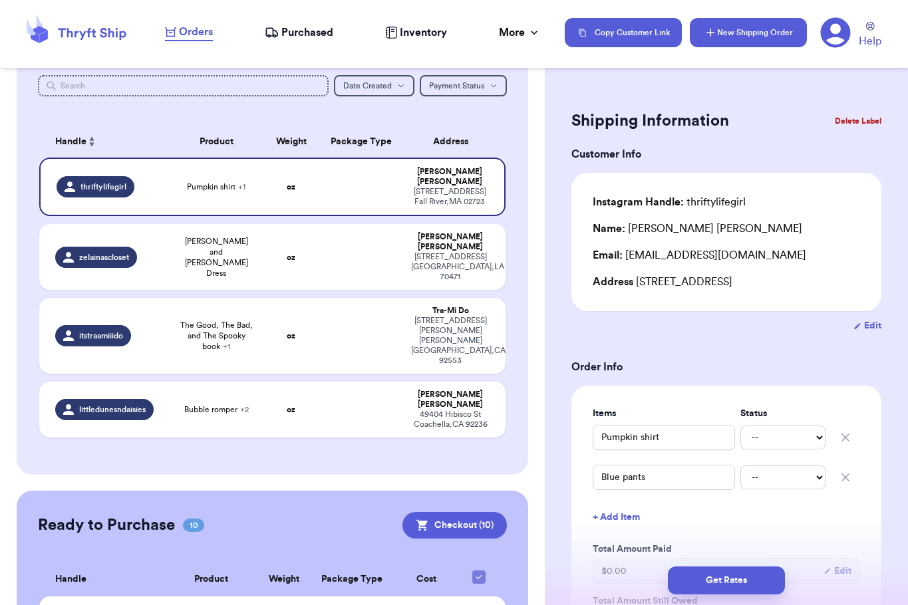
click at [727, 25] on button "New Shipping Order" at bounding box center [748, 32] width 117 height 29
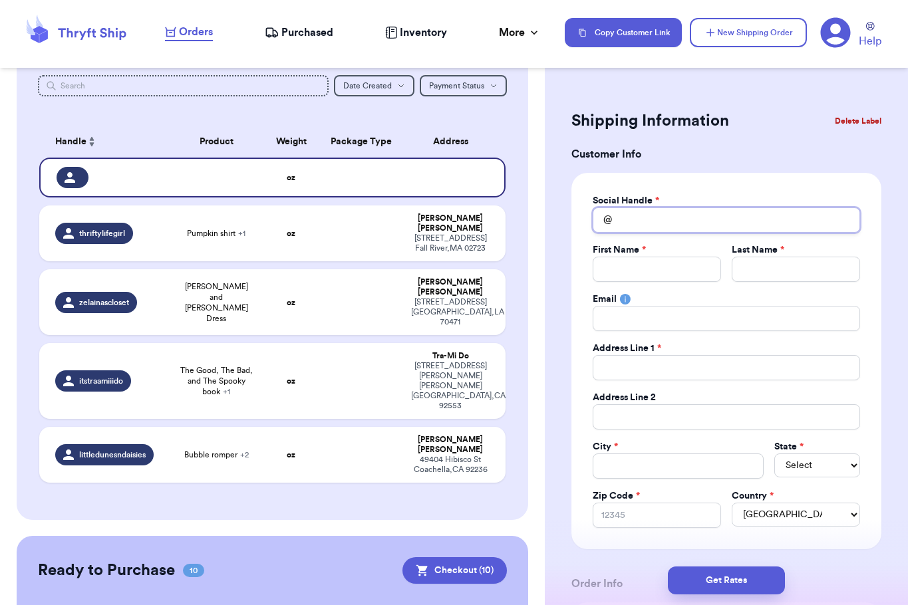
click at [660, 227] on input "Total Amount Paid" at bounding box center [726, 220] width 267 height 25
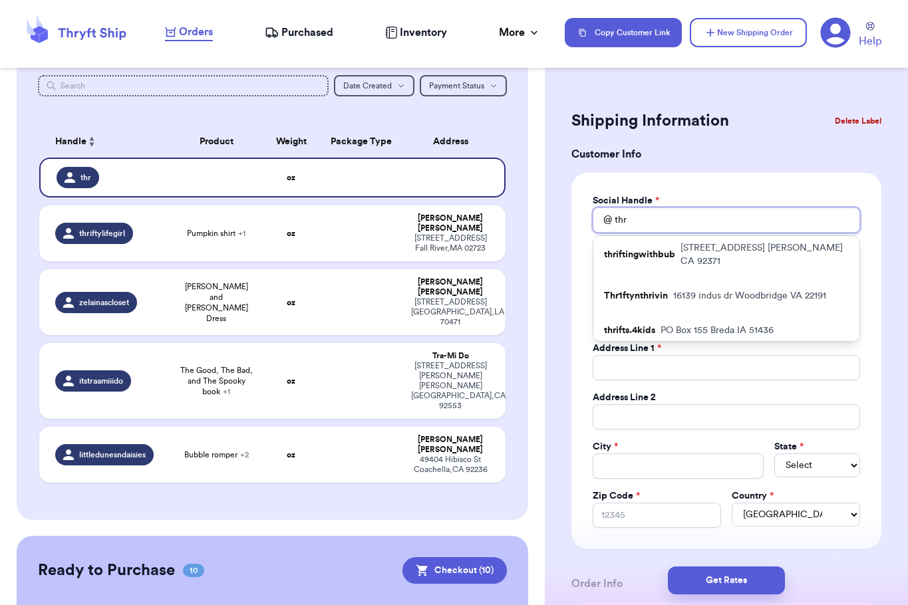
scroll to position [136, 0]
click at [672, 308] on div "Thr1ftynthrivin [STREET_ADDRESS][PERSON_NAME]" at bounding box center [726, 295] width 266 height 35
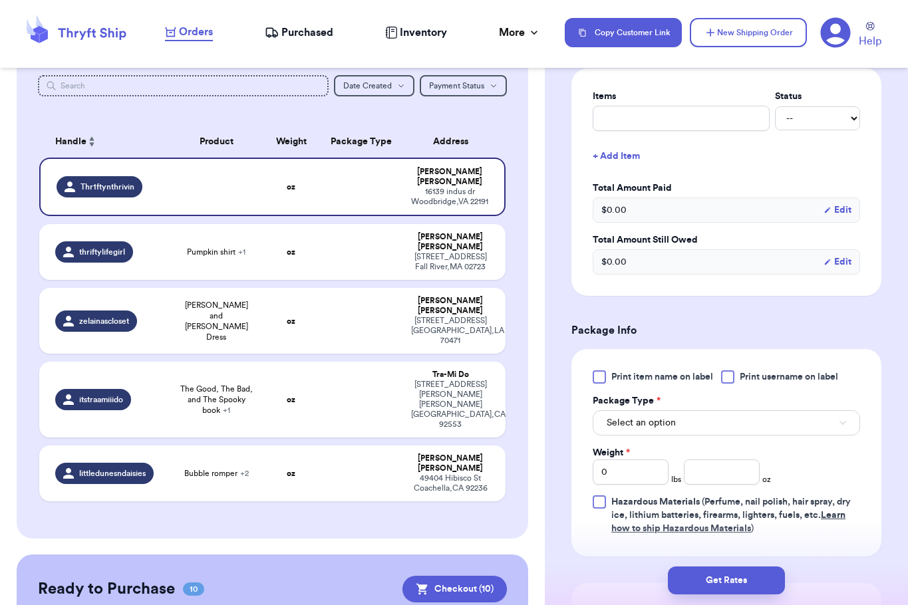
scroll to position [536, 0]
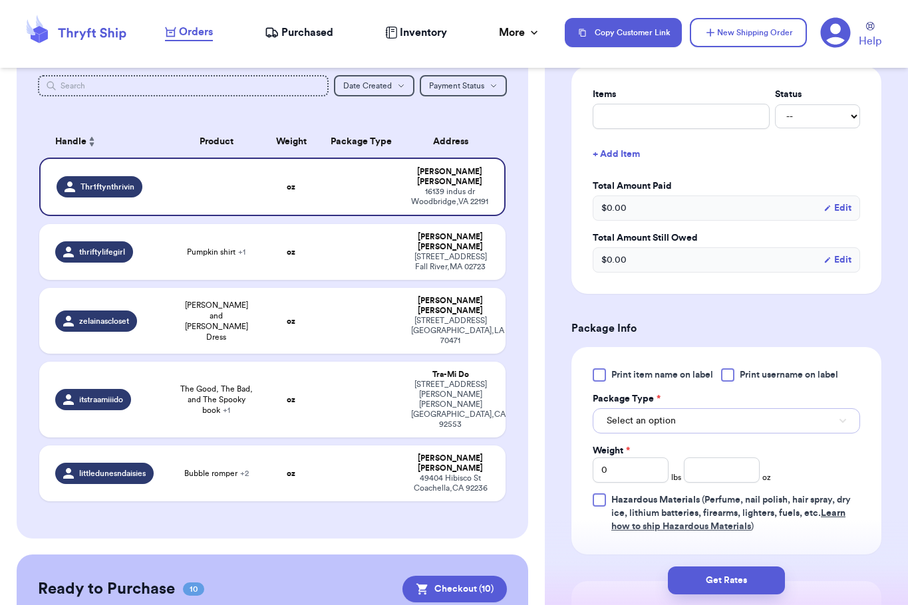
click at [696, 419] on button "Select an option" at bounding box center [726, 420] width 267 height 25
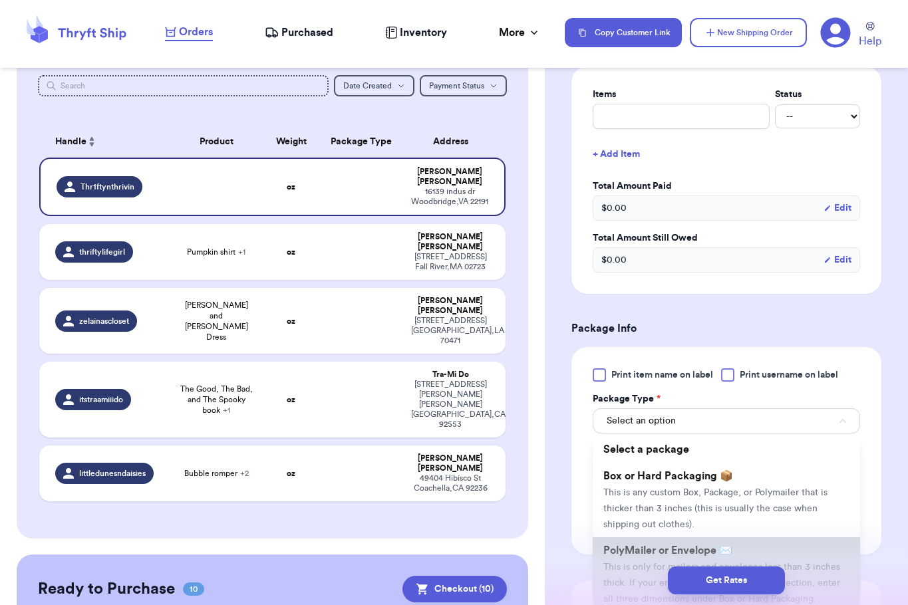
click at [656, 544] on li "PolyMailer or Envelope ✉️ This is only for mailers and envelopes less than 3 in…" at bounding box center [726, 574] width 267 height 74
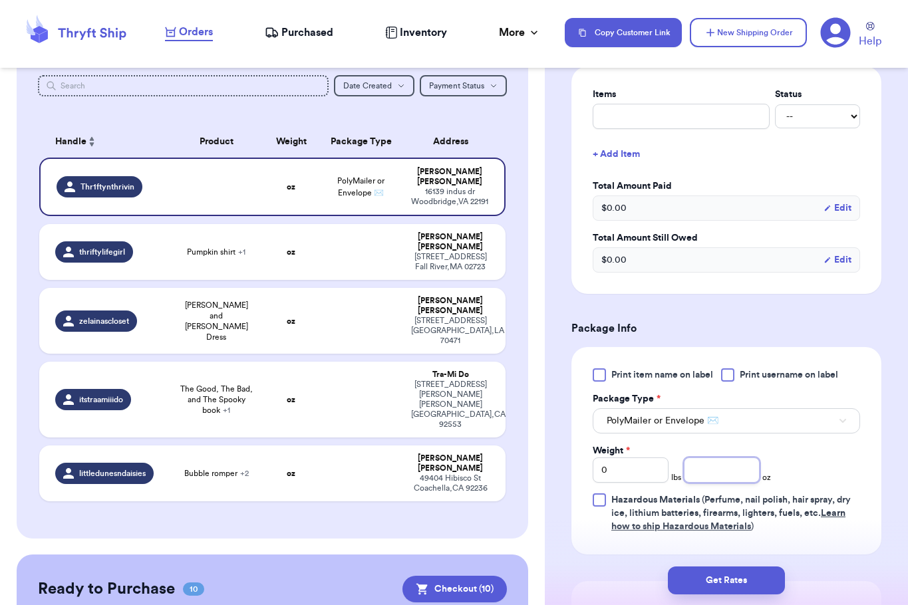
click at [696, 466] on input "number" at bounding box center [722, 470] width 76 height 25
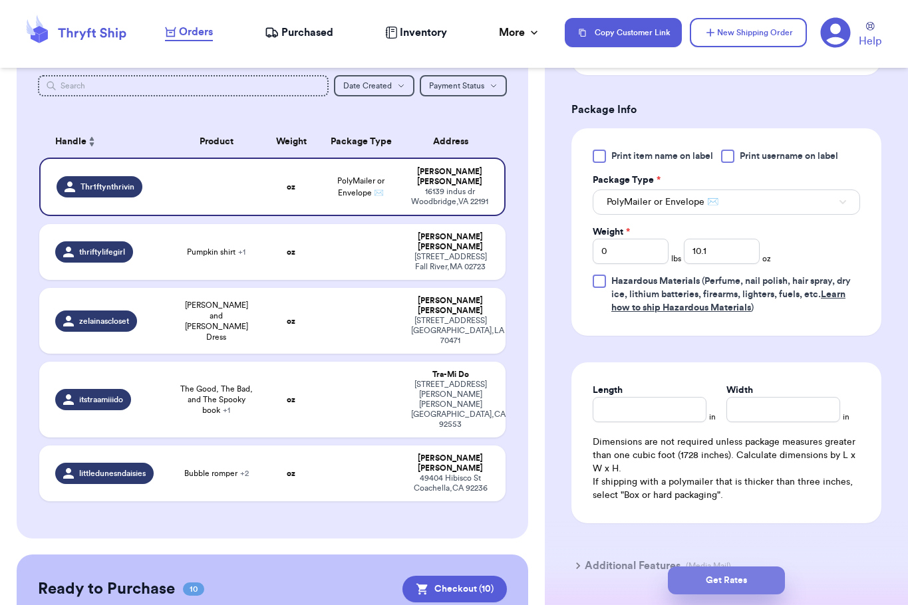
click at [746, 578] on button "Get Rates" at bounding box center [726, 581] width 117 height 28
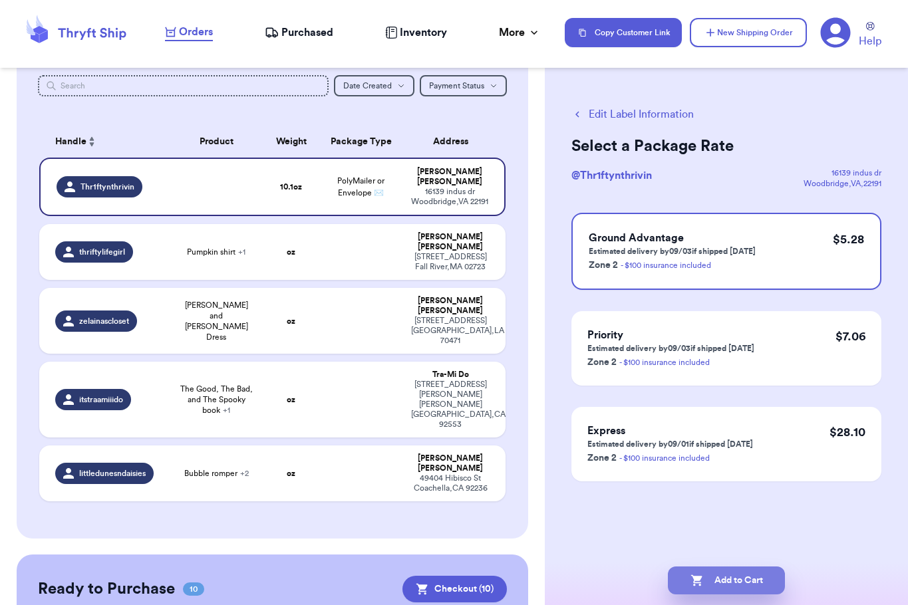
click at [740, 578] on button "Add to Cart" at bounding box center [726, 581] width 117 height 28
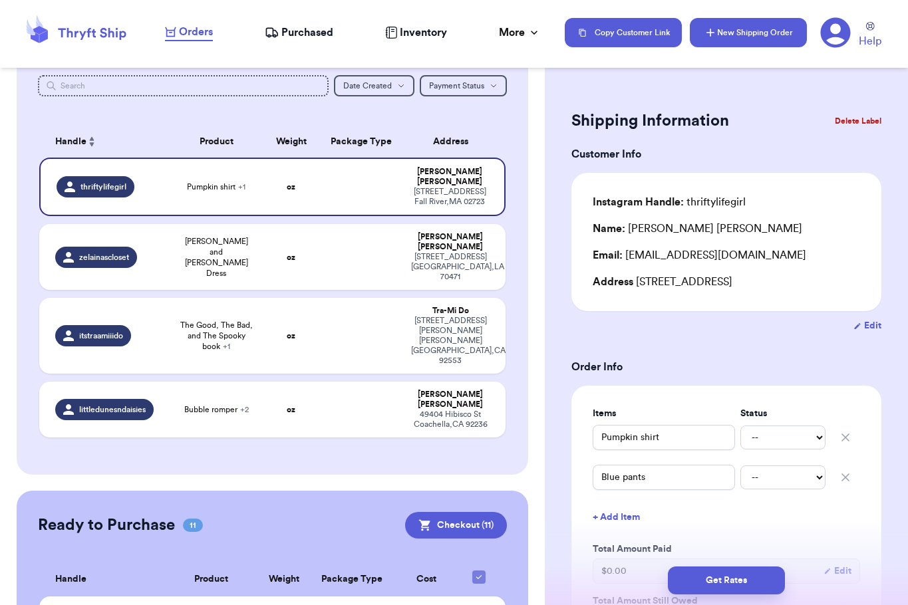
click at [746, 31] on button "New Shipping Order" at bounding box center [748, 32] width 117 height 29
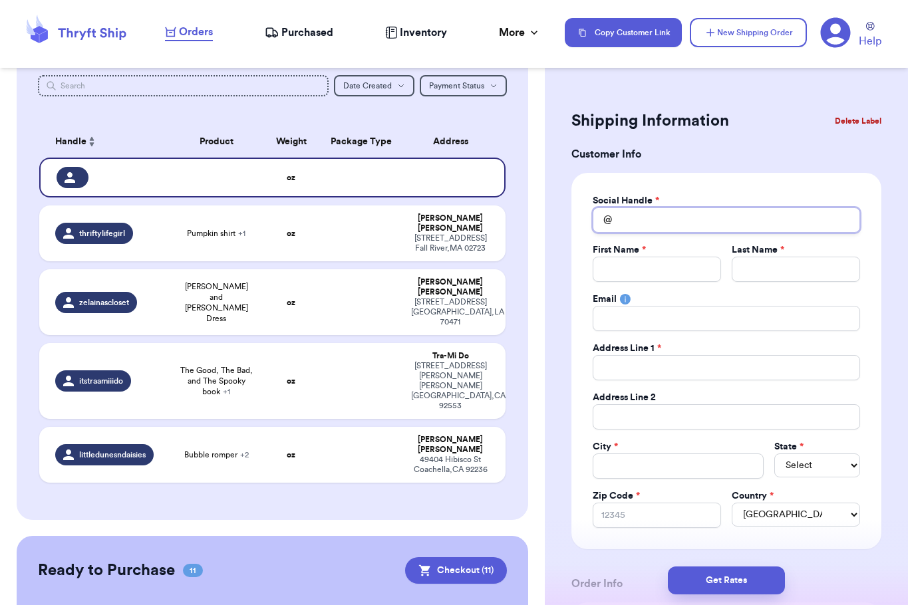
click at [639, 213] on input "Total Amount Paid" at bounding box center [726, 220] width 267 height 25
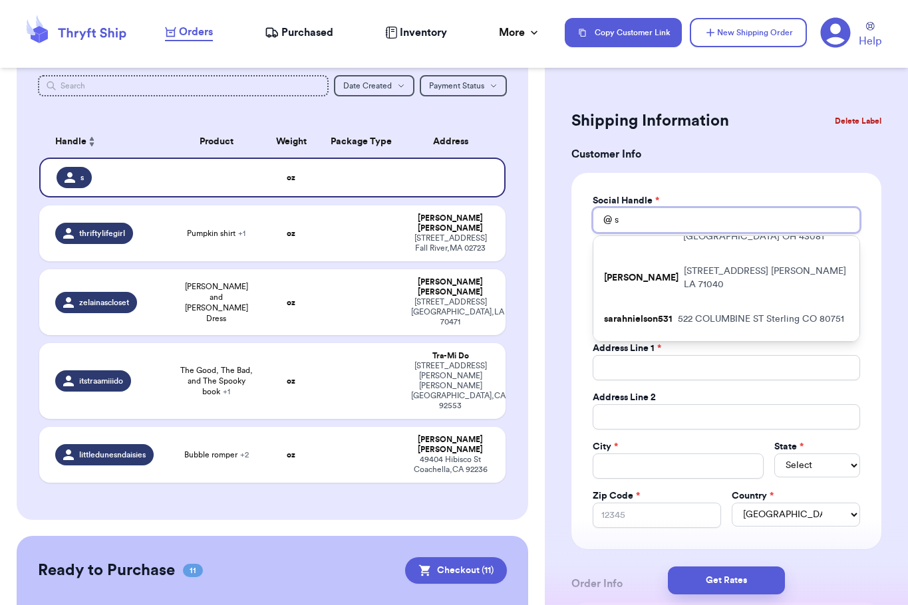
scroll to position [321, 0]
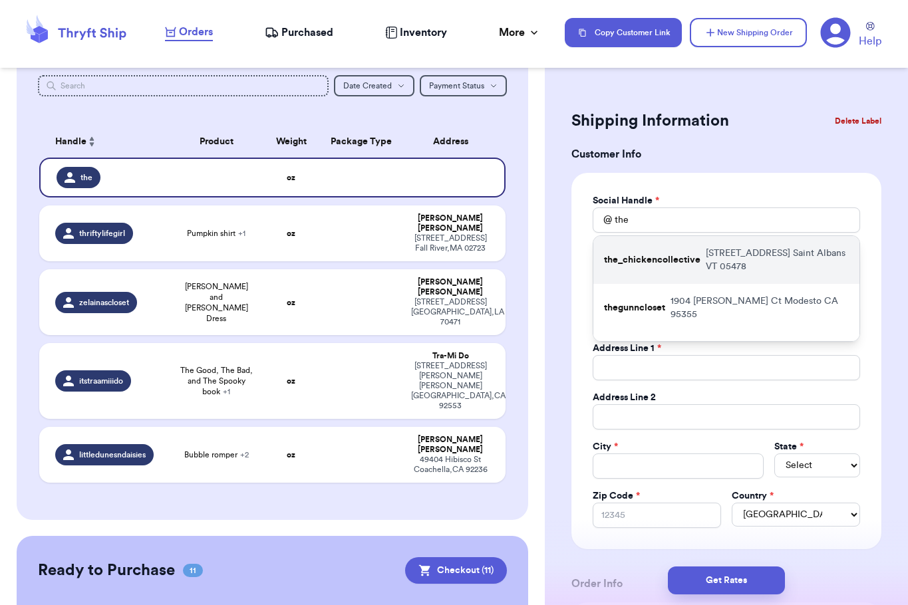
click at [692, 249] on div "the_chickencollective [STREET_ADDRESS]" at bounding box center [726, 260] width 266 height 48
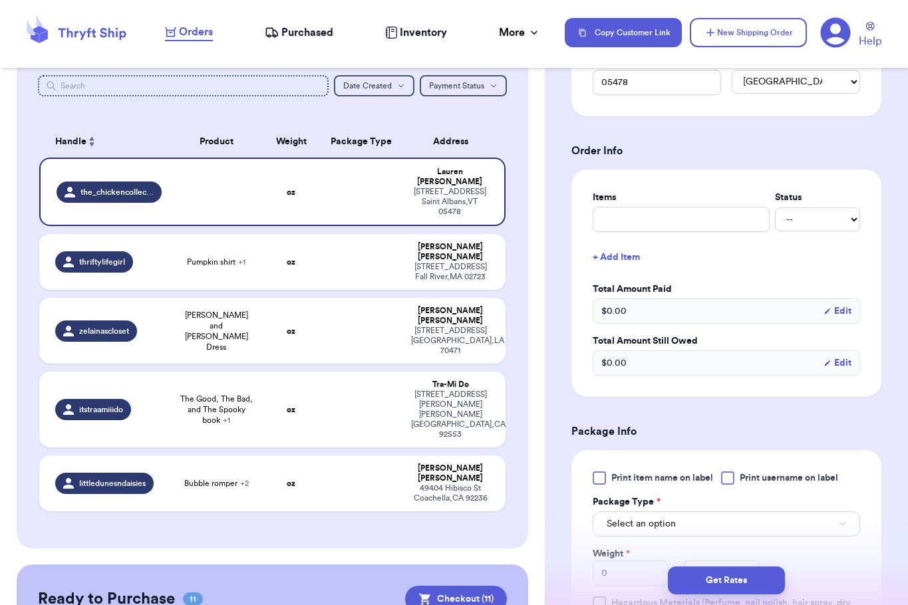
scroll to position [434, 0]
click at [699, 536] on div "Print item name on label Print username on label Package Type * Select an optio…" at bounding box center [726, 553] width 267 height 165
click at [682, 526] on button "Select an option" at bounding box center [726, 523] width 267 height 25
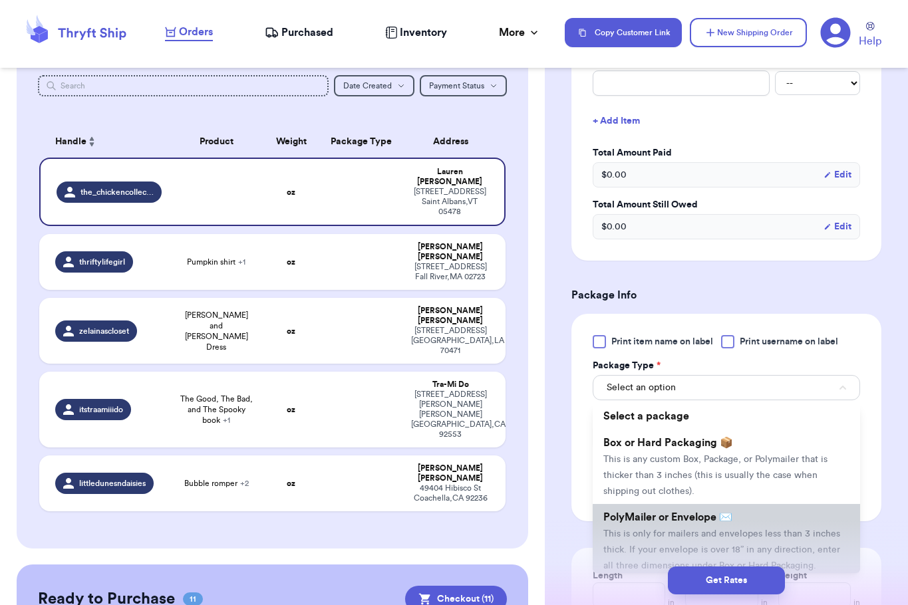
click at [662, 521] on span "PolyMailer or Envelope ✉️" at bounding box center [667, 517] width 129 height 11
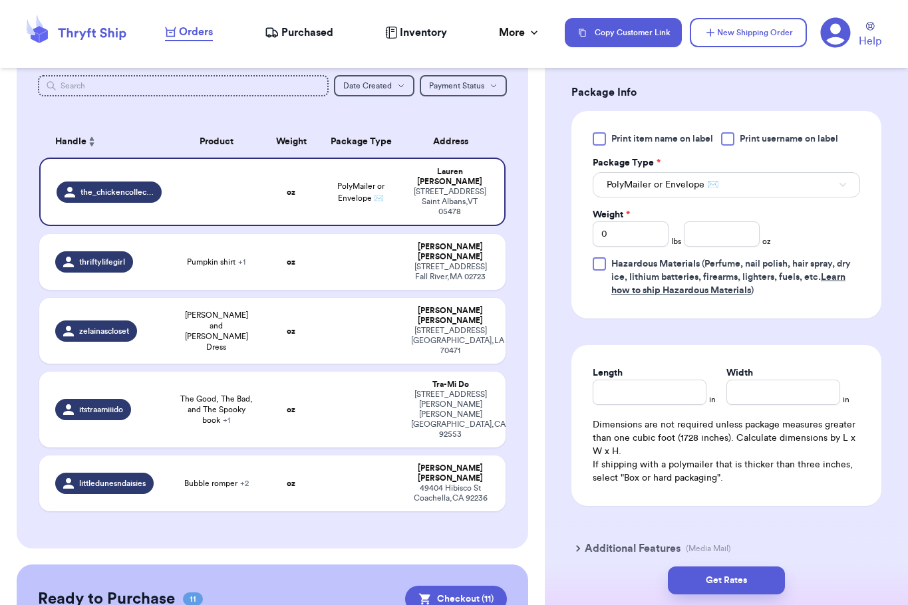
scroll to position [775, 0]
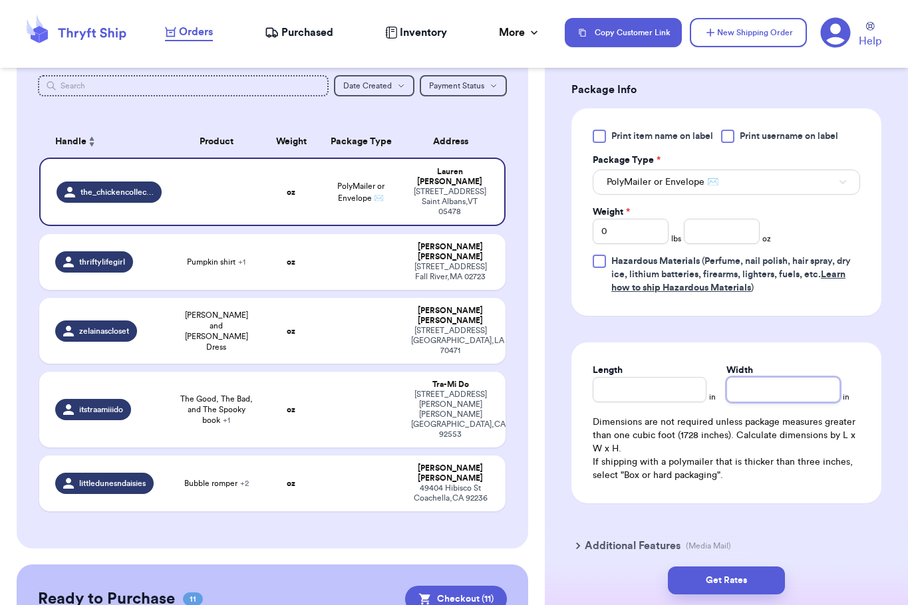
click at [738, 392] on input "Width" at bounding box center [783, 389] width 114 height 25
click at [751, 584] on button "Get Rates" at bounding box center [726, 581] width 117 height 28
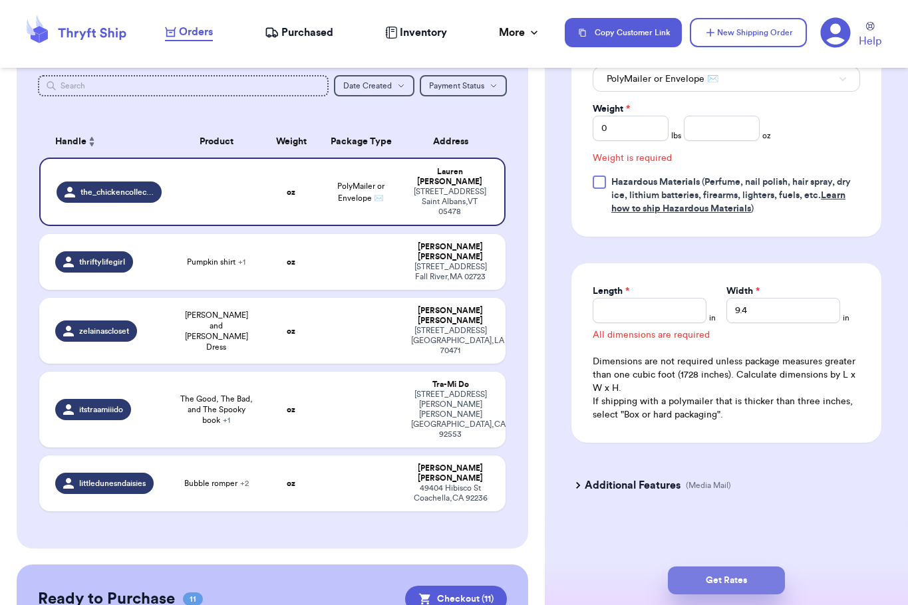
scroll to position [487, 0]
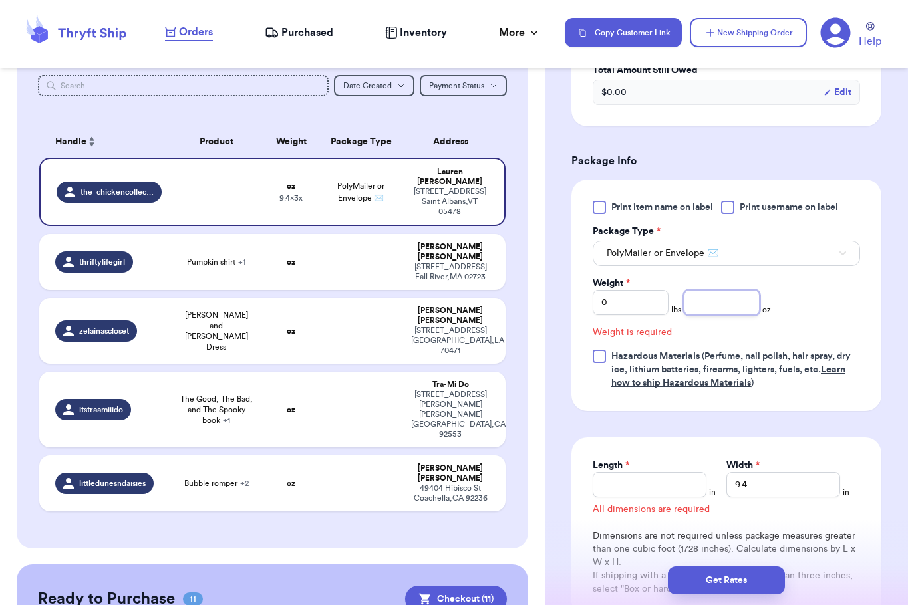
click at [714, 310] on input "number" at bounding box center [722, 302] width 76 height 25
click at [747, 483] on input "9.4" at bounding box center [783, 484] width 114 height 25
click at [716, 301] on input "number" at bounding box center [722, 302] width 76 height 25
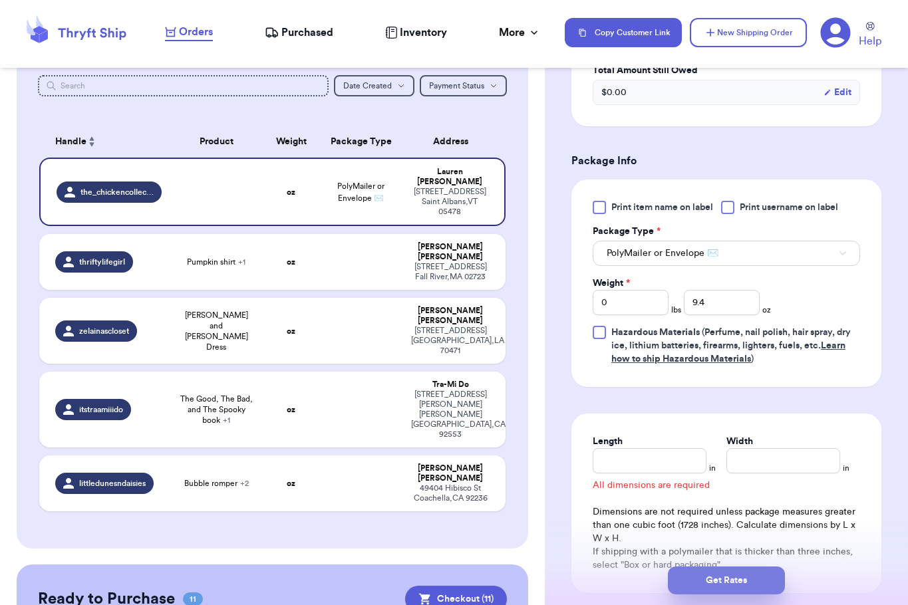
click at [714, 580] on button "Get Rates" at bounding box center [726, 581] width 117 height 28
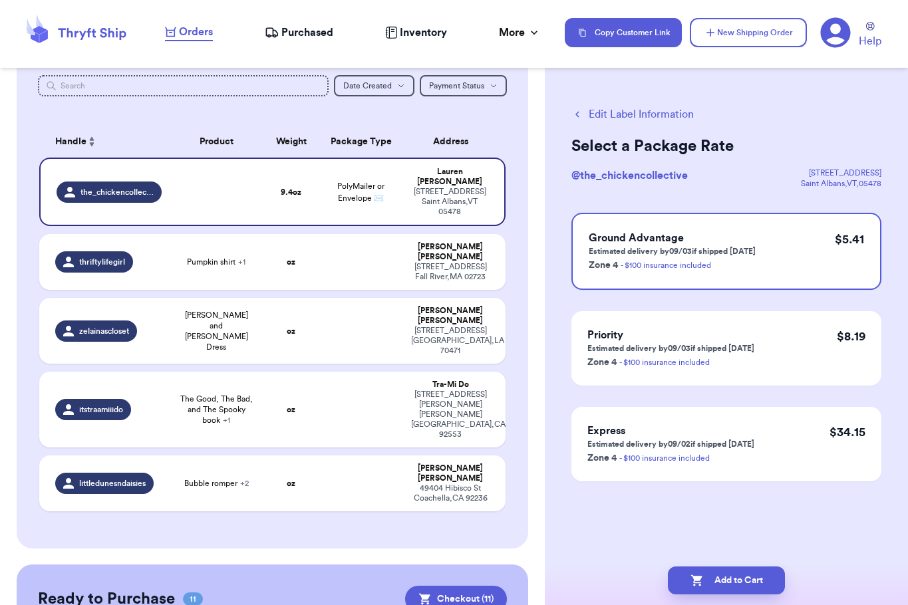
scroll to position [0, 0]
click at [714, 580] on button "Add to Cart" at bounding box center [726, 581] width 117 height 28
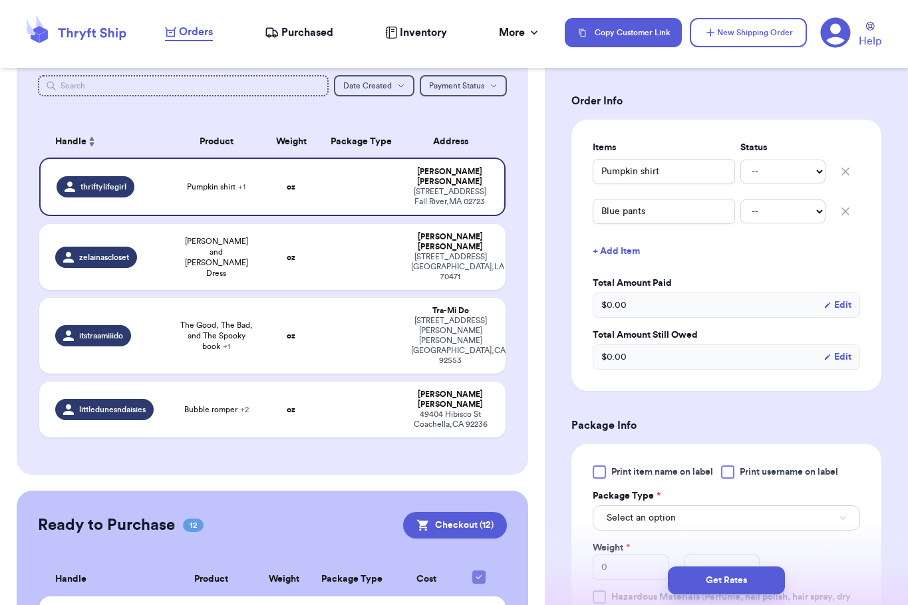
scroll to position [404, 0]
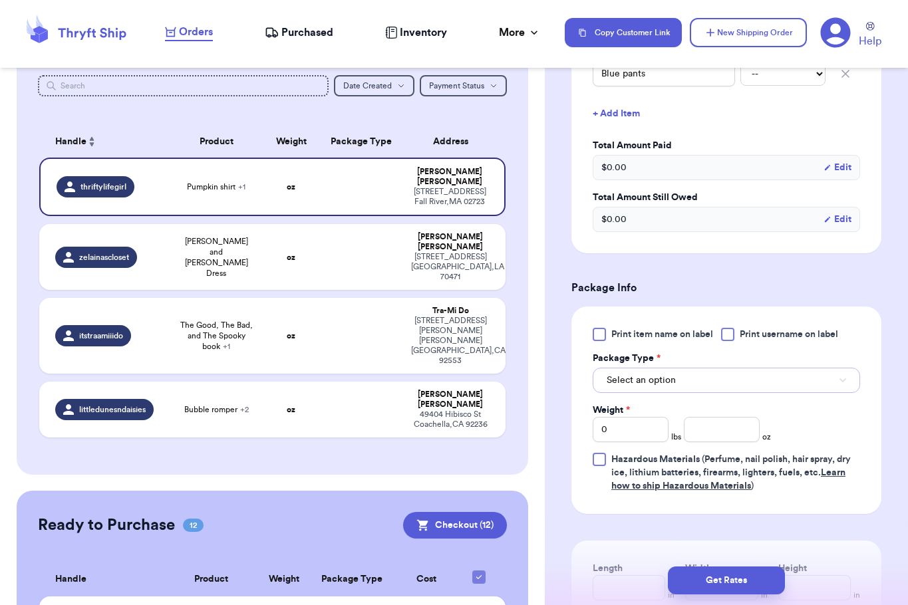
click at [704, 388] on button "Select an option" at bounding box center [726, 380] width 267 height 25
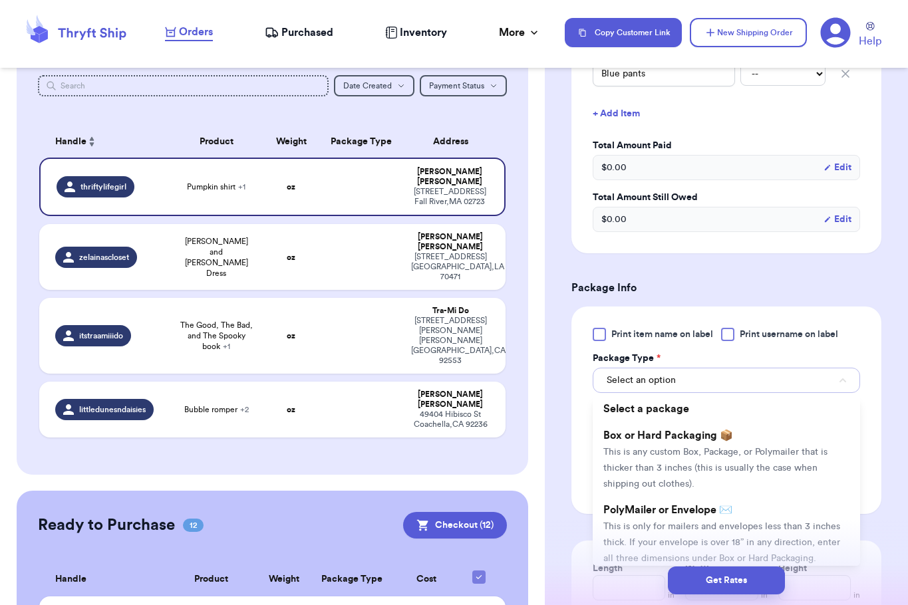
scroll to position [485, 0]
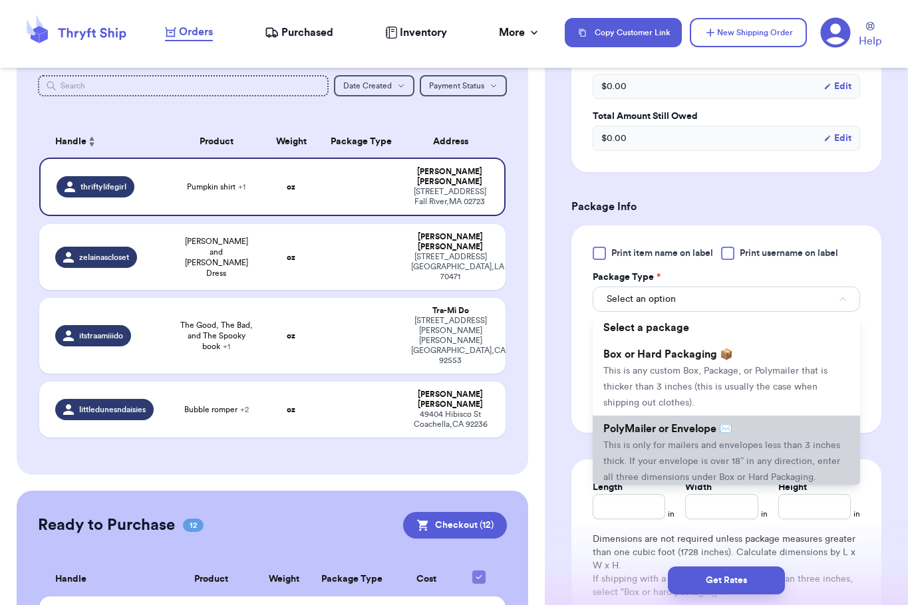
click at [673, 434] on span "PolyMailer or Envelope ✉️" at bounding box center [667, 429] width 129 height 11
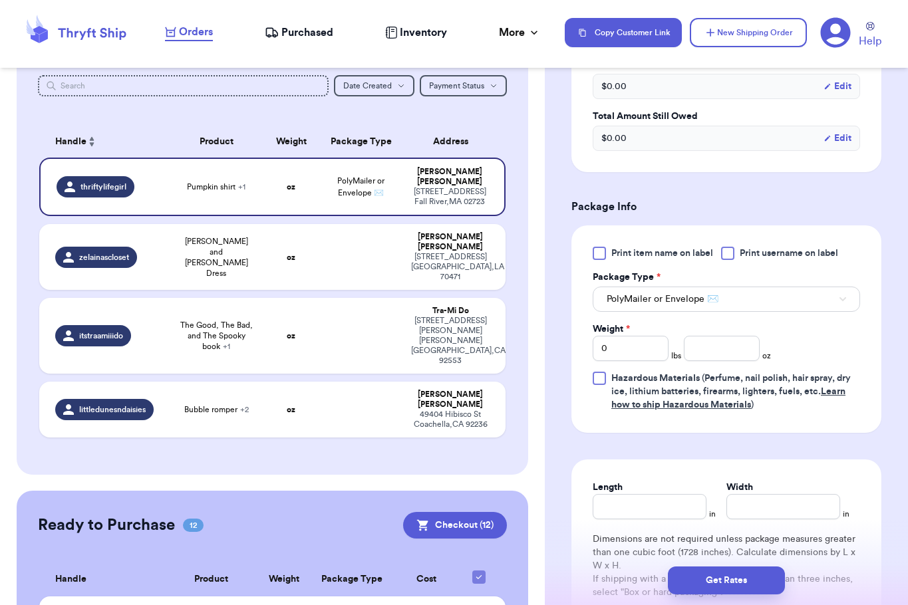
scroll to position [511, 0]
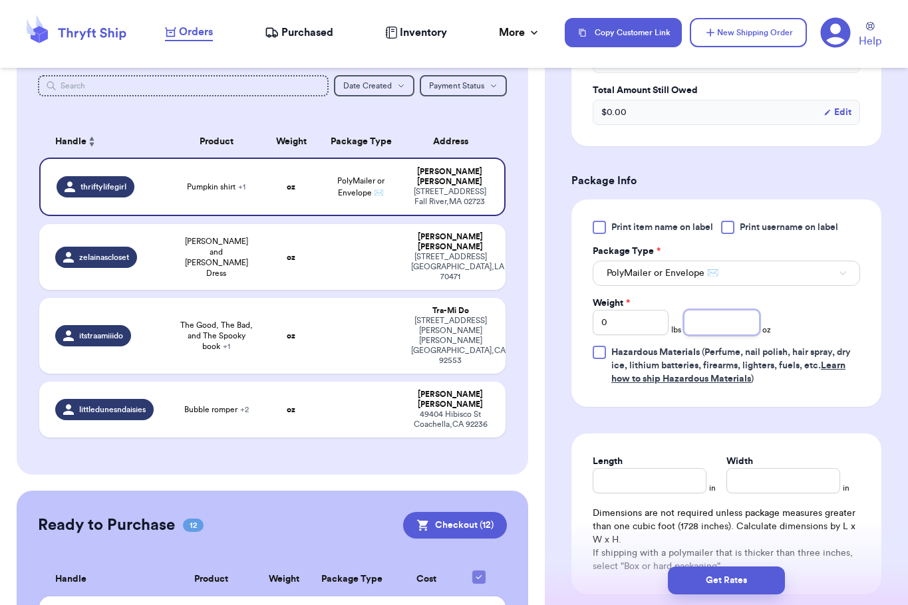
click at [708, 335] on input "number" at bounding box center [722, 322] width 76 height 25
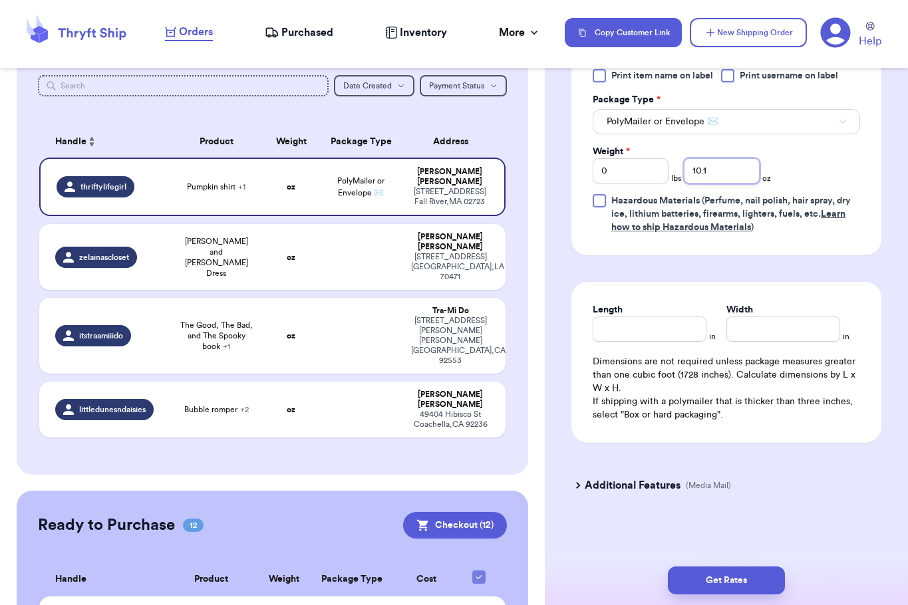
scroll to position [678, 0]
click at [723, 574] on button "Get Rates" at bounding box center [726, 581] width 117 height 28
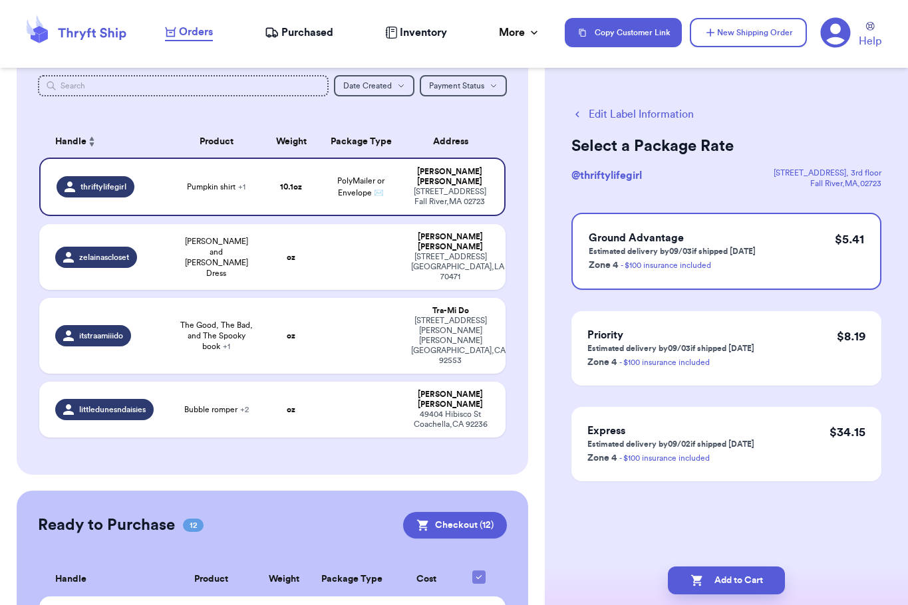
scroll to position [0, 0]
click at [727, 584] on button "Add to Cart" at bounding box center [726, 581] width 117 height 28
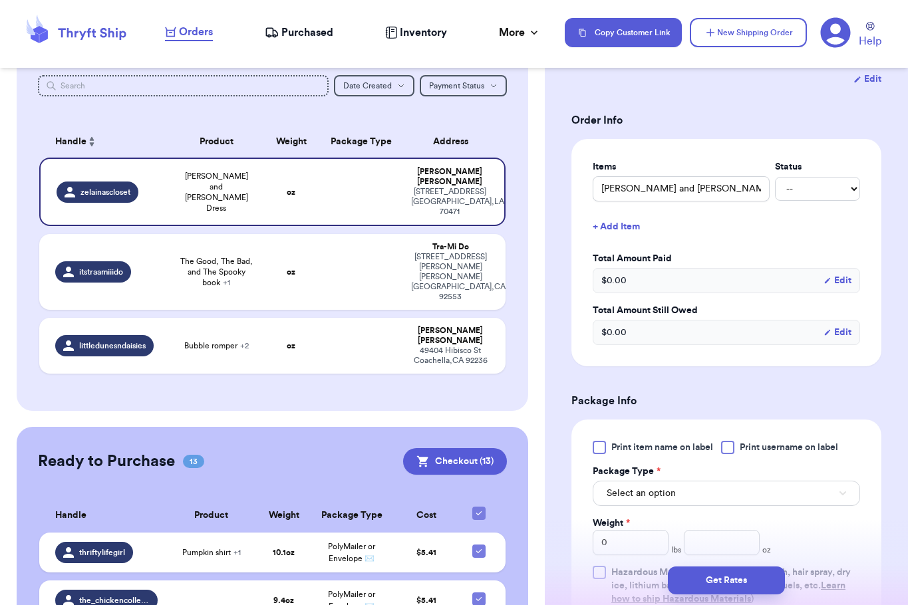
scroll to position [323, 0]
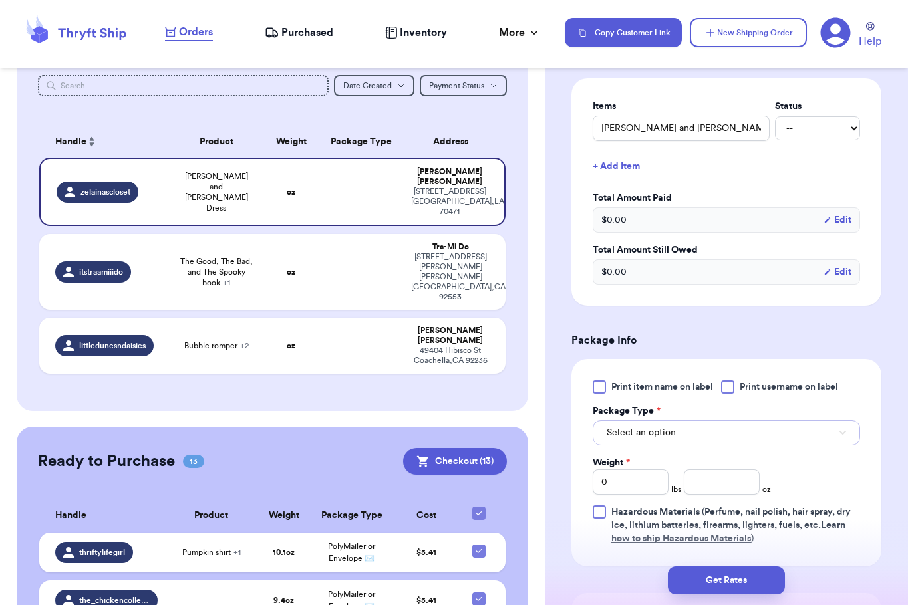
click at [680, 420] on button "Select an option" at bounding box center [726, 432] width 267 height 25
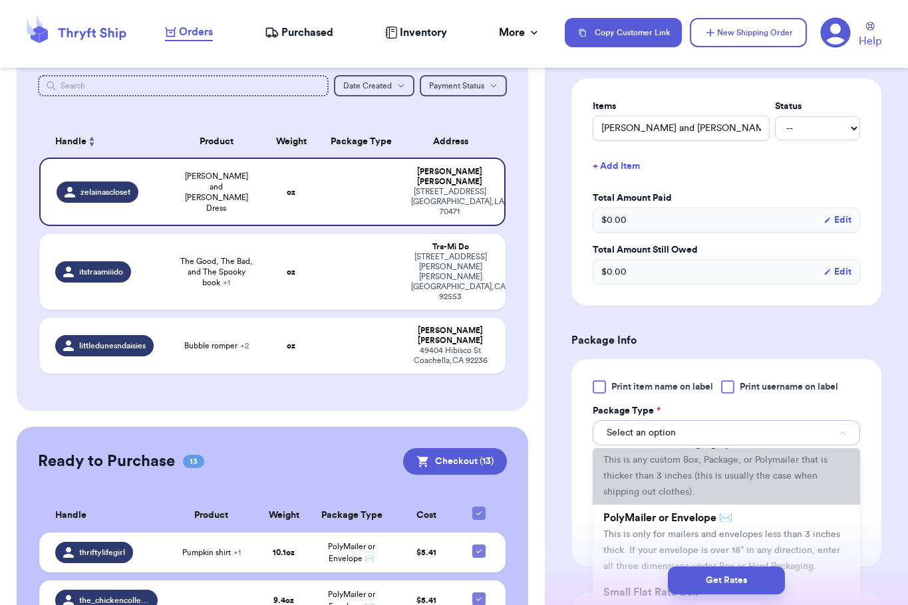
scroll to position [46, 0]
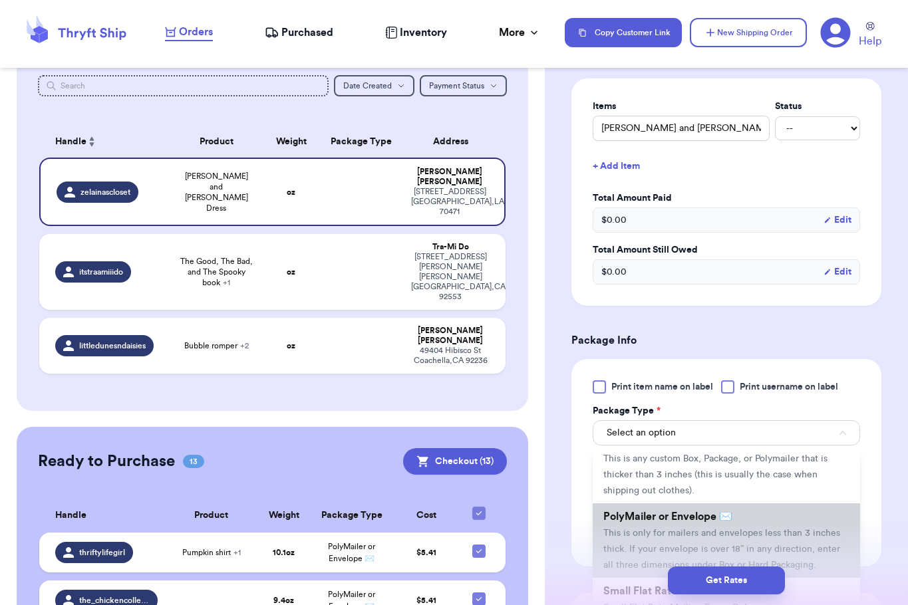
click at [668, 529] on span "This is only for mailers and envelopes less than 3 inches thick. If your envelo…" at bounding box center [721, 549] width 237 height 41
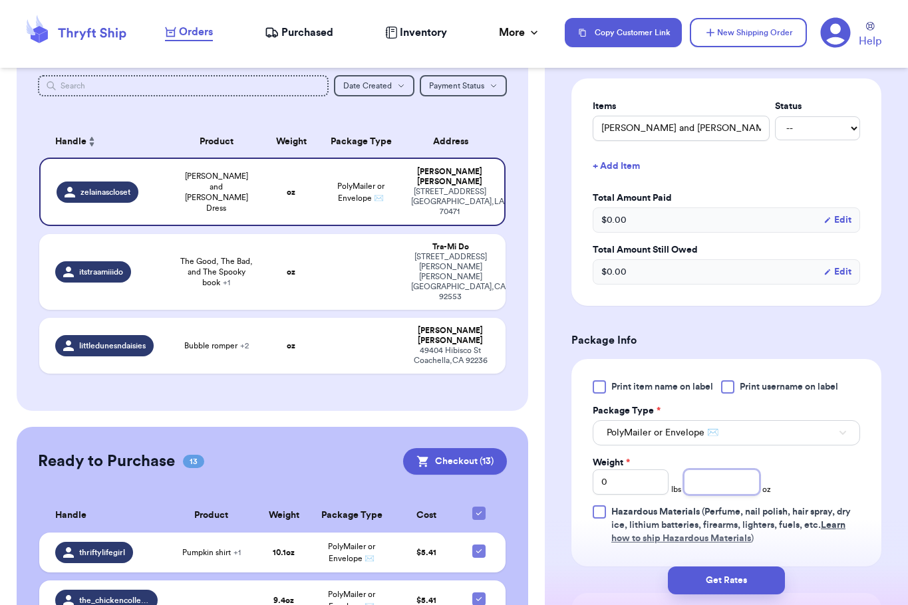
click at [725, 470] on input "number" at bounding box center [722, 482] width 76 height 25
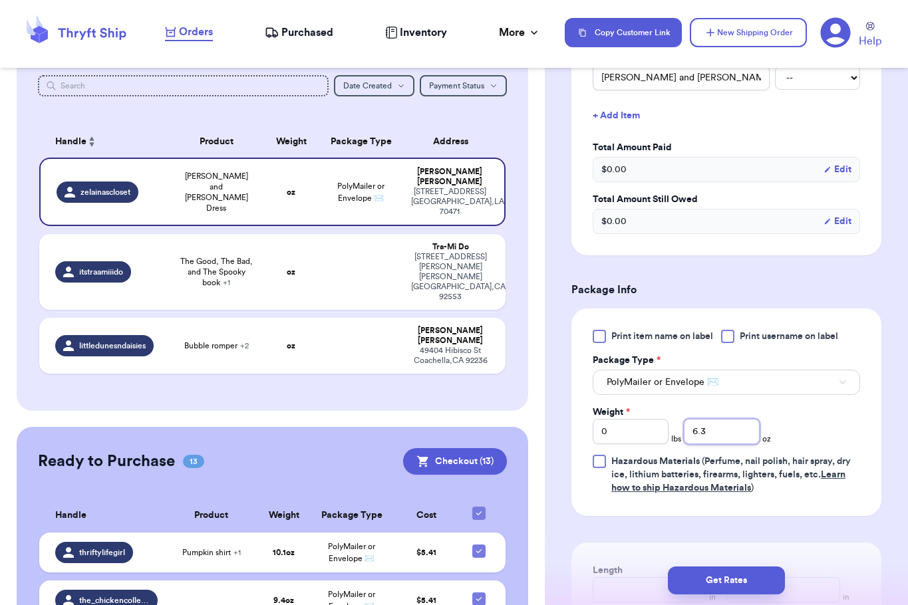
scroll to position [375, 0]
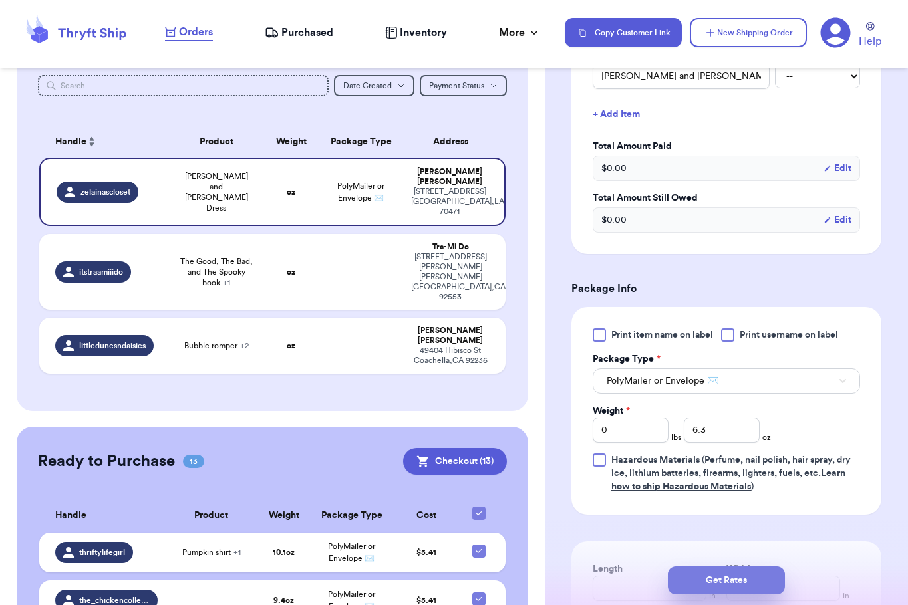
click at [750, 581] on button "Get Rates" at bounding box center [726, 581] width 117 height 28
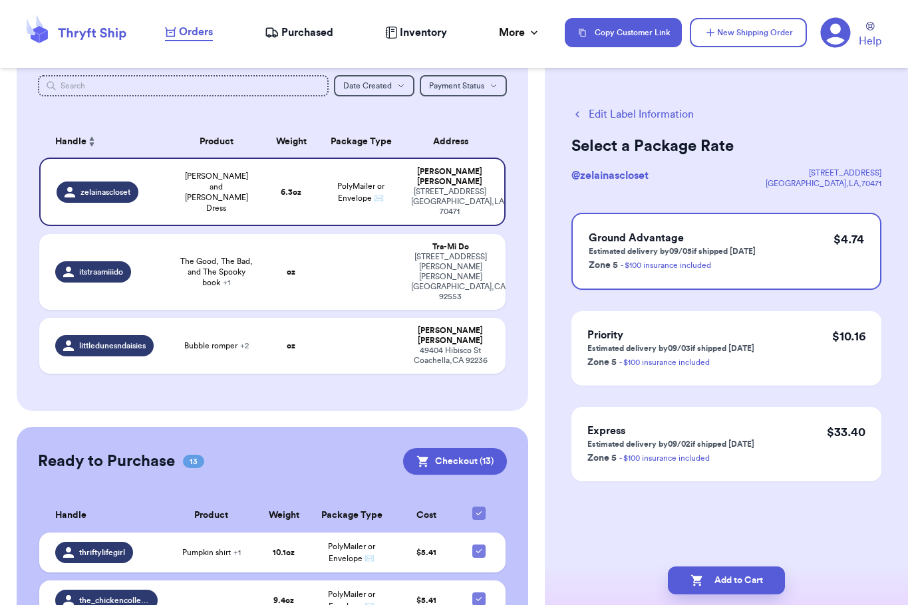
scroll to position [0, 0]
click at [750, 581] on button "Add to Cart" at bounding box center [726, 581] width 117 height 28
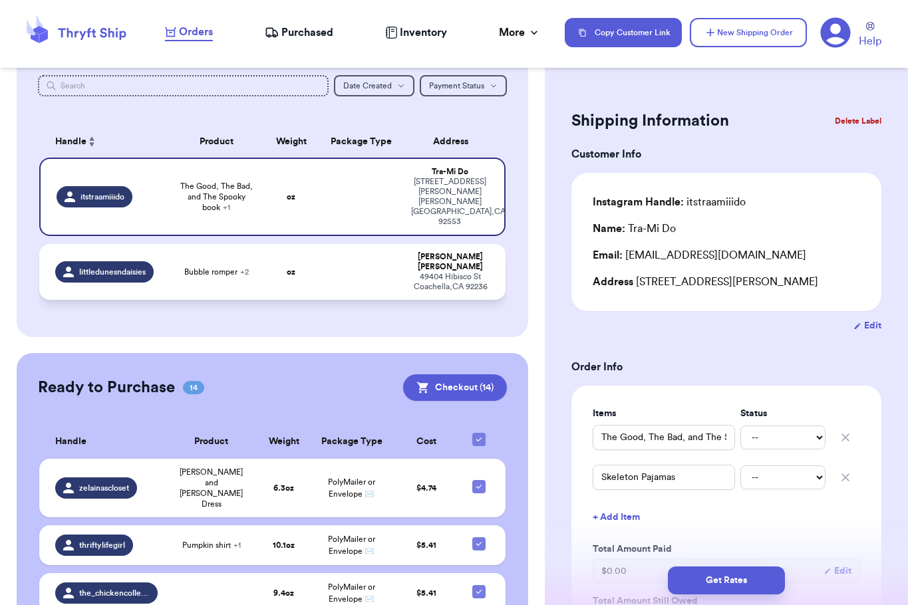
click at [352, 244] on td at bounding box center [361, 272] width 84 height 56
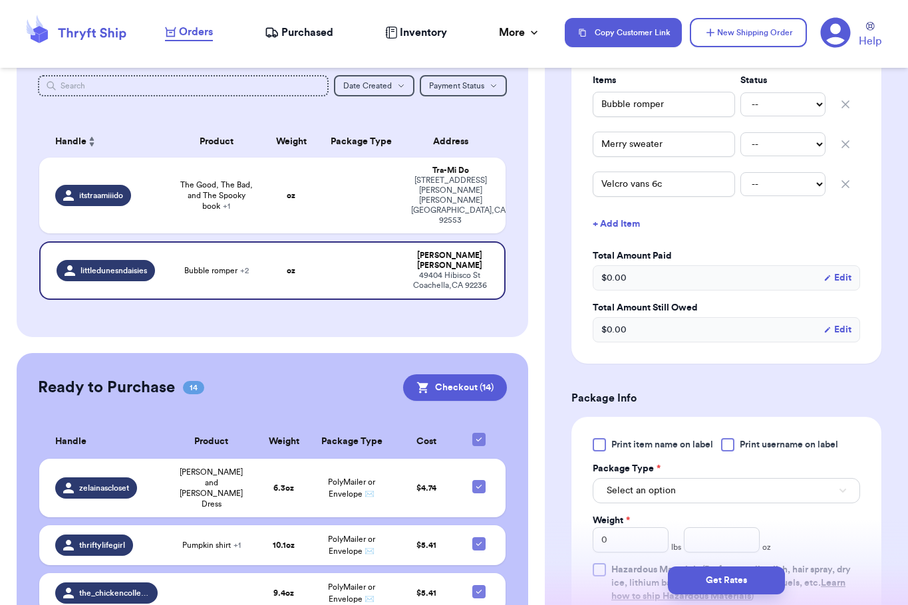
scroll to position [373, 0]
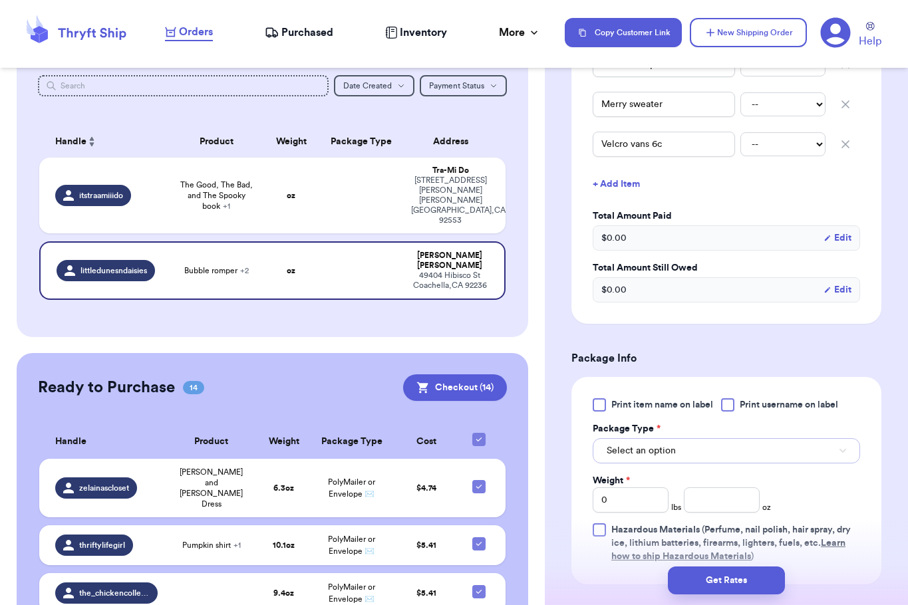
click at [689, 458] on button "Select an option" at bounding box center [726, 450] width 267 height 25
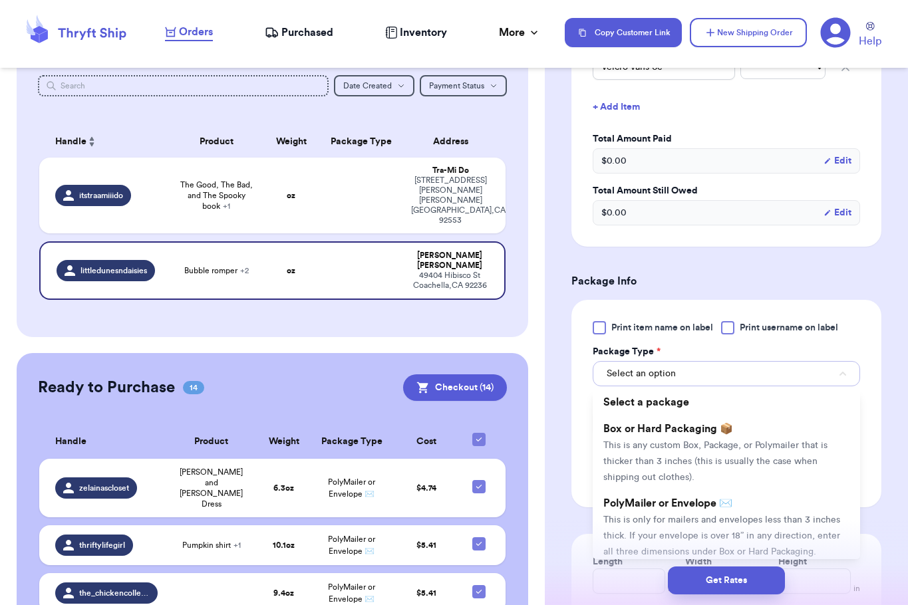
scroll to position [455, 0]
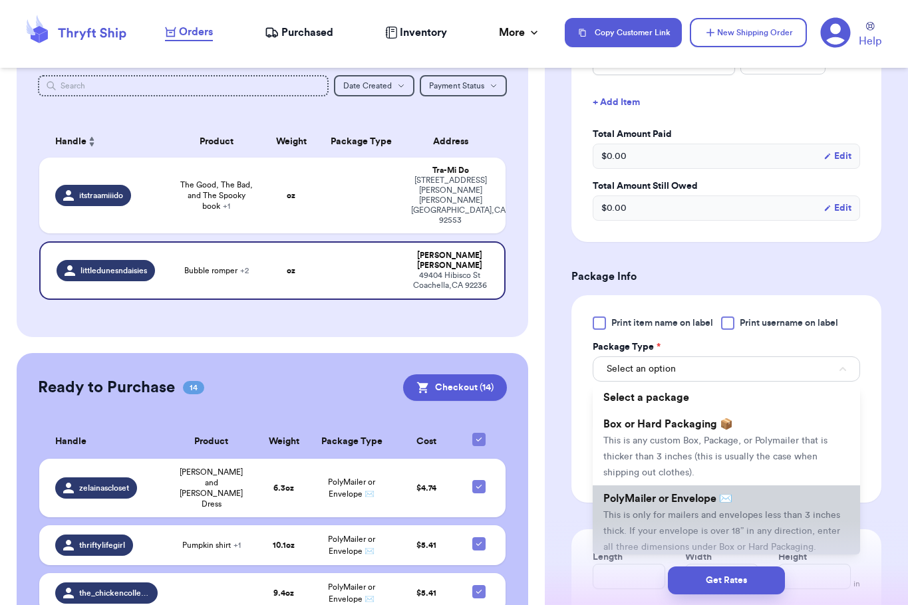
click at [701, 504] on li "PolyMailer or Envelope ✉️ This is only for mailers and envelopes less than 3 in…" at bounding box center [726, 523] width 267 height 74
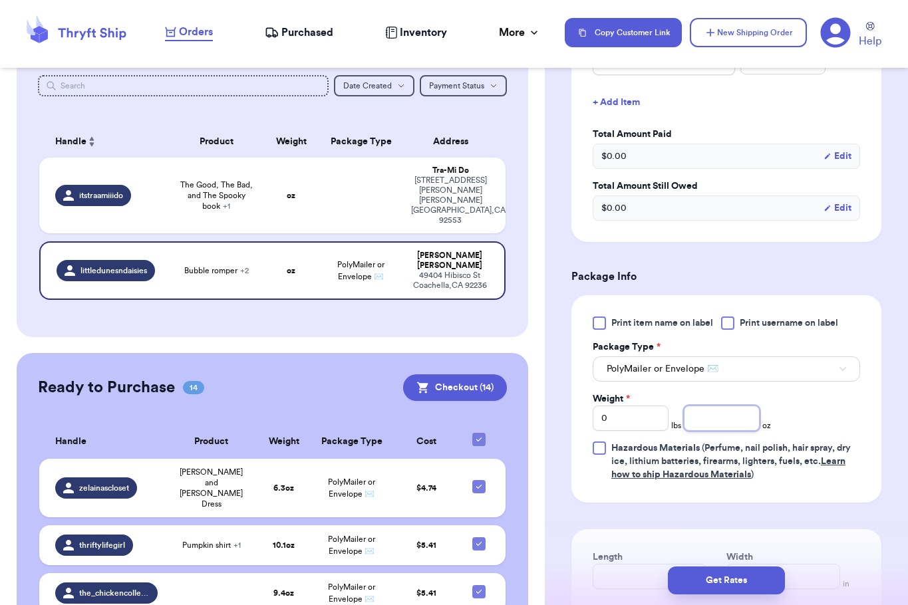
click at [709, 420] on input "number" at bounding box center [722, 418] width 76 height 25
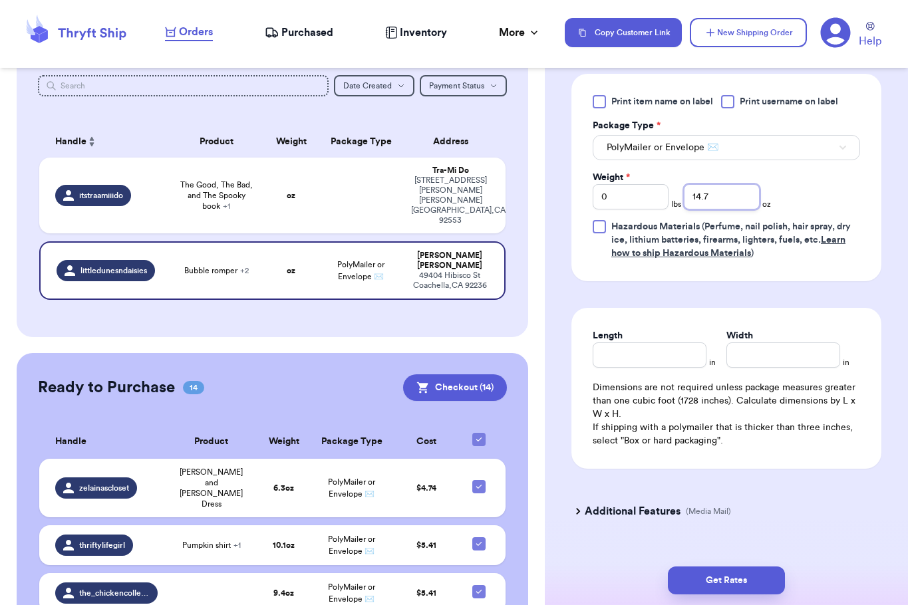
scroll to position [677, 0]
click at [740, 581] on button "Get Rates" at bounding box center [726, 581] width 117 height 28
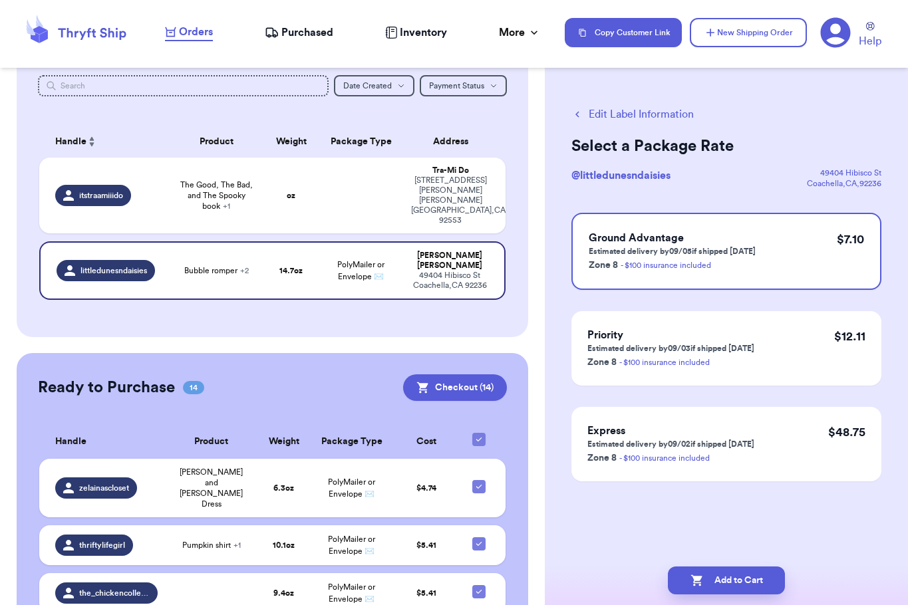
click at [740, 581] on button "Add to Cart" at bounding box center [726, 581] width 117 height 28
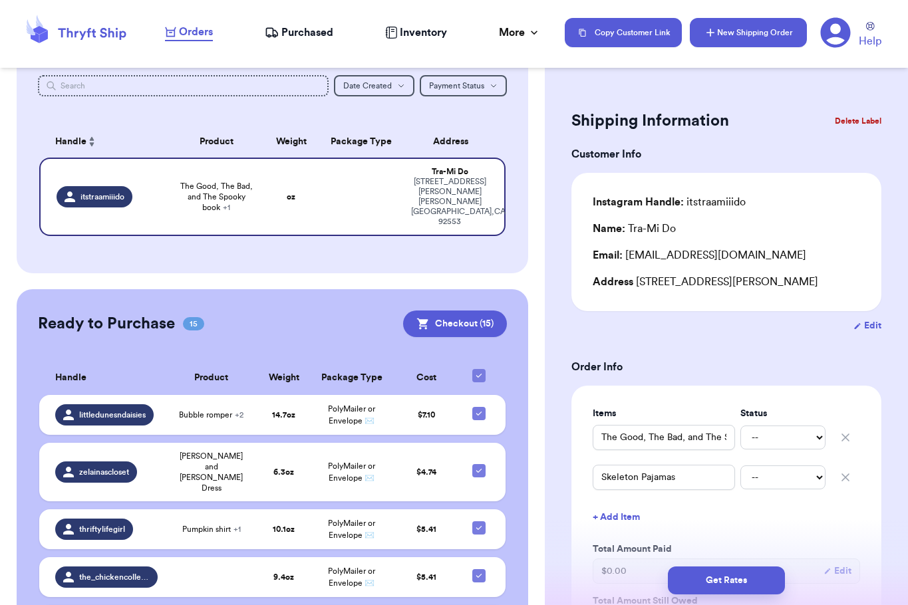
click at [720, 37] on button "New Shipping Order" at bounding box center [748, 32] width 117 height 29
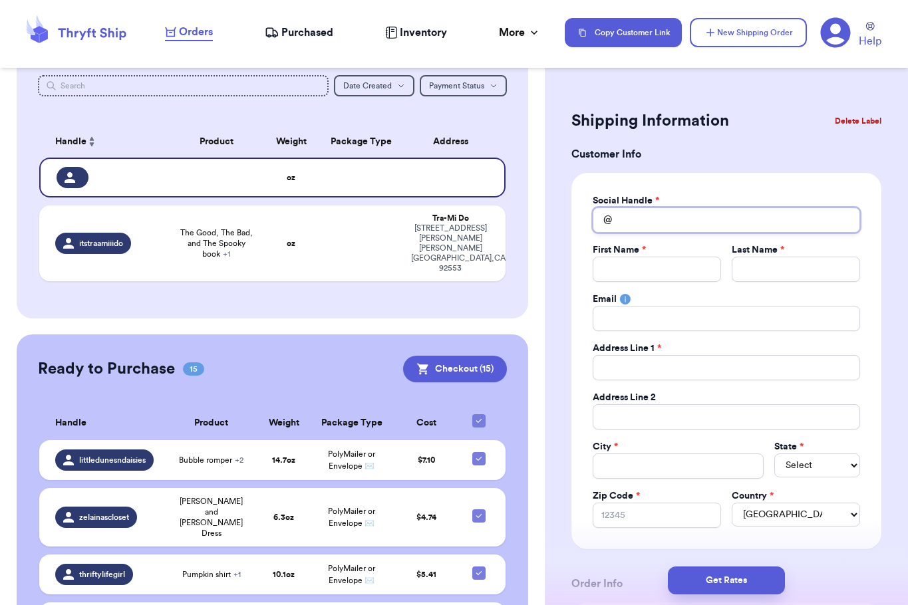
click at [652, 208] on input "Total Amount Paid" at bounding box center [726, 220] width 267 height 25
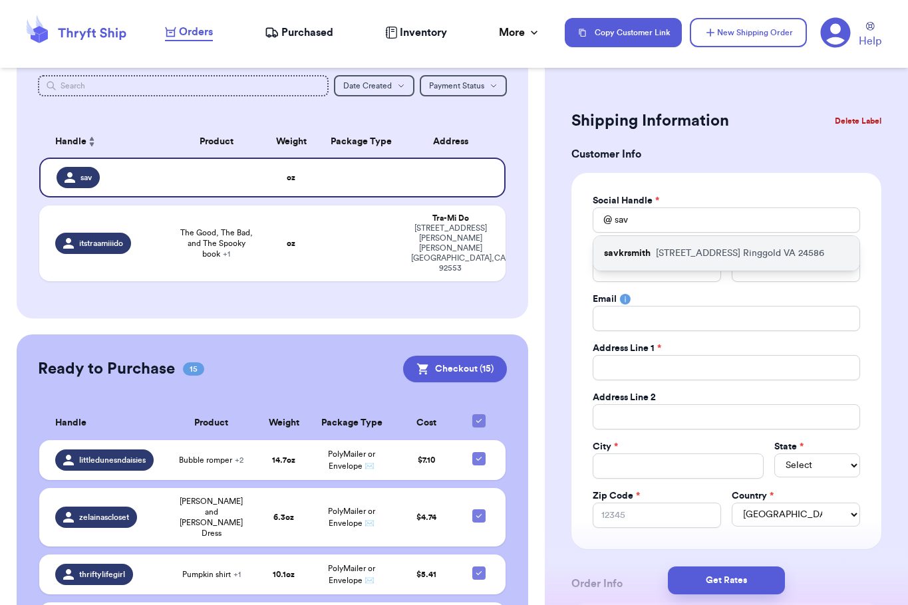
click at [675, 248] on p "[STREET_ADDRESS]" at bounding box center [740, 253] width 168 height 13
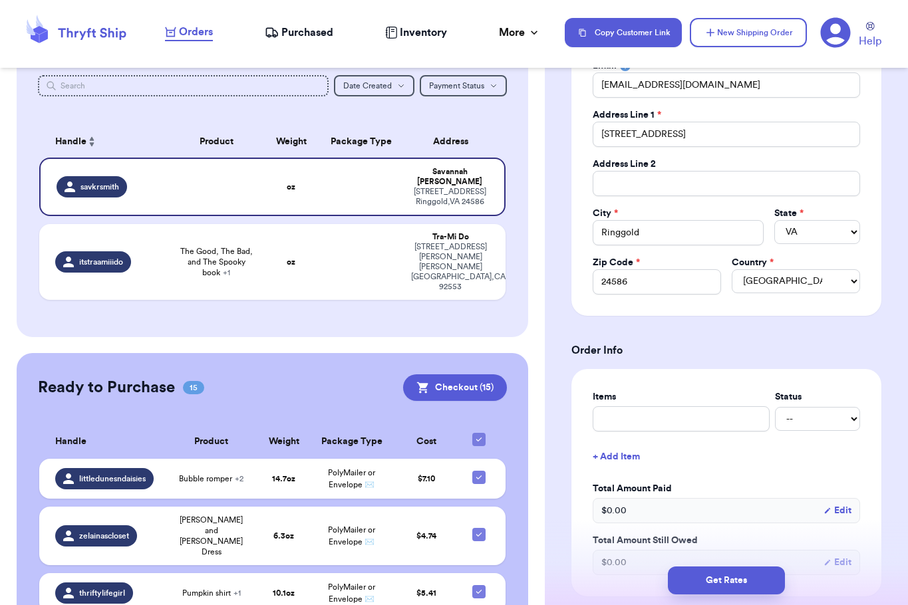
scroll to position [255, 0]
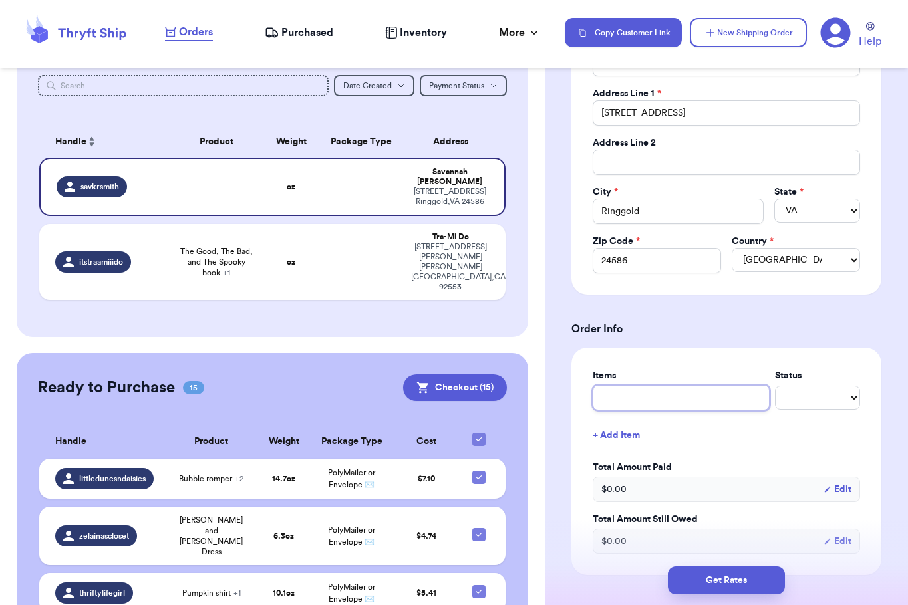
click at [708, 390] on input "text" at bounding box center [681, 397] width 177 height 25
click at [875, 474] on div "Shipping Information Delete Label Customer Info Social Handle * @ savkrsmith Fi…" at bounding box center [726, 505] width 363 height 1361
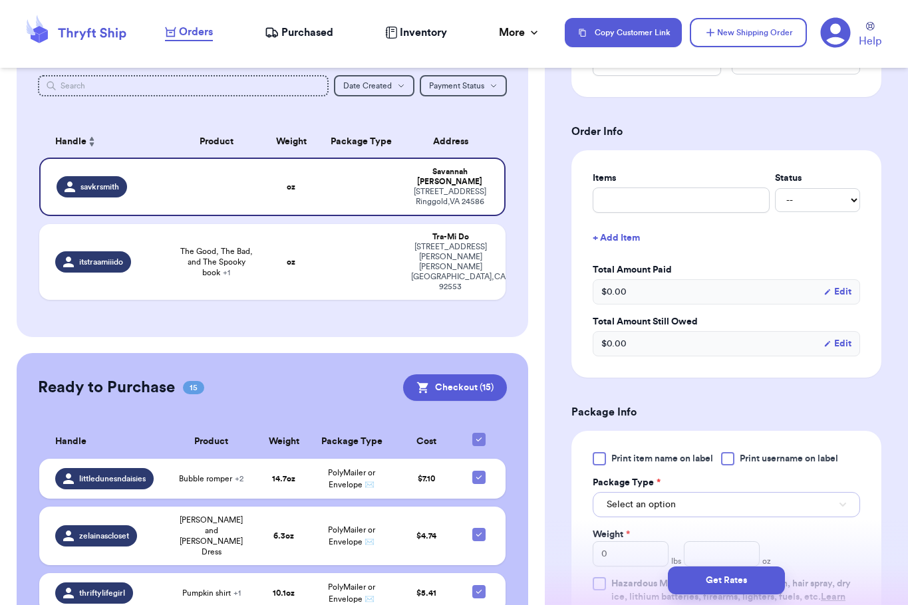
click at [801, 504] on button "Select an option" at bounding box center [726, 504] width 267 height 25
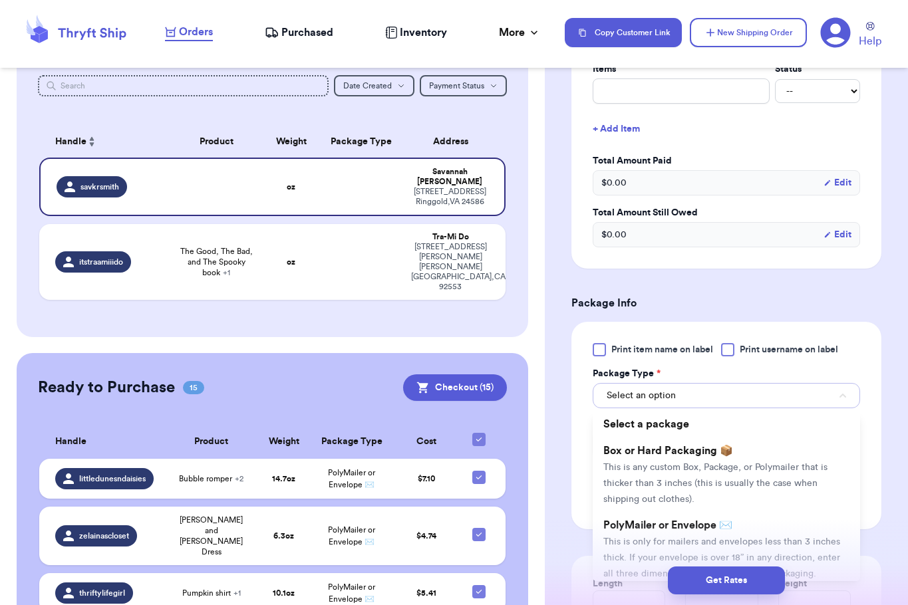
scroll to position [562, 0]
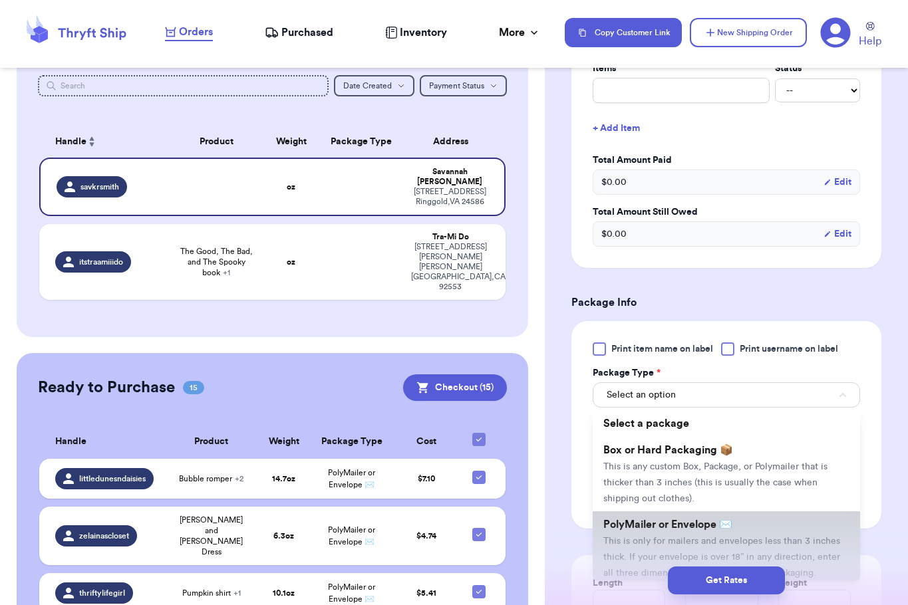
click at [741, 529] on li "PolyMailer or Envelope ✉️ This is only for mailers and envelopes less than 3 in…" at bounding box center [726, 548] width 267 height 74
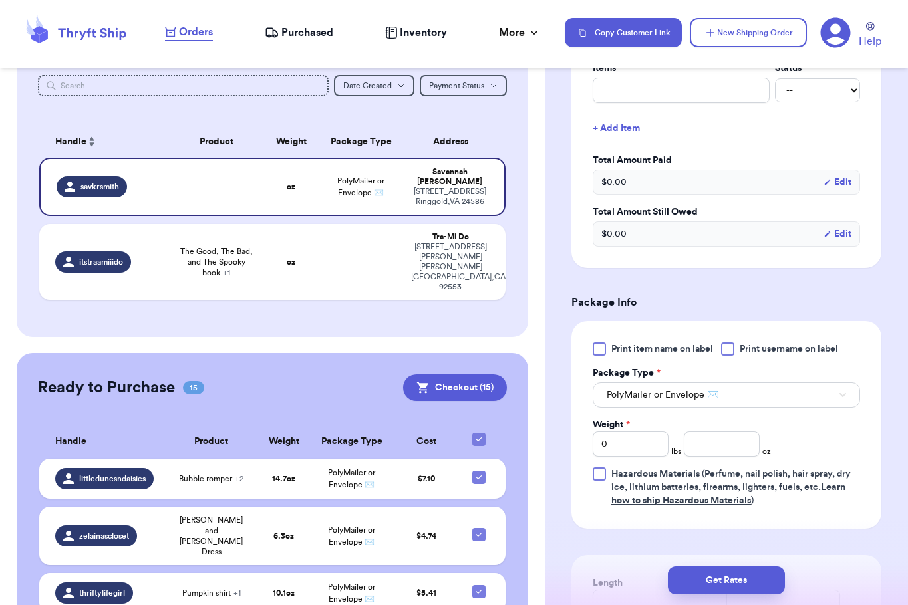
scroll to position [588, 0]
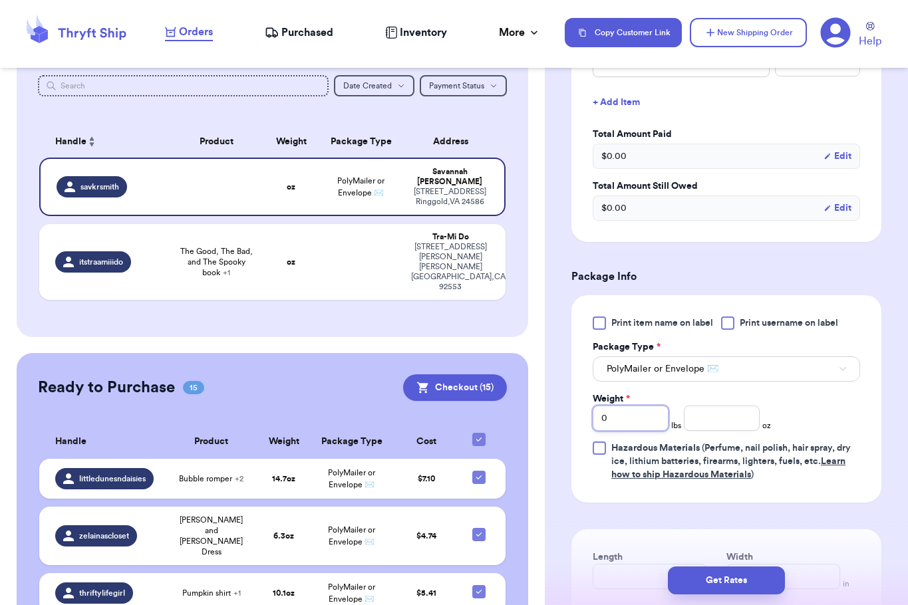
click at [645, 414] on input "0" at bounding box center [631, 418] width 76 height 25
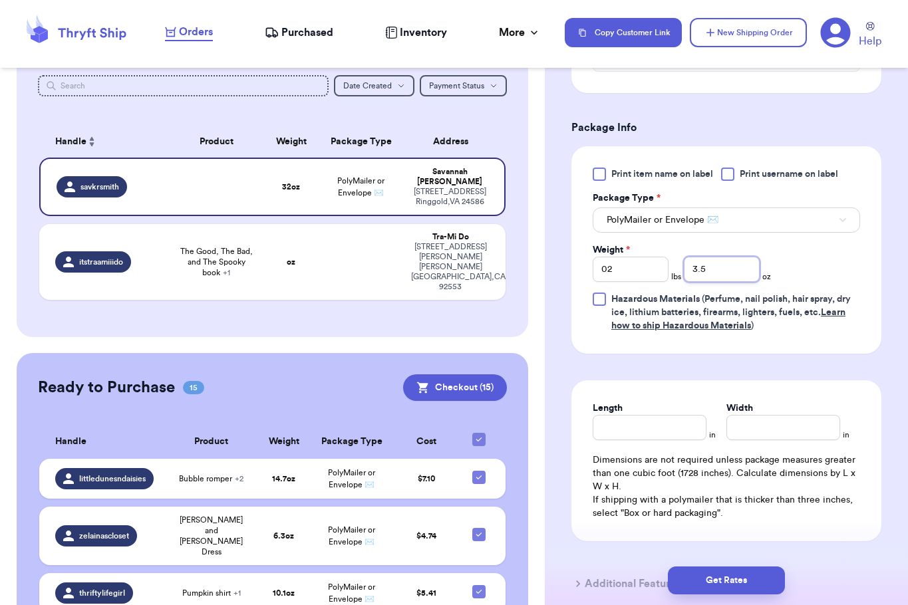
scroll to position [740, 0]
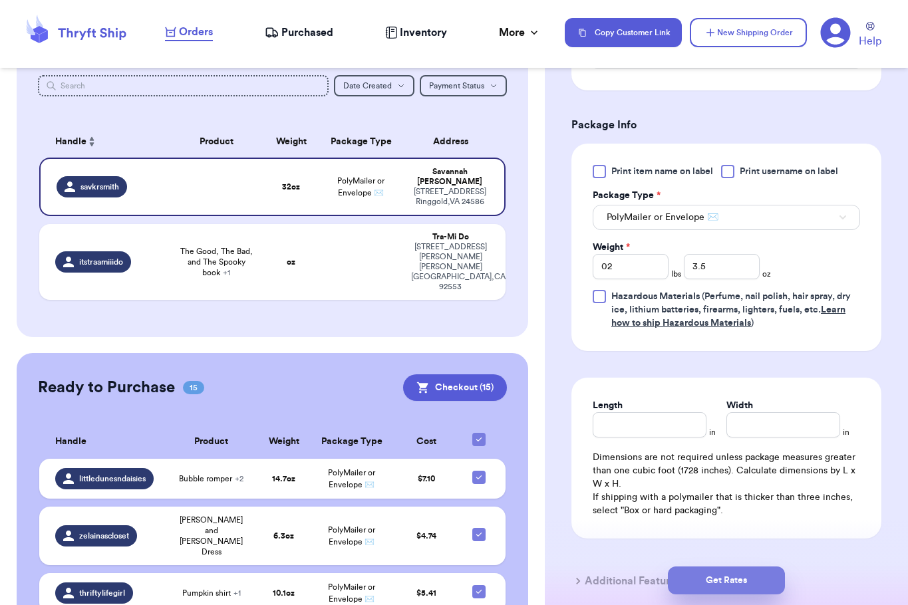
click at [729, 575] on button "Get Rates" at bounding box center [726, 581] width 117 height 28
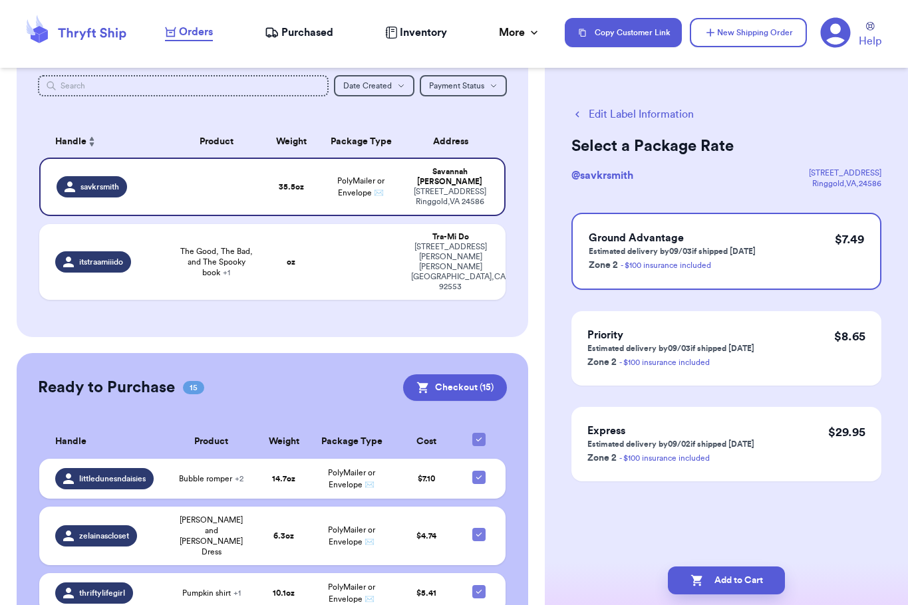
scroll to position [0, 0]
click at [729, 575] on button "Add to Cart" at bounding box center [726, 581] width 117 height 28
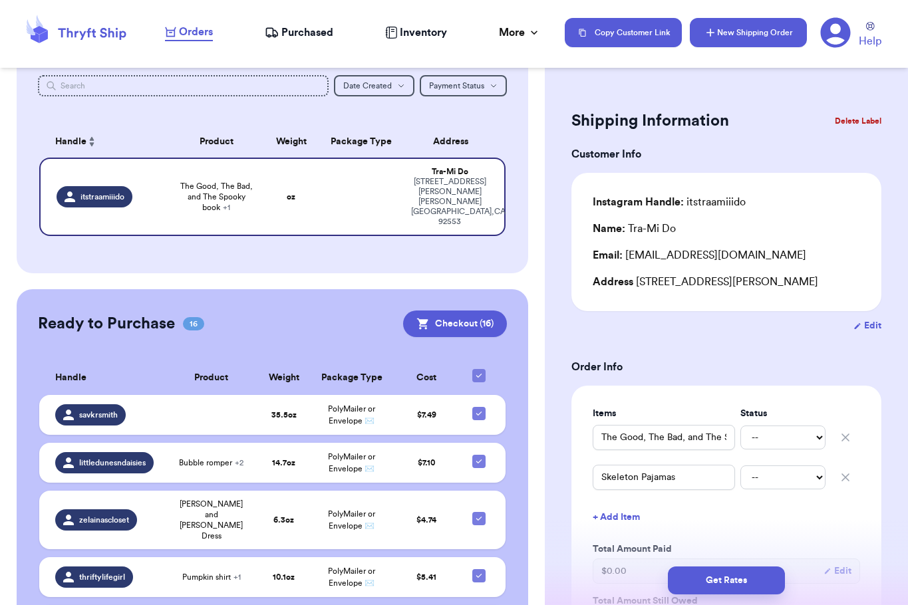
click at [722, 43] on button "New Shipping Order" at bounding box center [748, 32] width 117 height 29
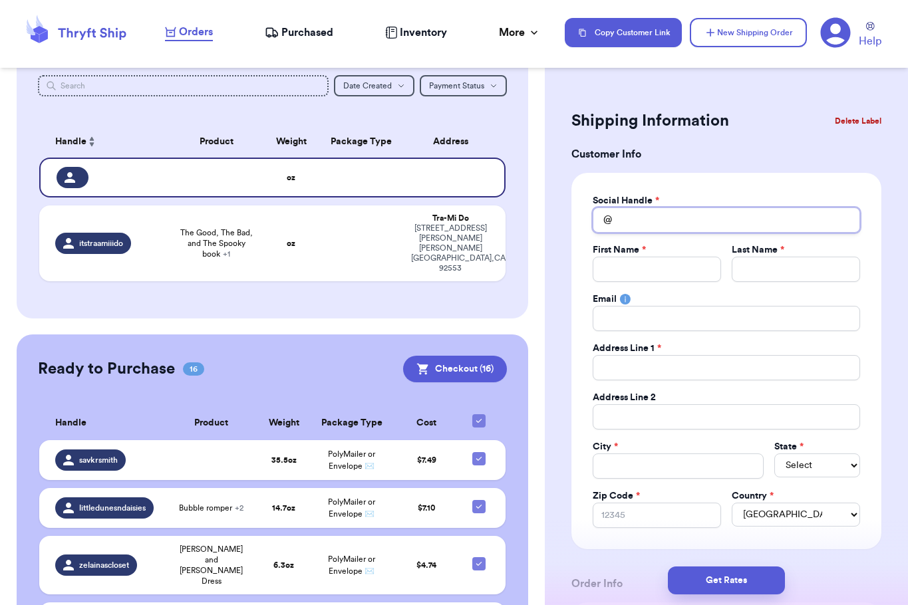
click at [657, 220] on input "Total Amount Paid" at bounding box center [726, 220] width 267 height 25
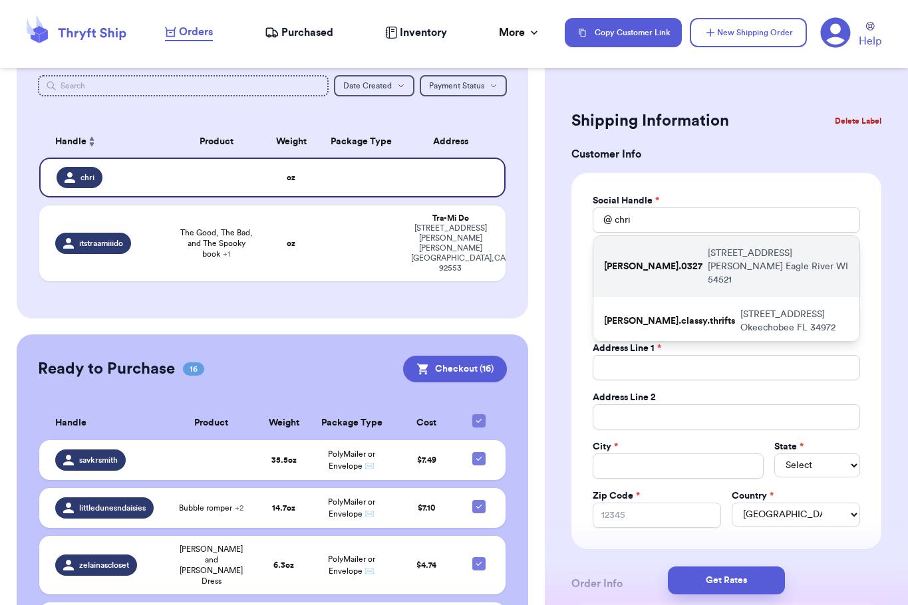
click at [708, 255] on p "[STREET_ADDRESS][PERSON_NAME]" at bounding box center [778, 267] width 141 height 40
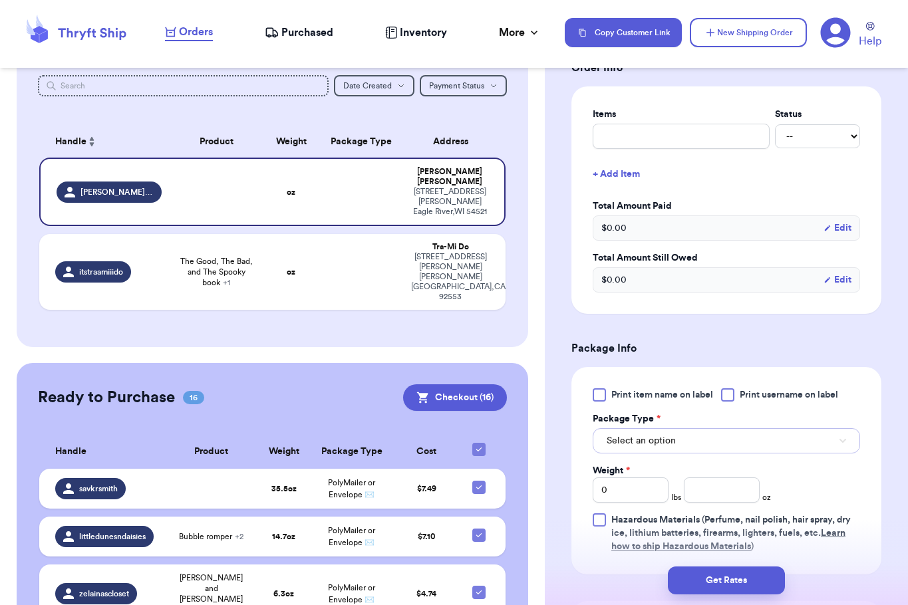
click at [686, 452] on button "Select an option" at bounding box center [726, 440] width 267 height 25
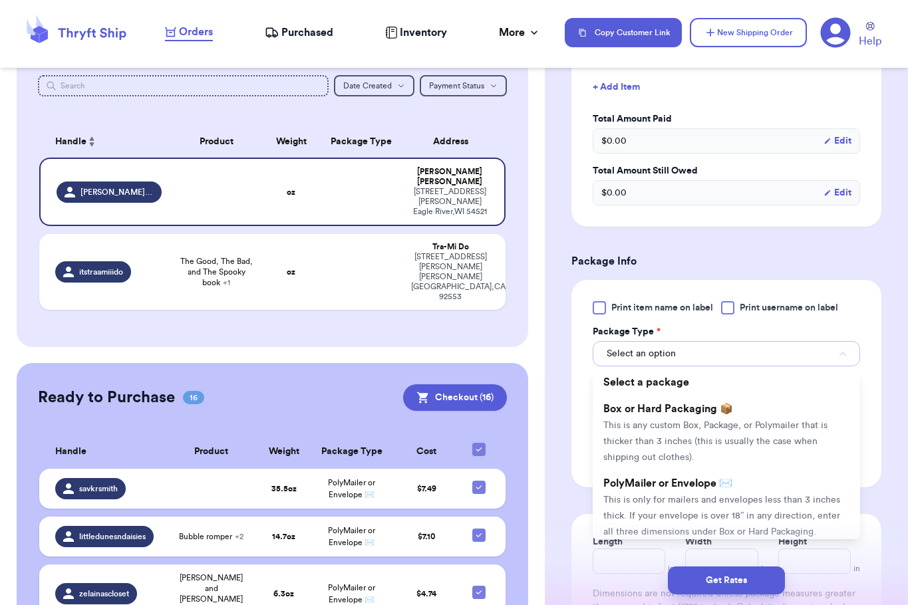
scroll to position [605, 0]
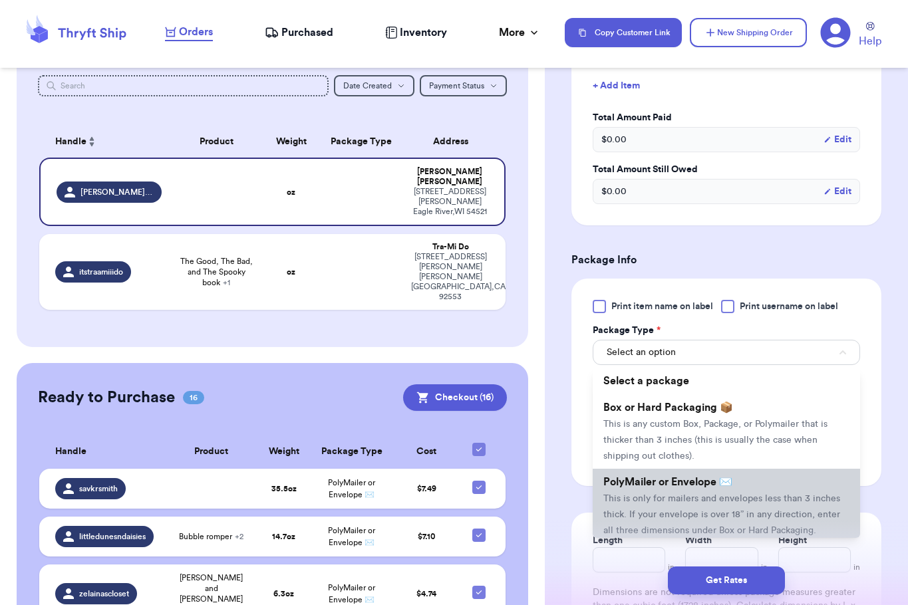
click at [662, 486] on span "PolyMailer or Envelope ✉️" at bounding box center [667, 482] width 129 height 11
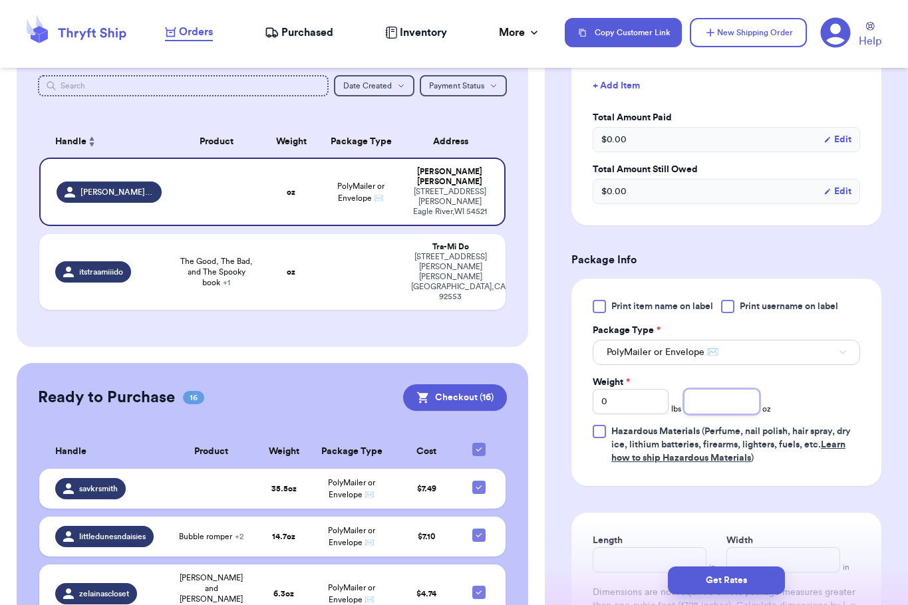
click at [710, 396] on input "number" at bounding box center [722, 401] width 76 height 25
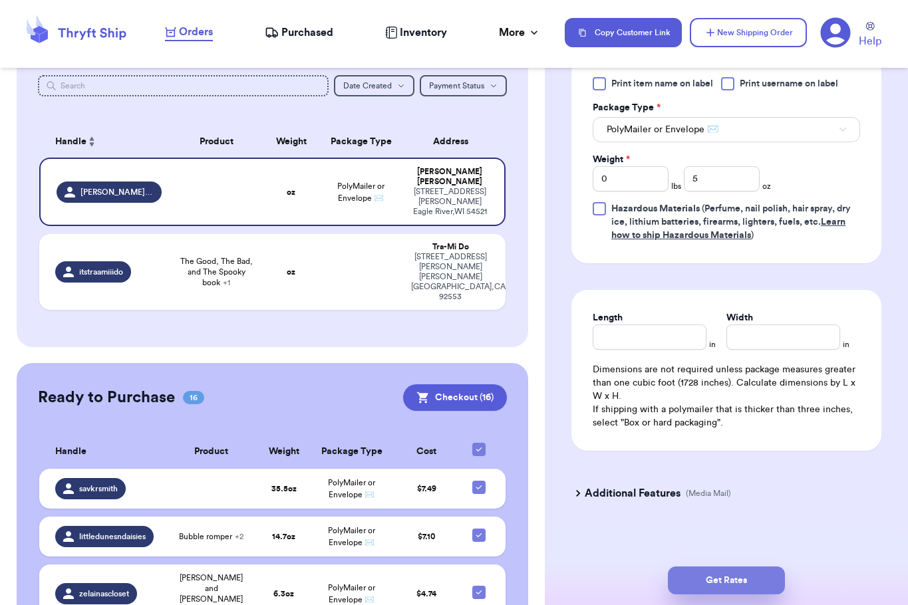
click at [695, 579] on button "Get Rates" at bounding box center [726, 581] width 117 height 28
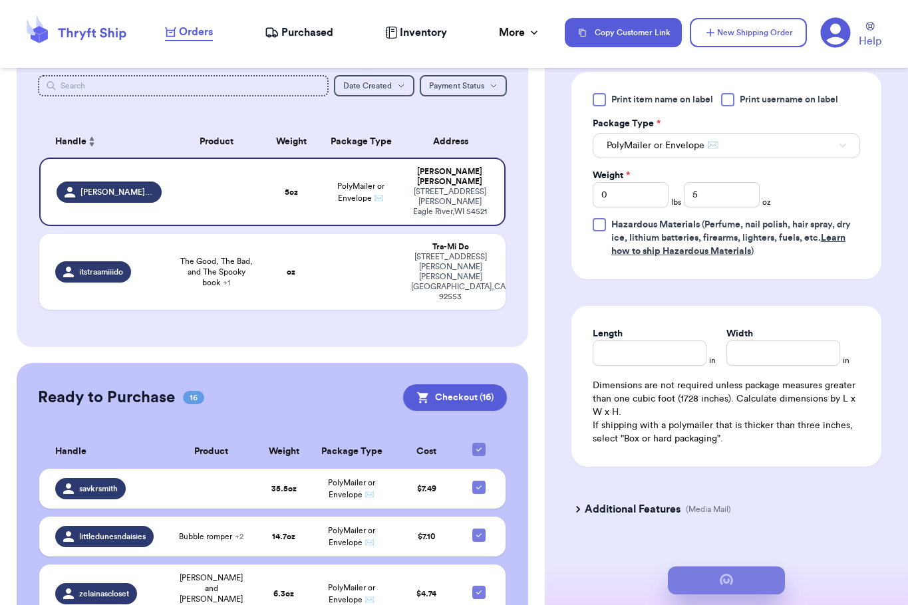
scroll to position [0, 0]
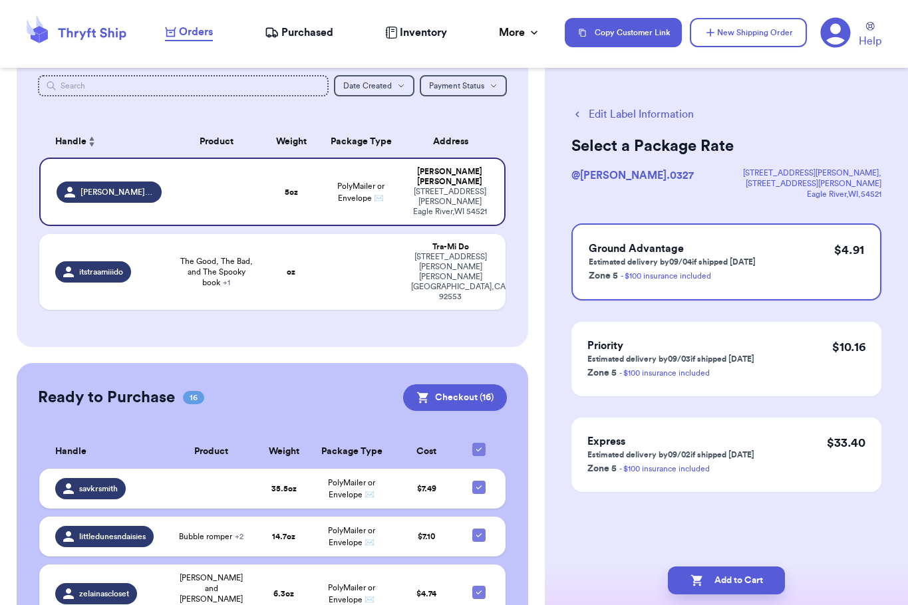
click at [583, 112] on button "Edit Label Information" at bounding box center [632, 114] width 122 height 16
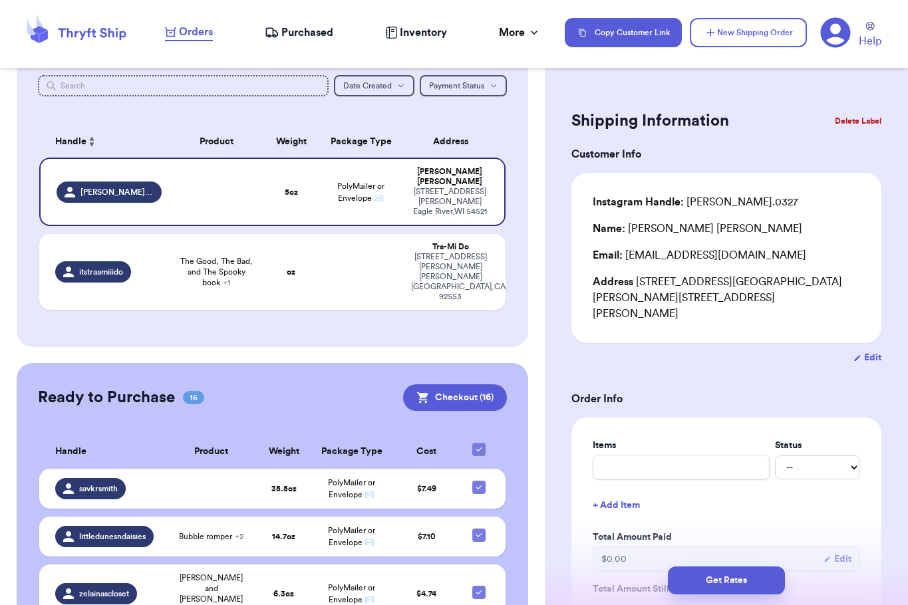
click at [512, 175] on div "Incomplete 02 Get Rates for All ( 1 ) Get Rates for All ( 1 ) Date Created Date…" at bounding box center [273, 179] width 512 height 336
click at [462, 384] on button "Checkout ( 16 )" at bounding box center [455, 397] width 104 height 27
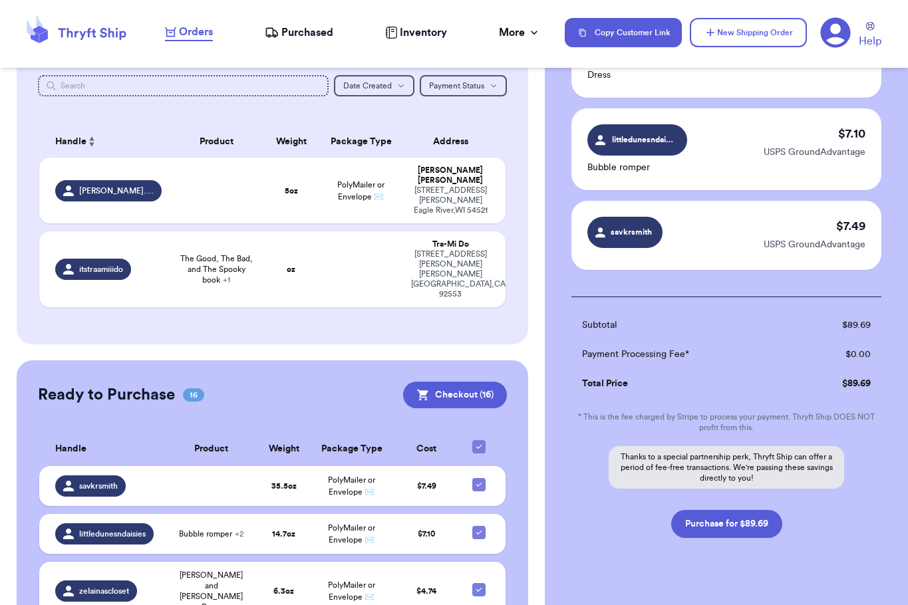
scroll to position [1339, 0]
click at [728, 509] on button "Purchase for $89.69" at bounding box center [726, 523] width 111 height 28
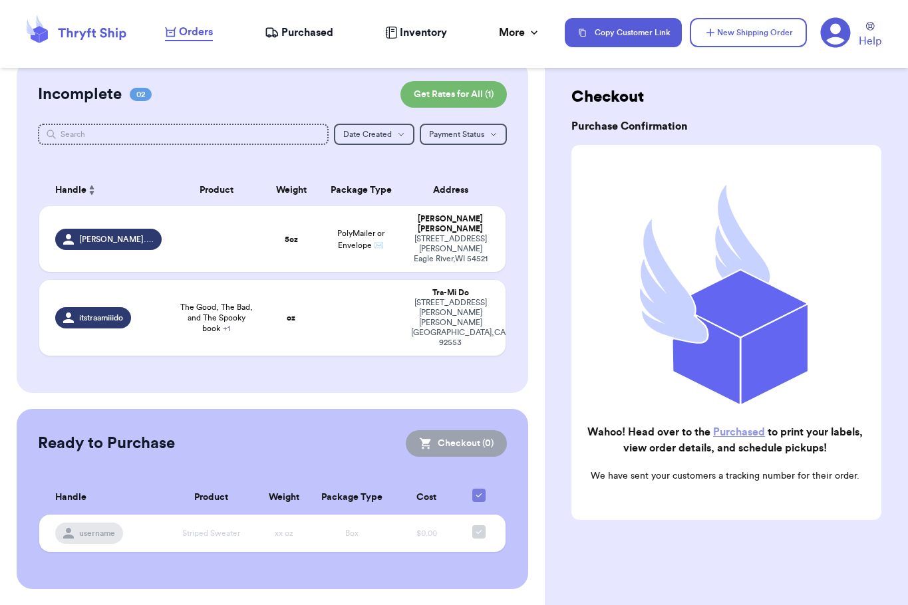
scroll to position [0, 0]
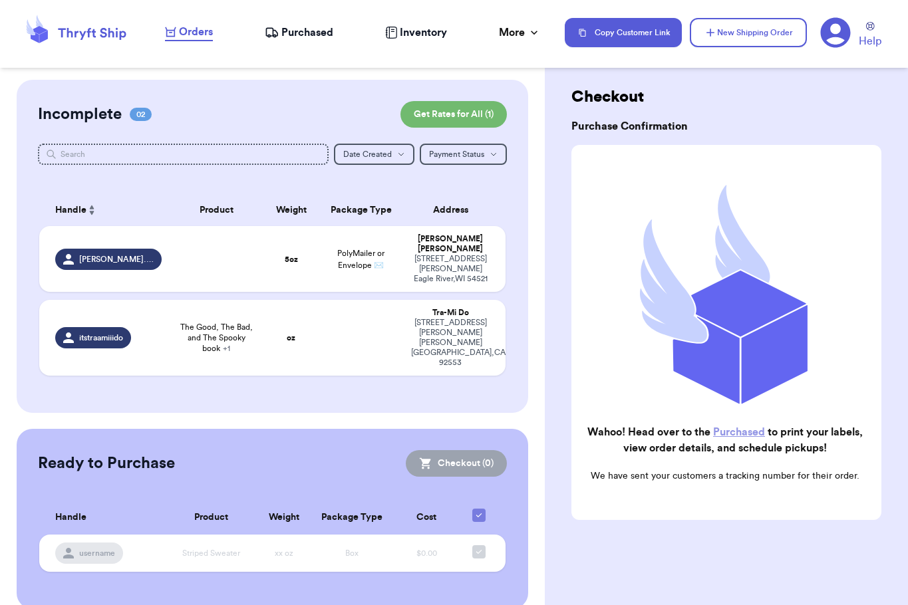
click at [321, 31] on span "Purchased" at bounding box center [307, 33] width 52 height 16
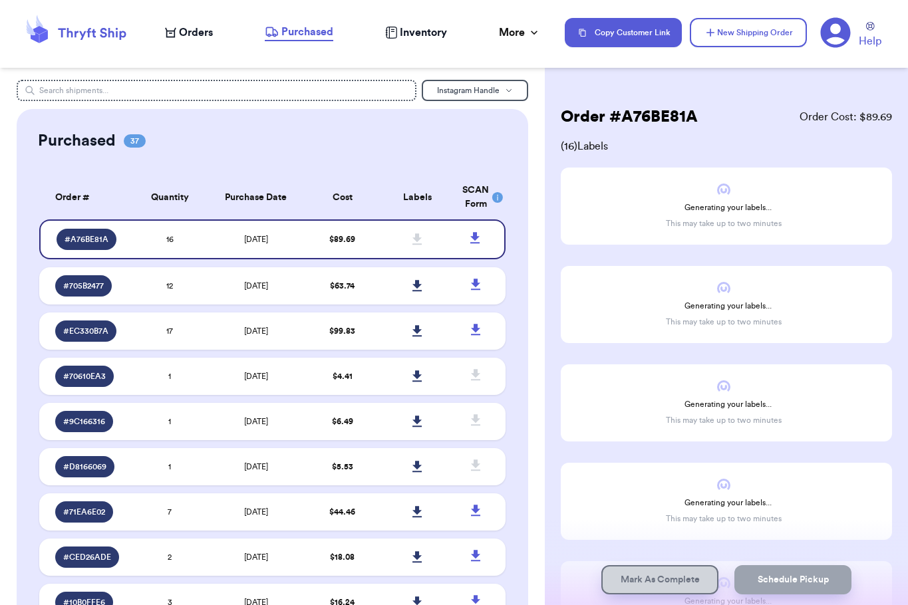
click at [199, 38] on span "Orders" at bounding box center [196, 33] width 34 height 16
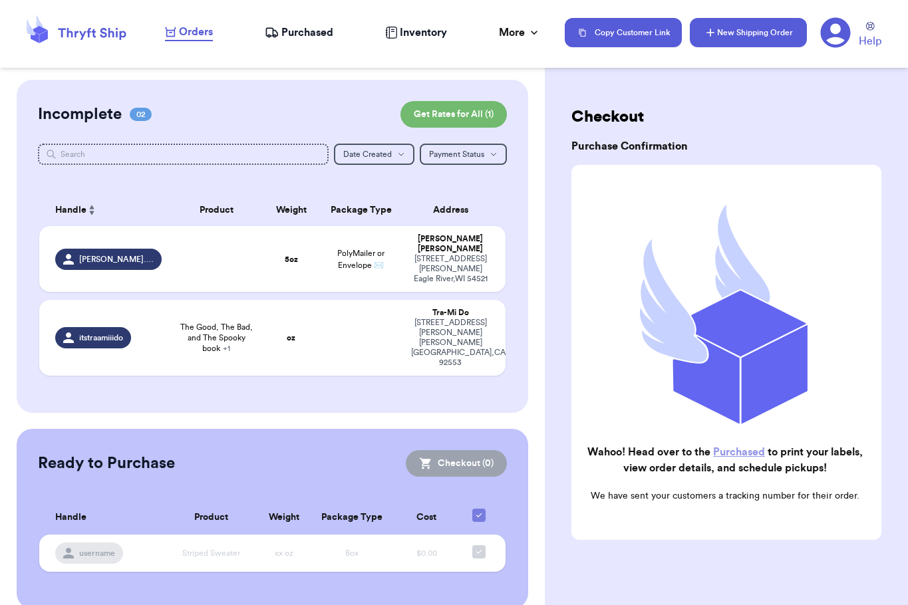
click at [743, 25] on button "New Shipping Order" at bounding box center [748, 32] width 117 height 29
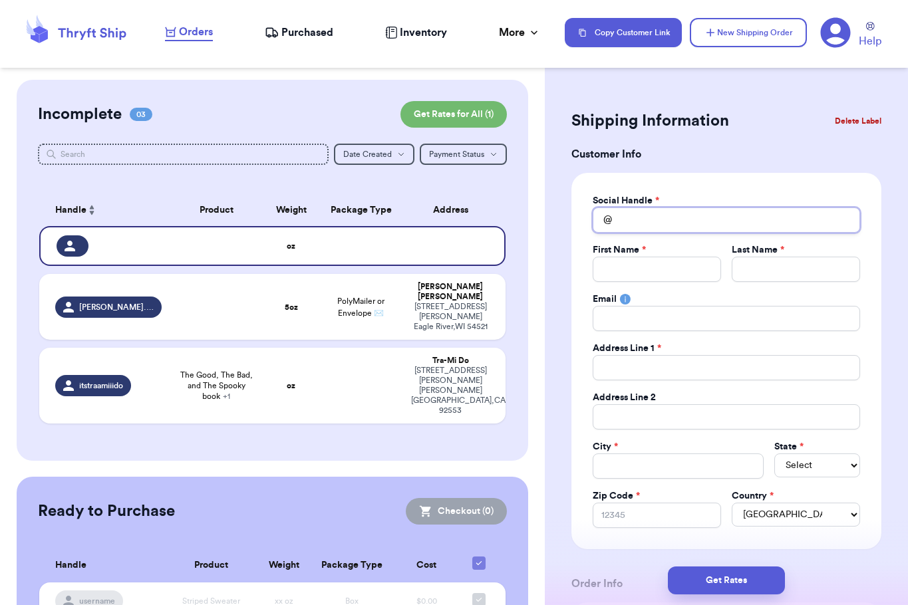
click at [657, 214] on input "Total Amount Paid" at bounding box center [726, 220] width 267 height 25
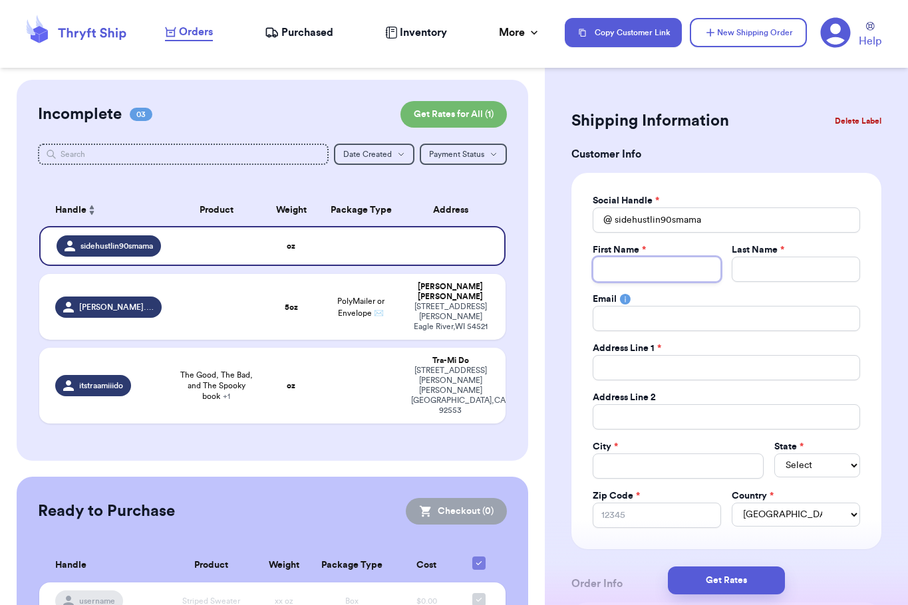
click at [650, 267] on input "Total Amount Paid" at bounding box center [657, 269] width 128 height 25
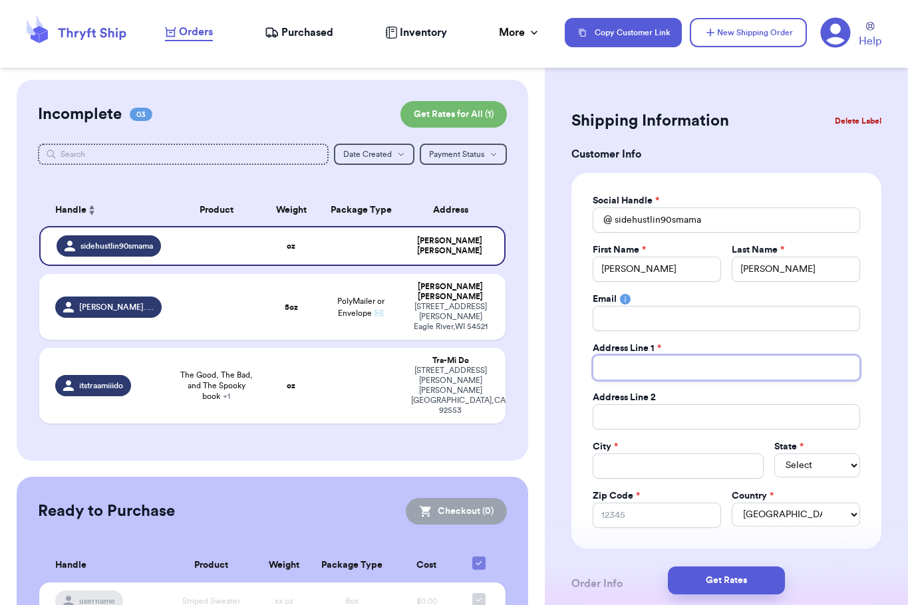
click at [640, 363] on input "Total Amount Paid" at bounding box center [726, 367] width 267 height 25
paste input "1619 N Monaco Ln"
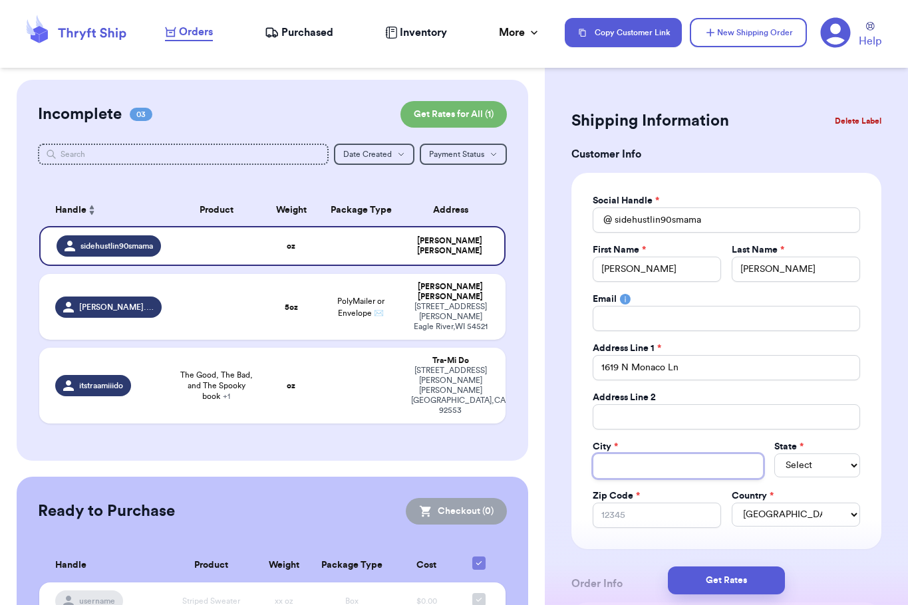
click at [620, 467] on input "Total Amount Paid" at bounding box center [678, 466] width 171 height 25
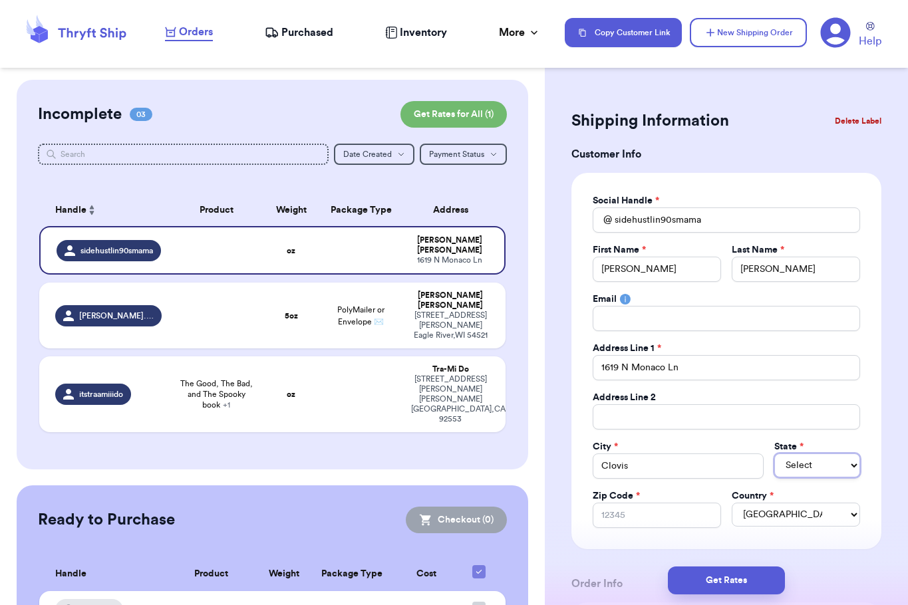
click at [815, 458] on select "Select AL AK AZ AR CA CO [GEOGRAPHIC_DATA] DE DC [GEOGRAPHIC_DATA] [GEOGRAPHIC_…" at bounding box center [817, 466] width 86 height 24
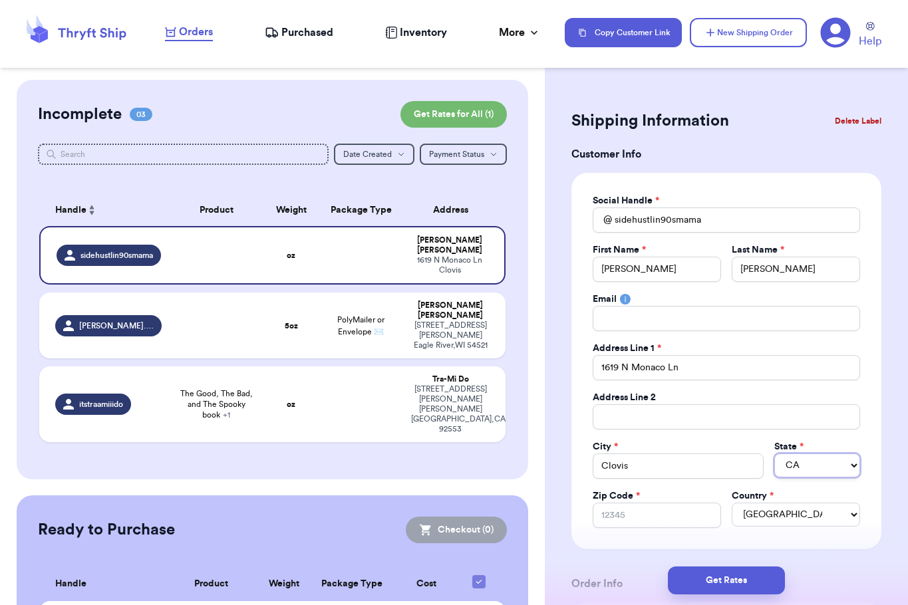
click at [774, 454] on select "Select AL AK AZ AR CA CO [GEOGRAPHIC_DATA] DE DC [GEOGRAPHIC_DATA] [GEOGRAPHIC_…" at bounding box center [817, 466] width 86 height 24
click at [644, 517] on input "Zip Code *" at bounding box center [657, 515] width 128 height 25
paste input "93619"
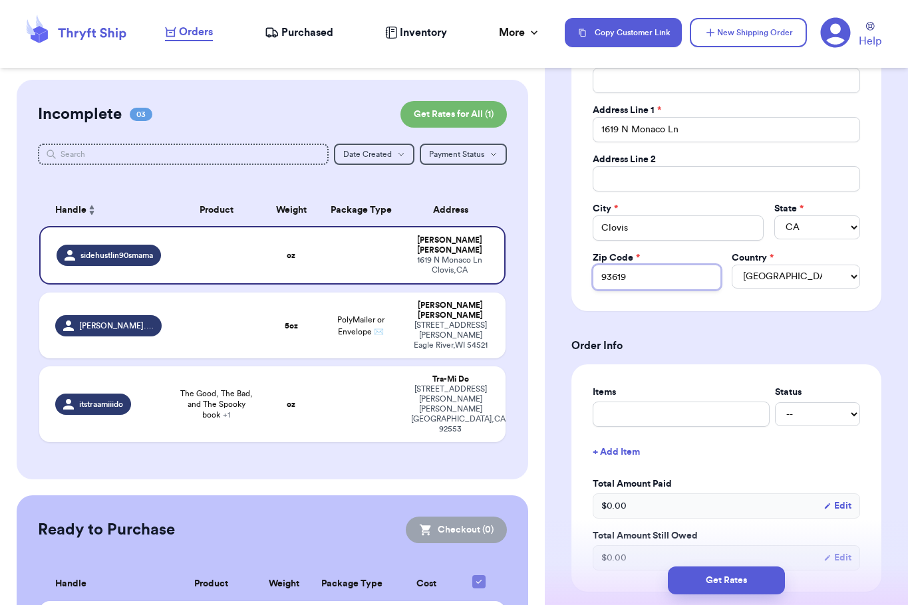
scroll to position [247, 0]
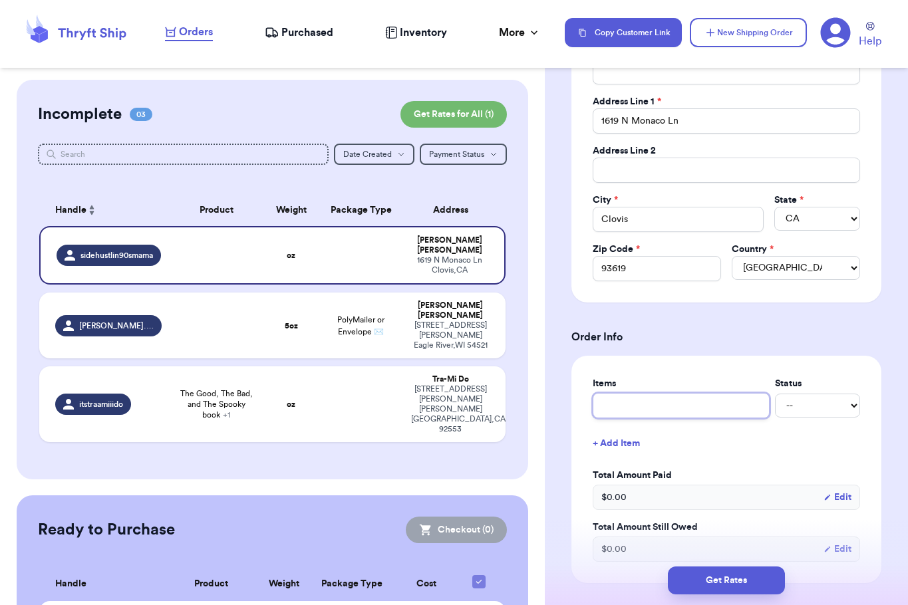
click at [683, 406] on input "text" at bounding box center [681, 405] width 177 height 25
click at [668, 380] on label "Items" at bounding box center [681, 383] width 177 height 13
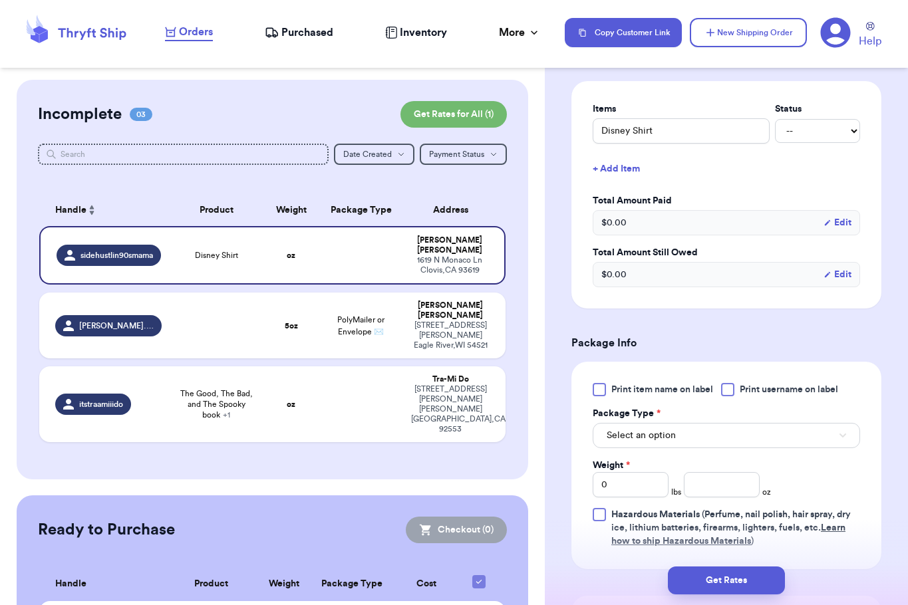
scroll to position [522, 0]
click at [688, 448] on div "Print item name on label Print username on label Package Type * Select an optio…" at bounding box center [726, 464] width 267 height 165
click at [674, 441] on span "Select an option" at bounding box center [641, 434] width 69 height 13
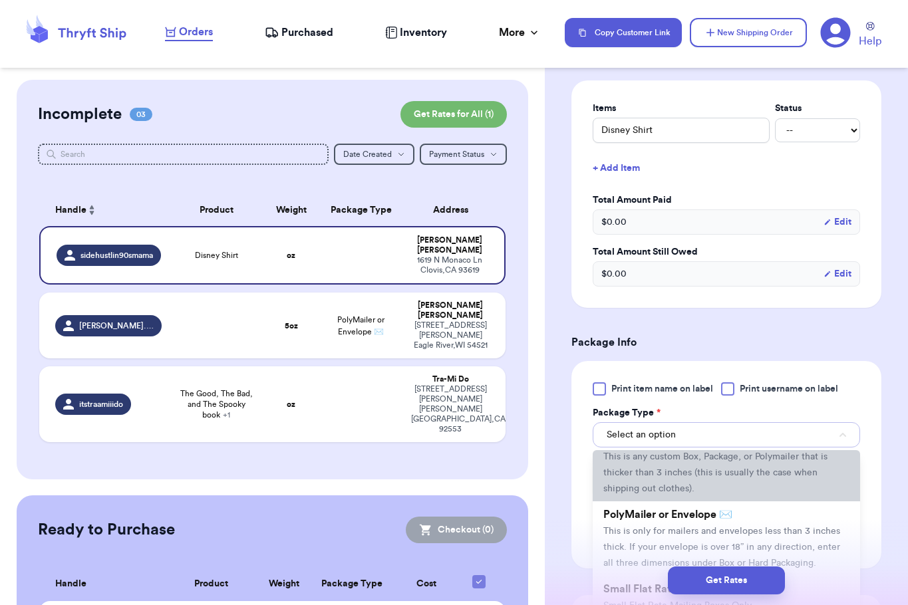
scroll to position [51, 0]
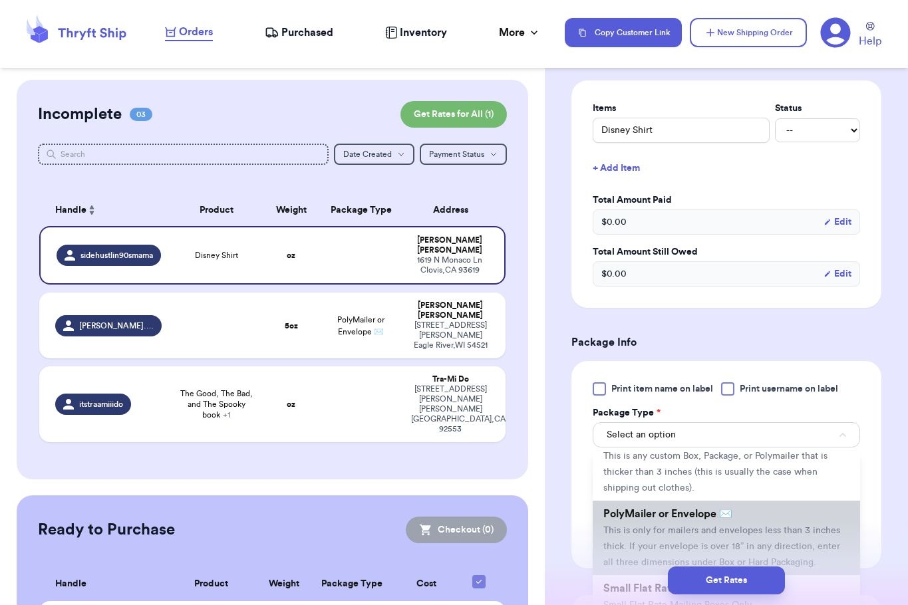
click at [665, 519] on span "PolyMailer or Envelope ✉️" at bounding box center [667, 514] width 129 height 11
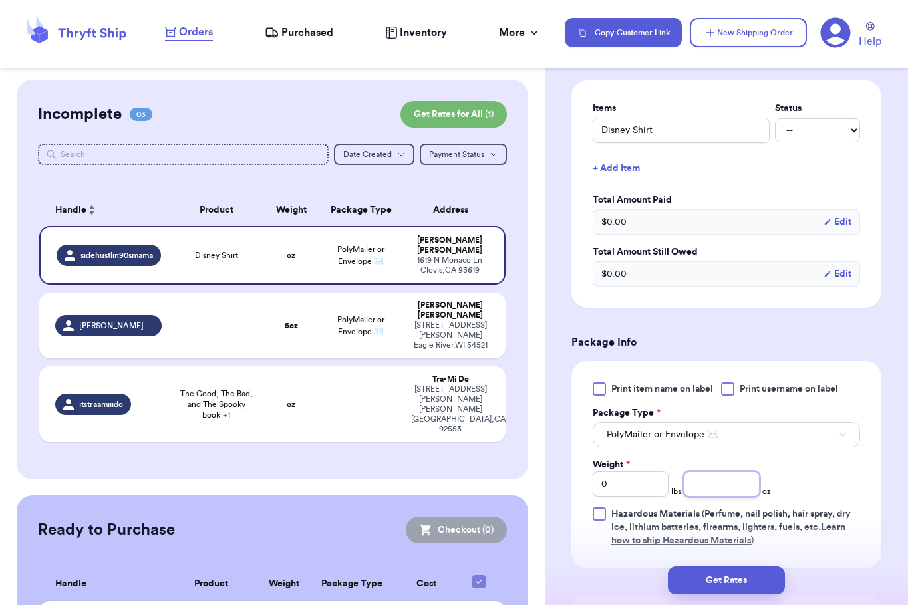
click at [694, 478] on input "number" at bounding box center [722, 484] width 76 height 25
click at [710, 571] on button "Get Rates" at bounding box center [726, 581] width 117 height 28
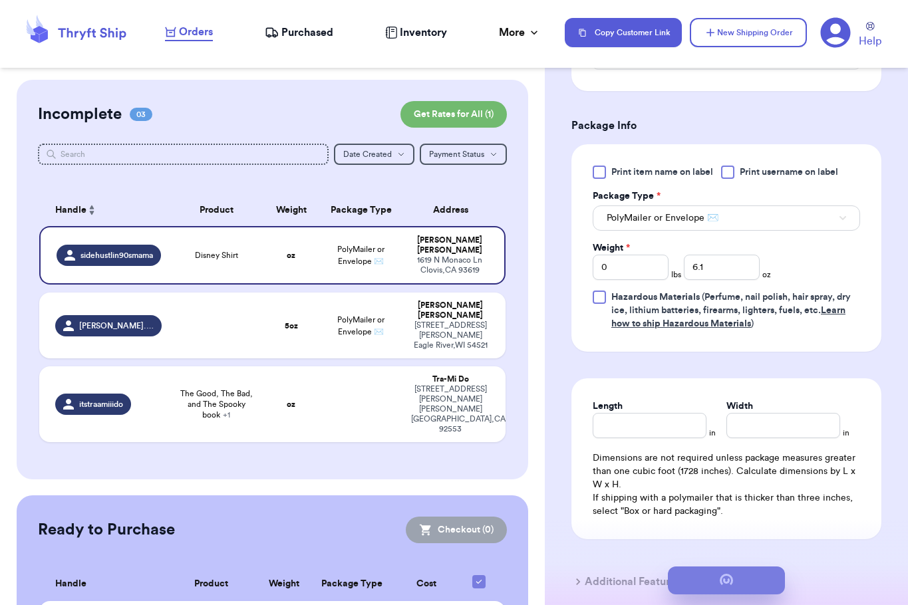
scroll to position [0, 0]
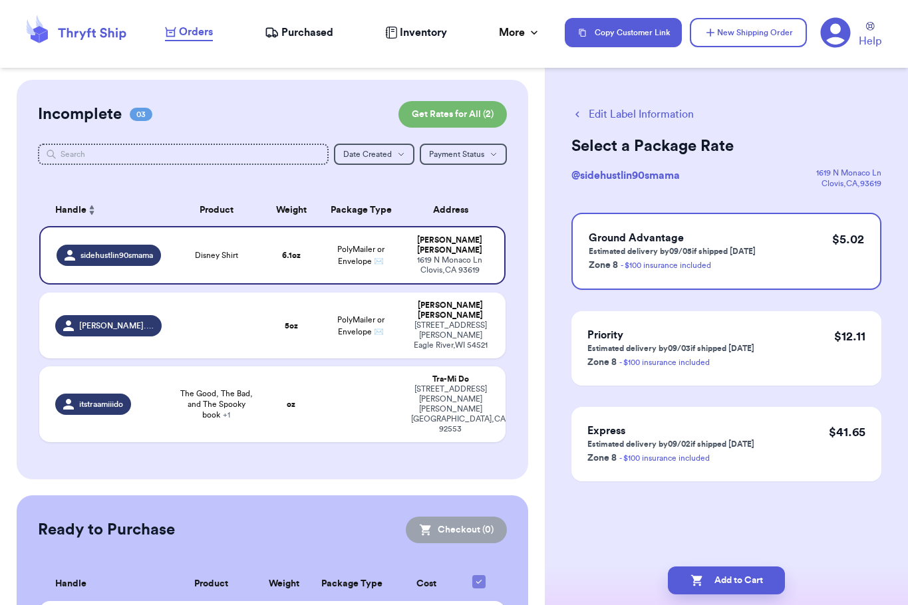
click at [614, 111] on button "Edit Label Information" at bounding box center [632, 114] width 122 height 16
